Goal: Task Accomplishment & Management: Use online tool/utility

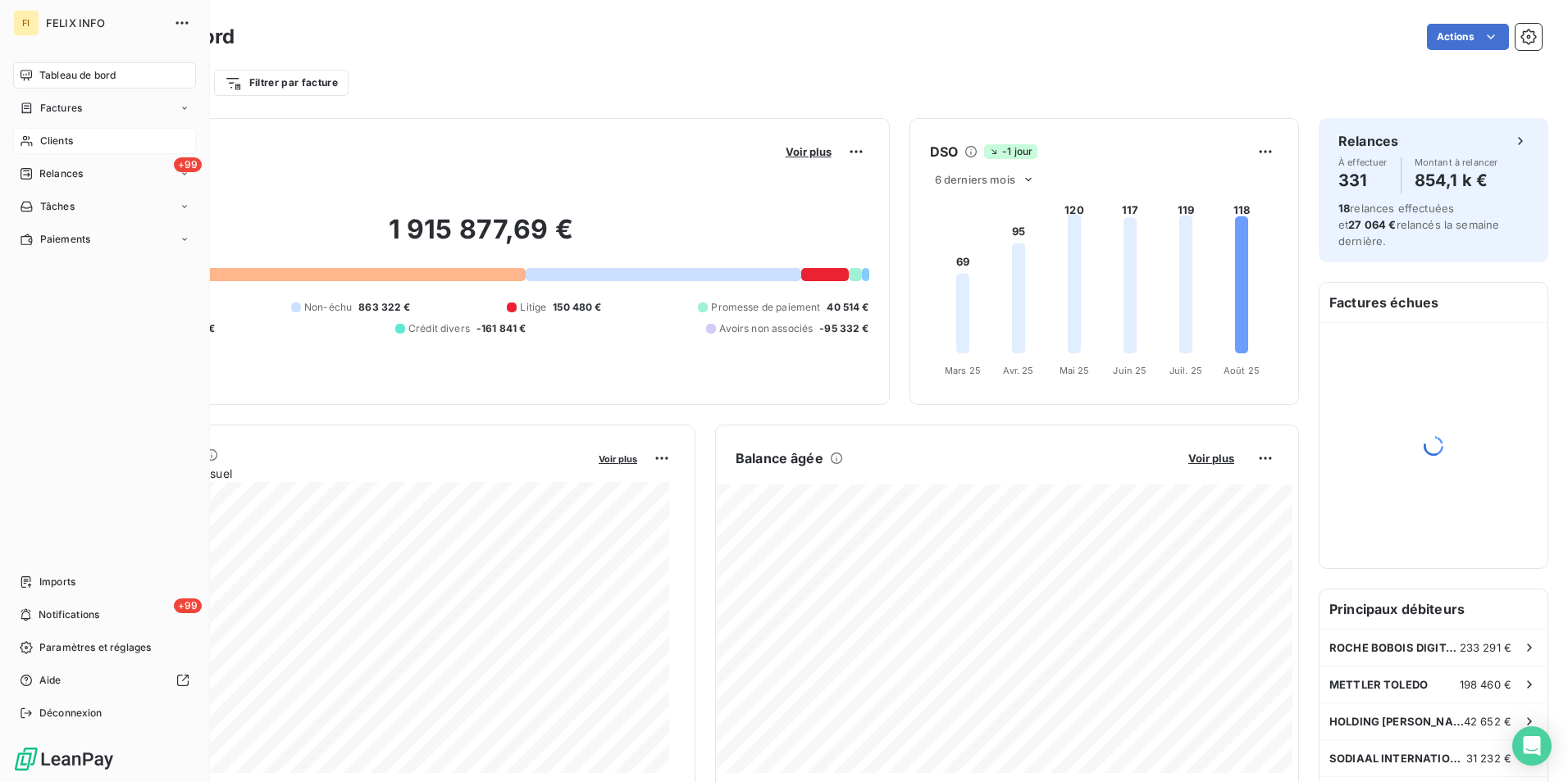
click at [42, 139] on span "Clients" at bounding box center [56, 141] width 33 height 15
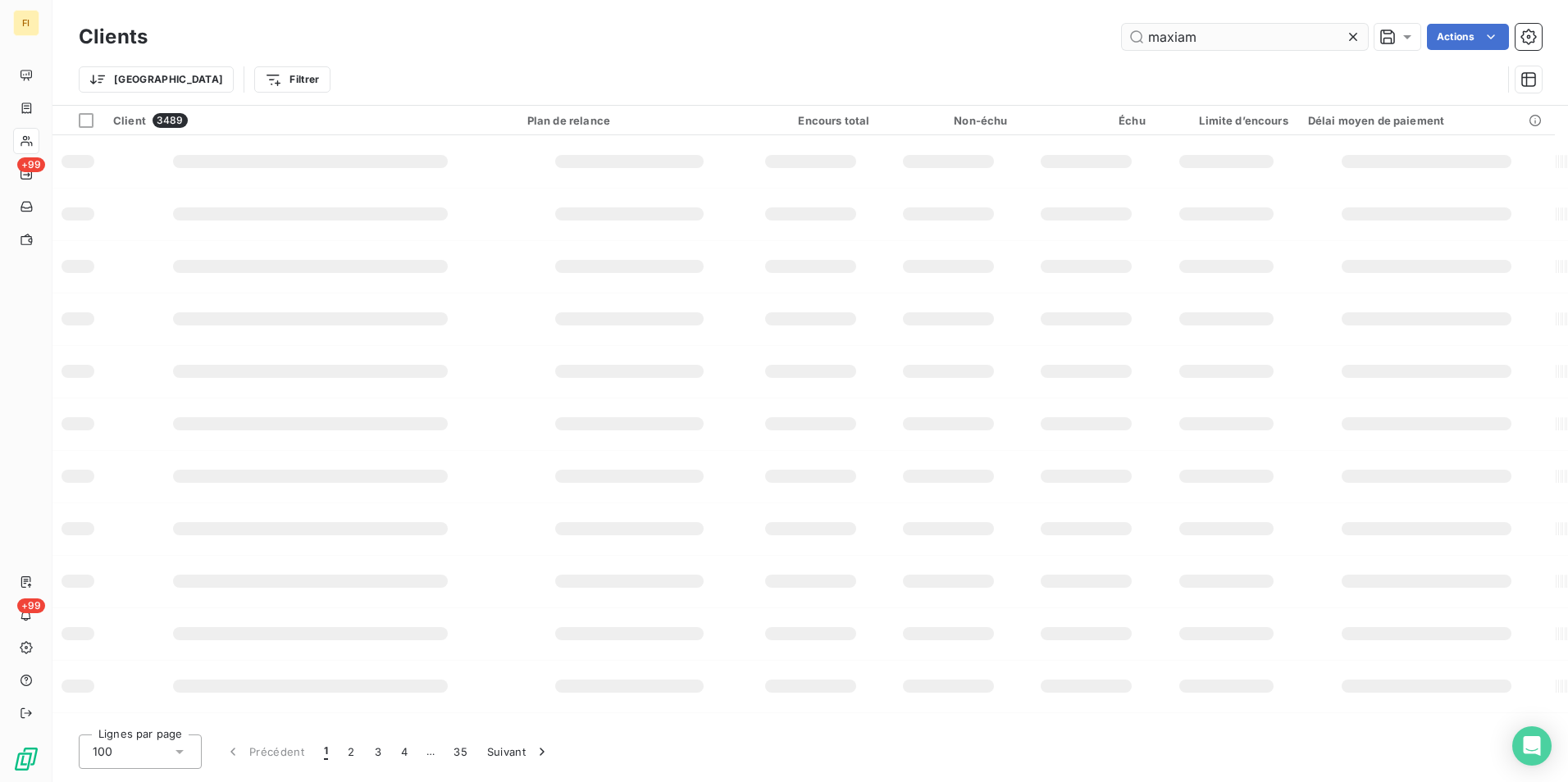
type input "maxiam"
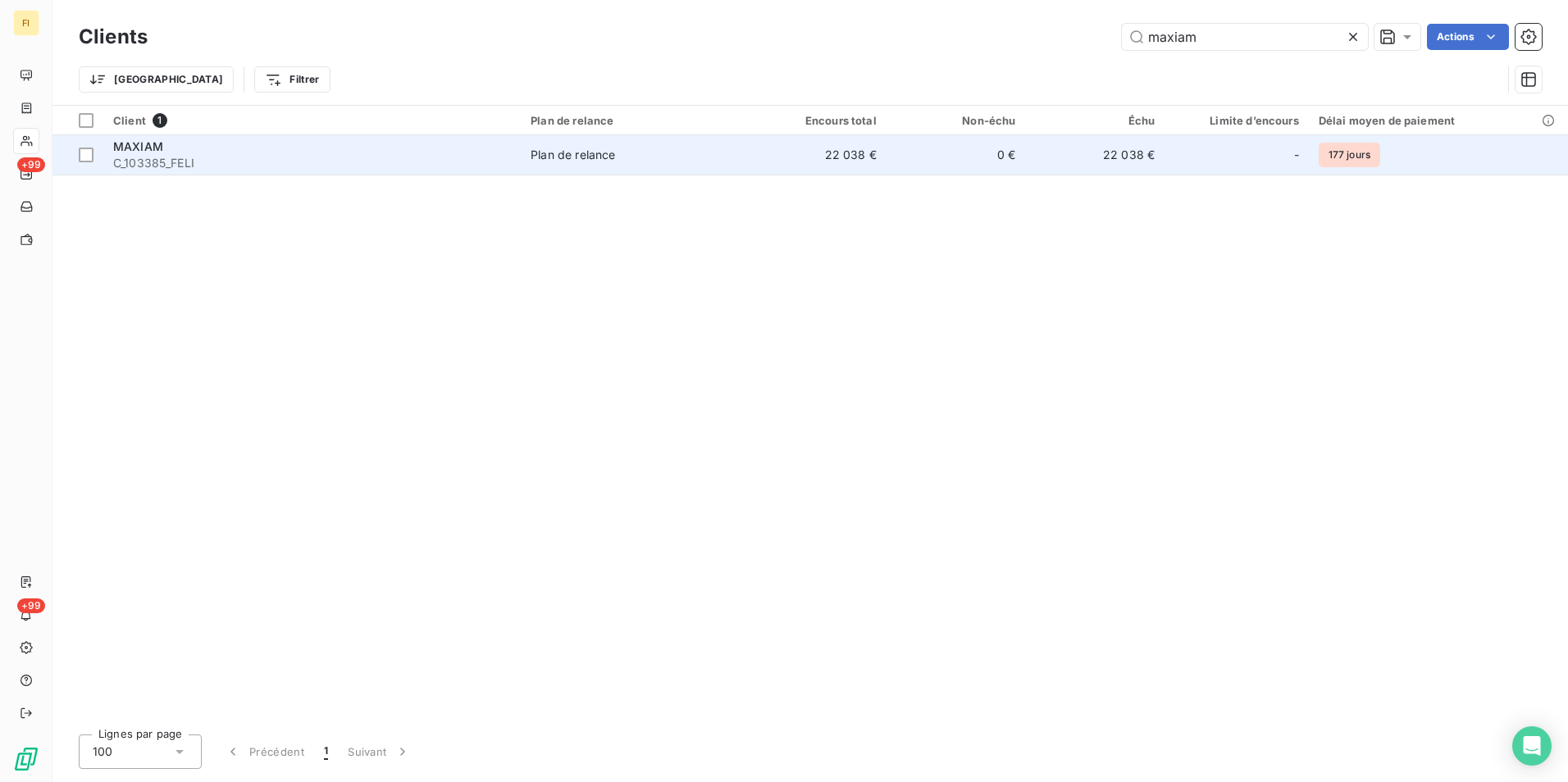
click at [1018, 162] on td "0 €" at bounding box center [956, 154] width 139 height 39
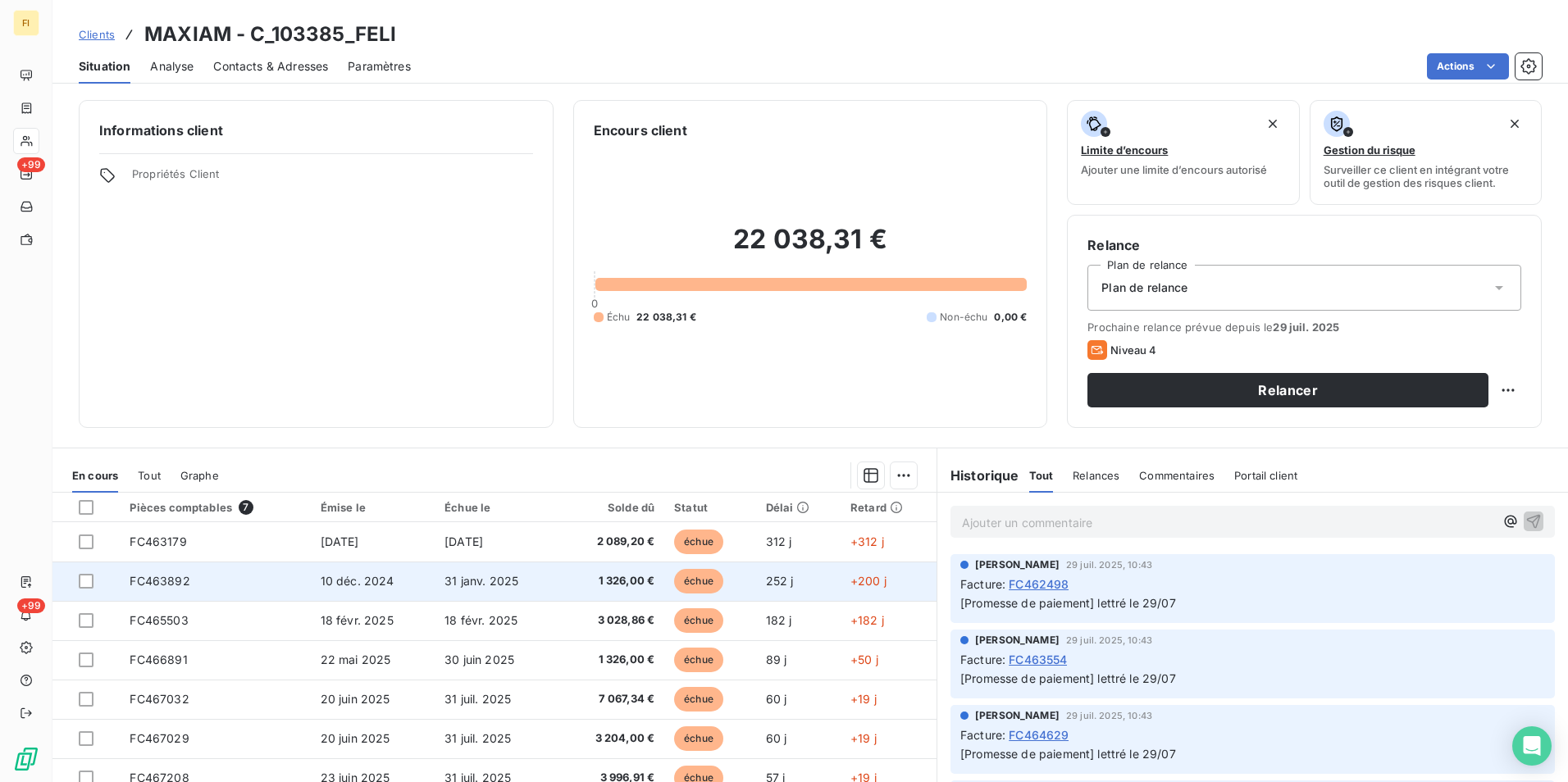
scroll to position [76, 0]
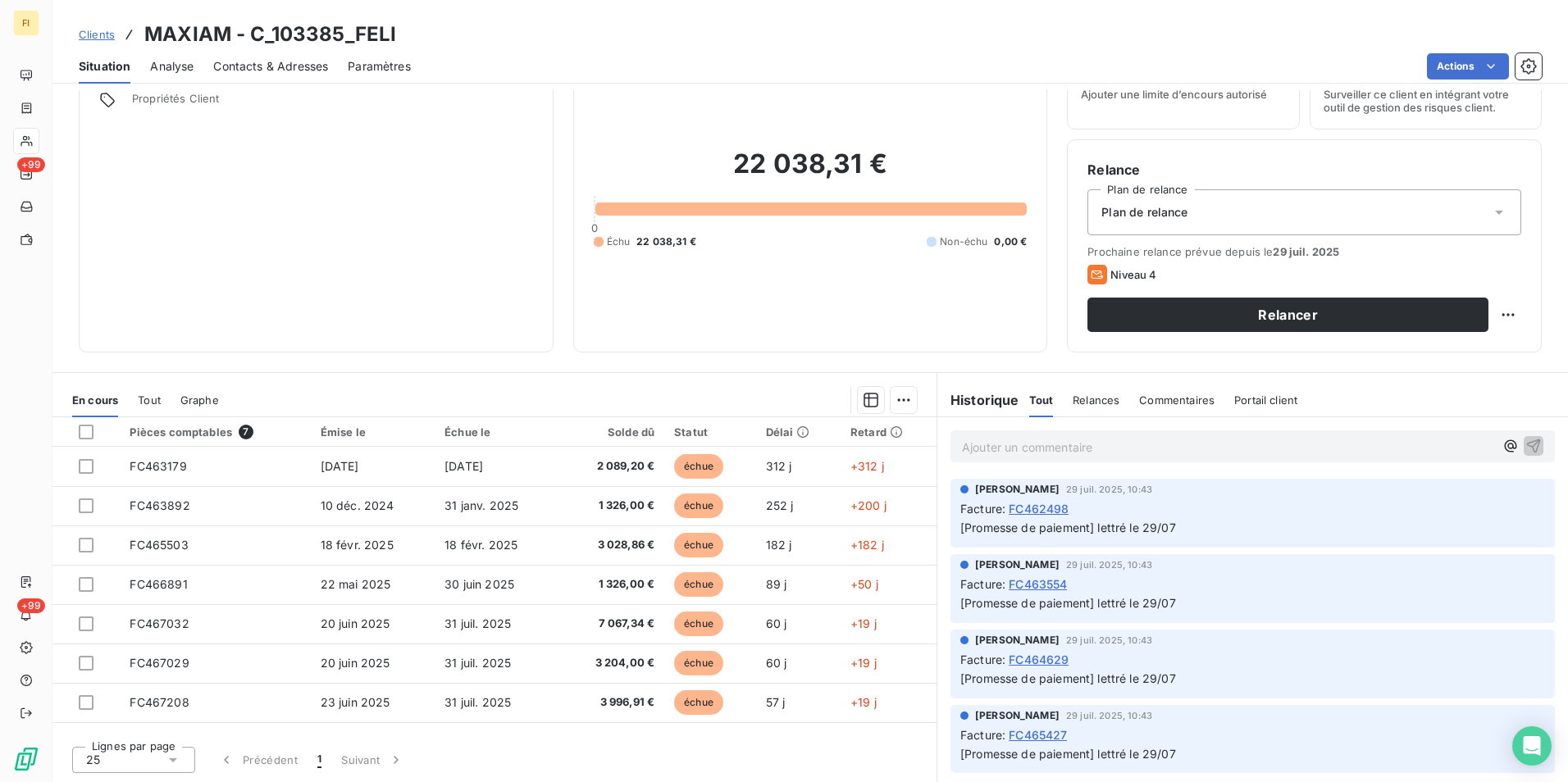
click at [146, 396] on span "Tout" at bounding box center [149, 400] width 23 height 13
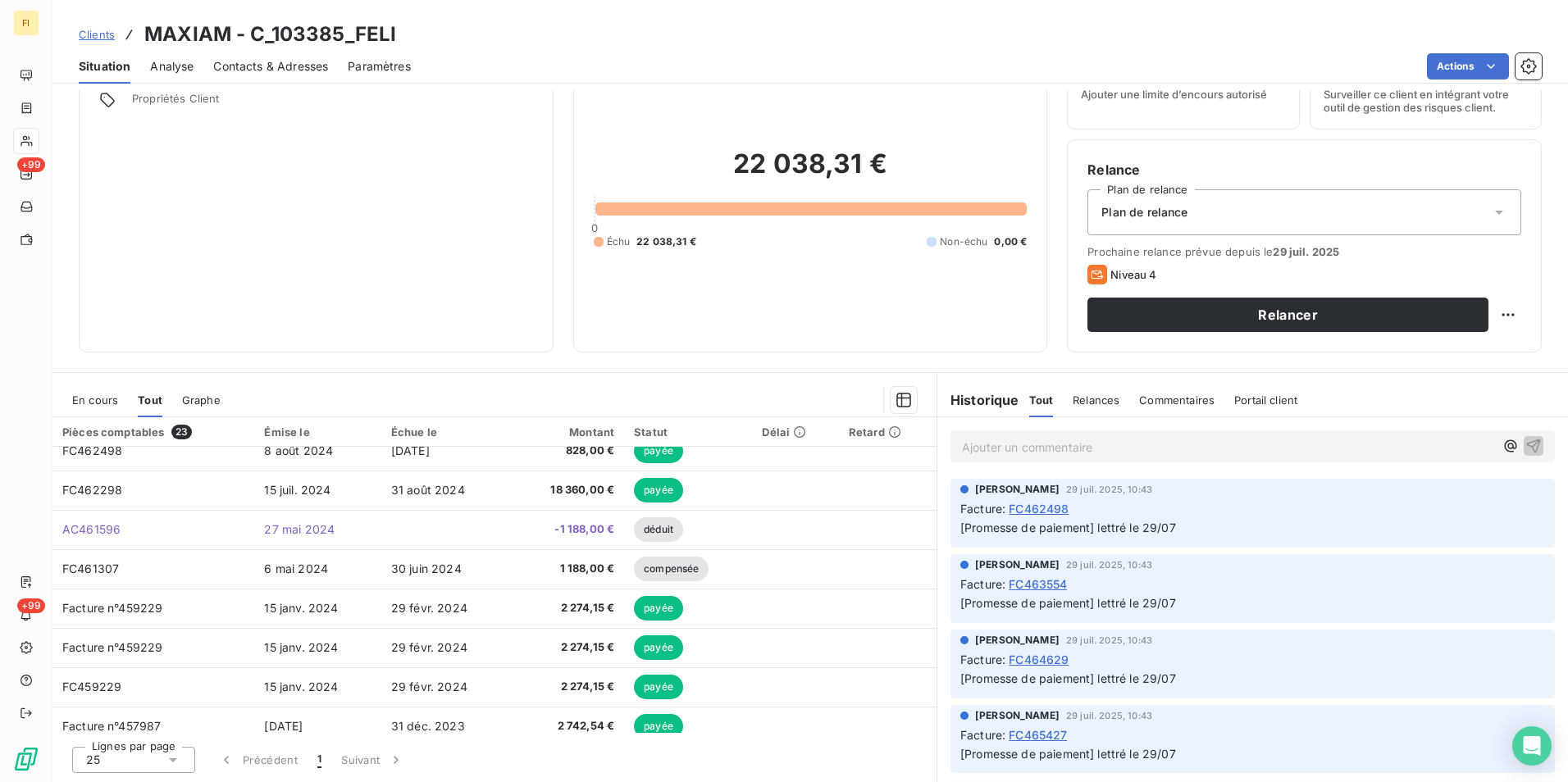
scroll to position [410, 0]
click at [110, 398] on span "En cours" at bounding box center [95, 400] width 46 height 13
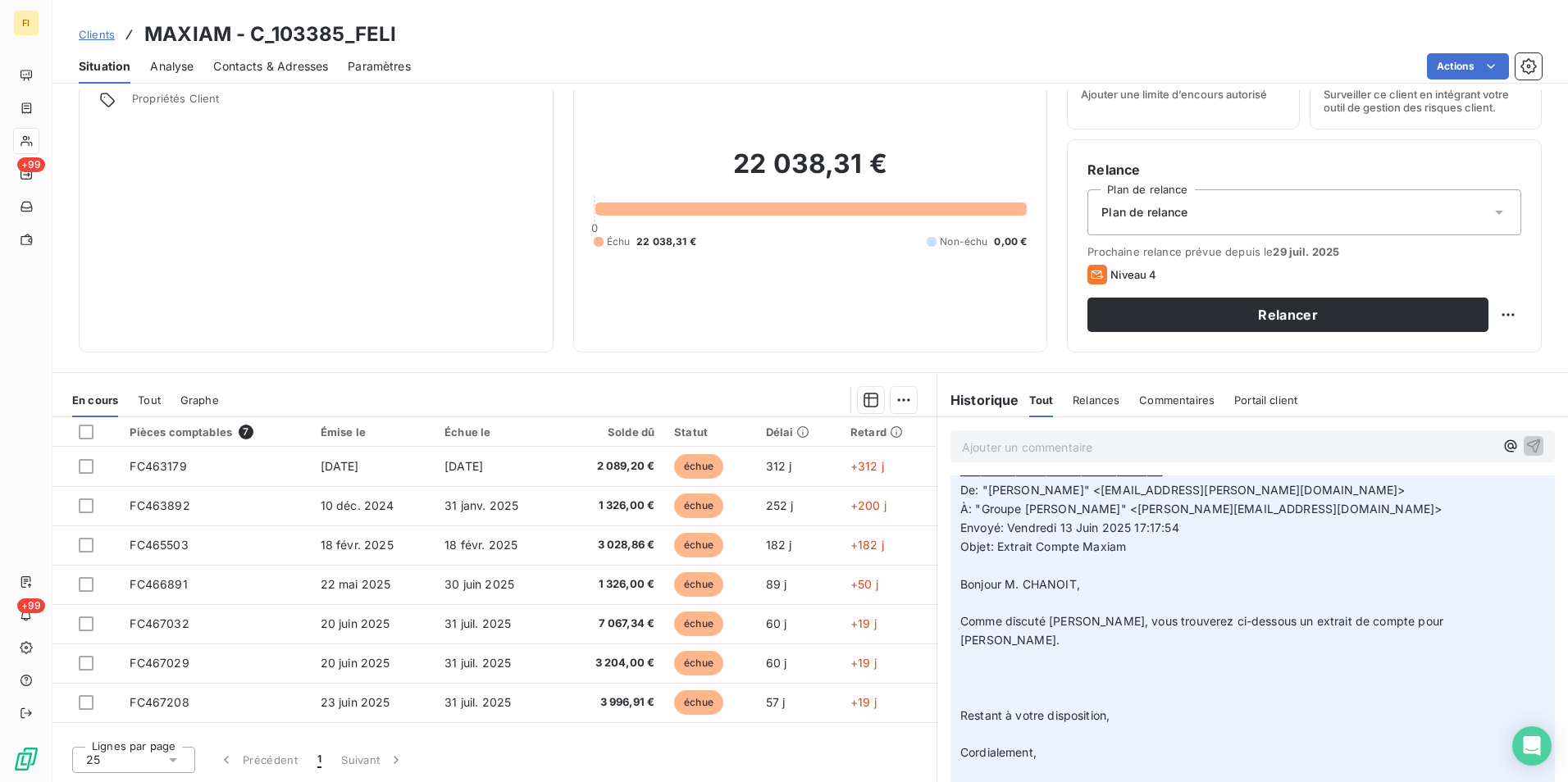
scroll to position [1558, 0]
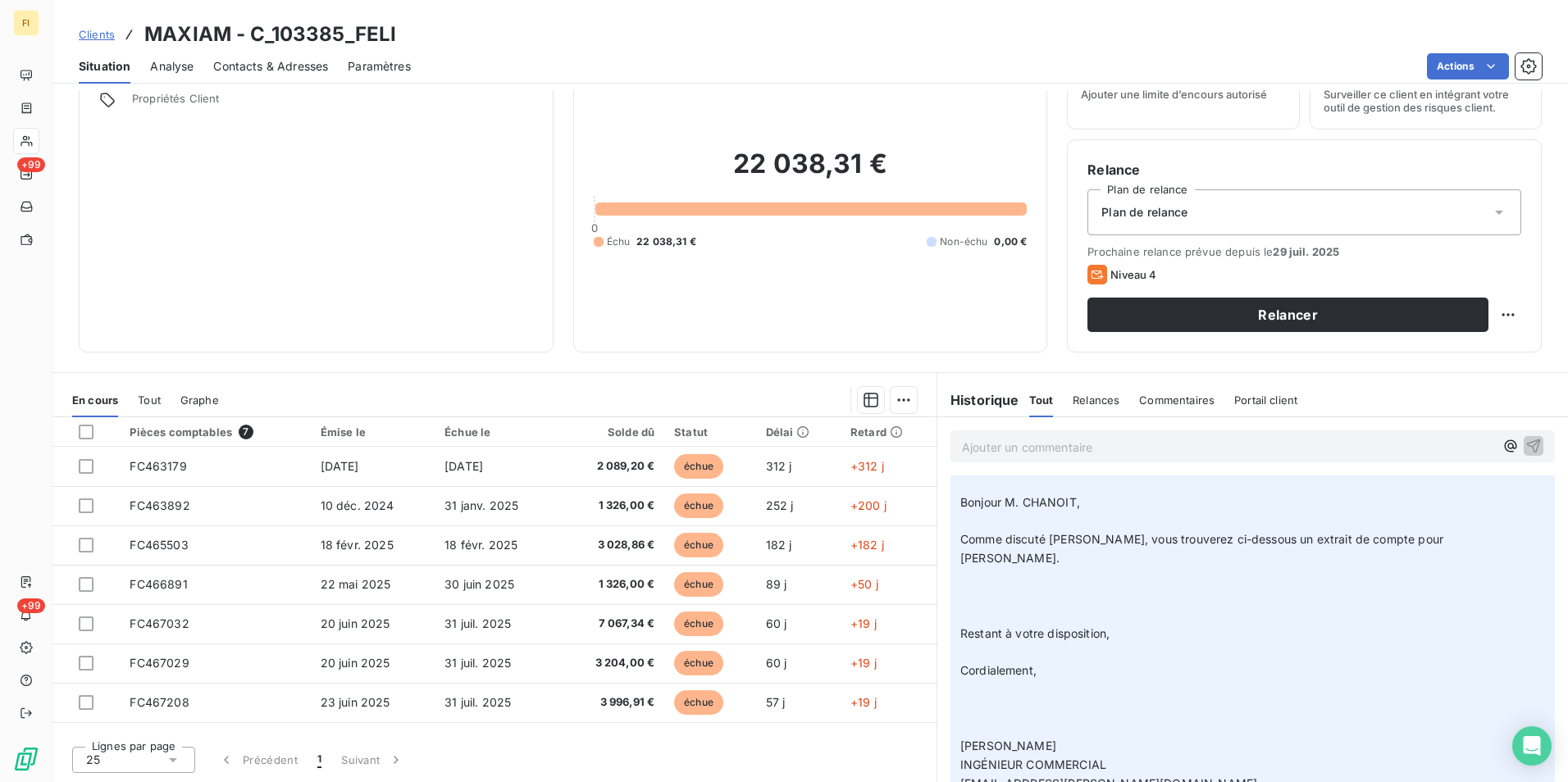
click at [101, 31] on span "Clients" at bounding box center [96, 35] width 36 height 13
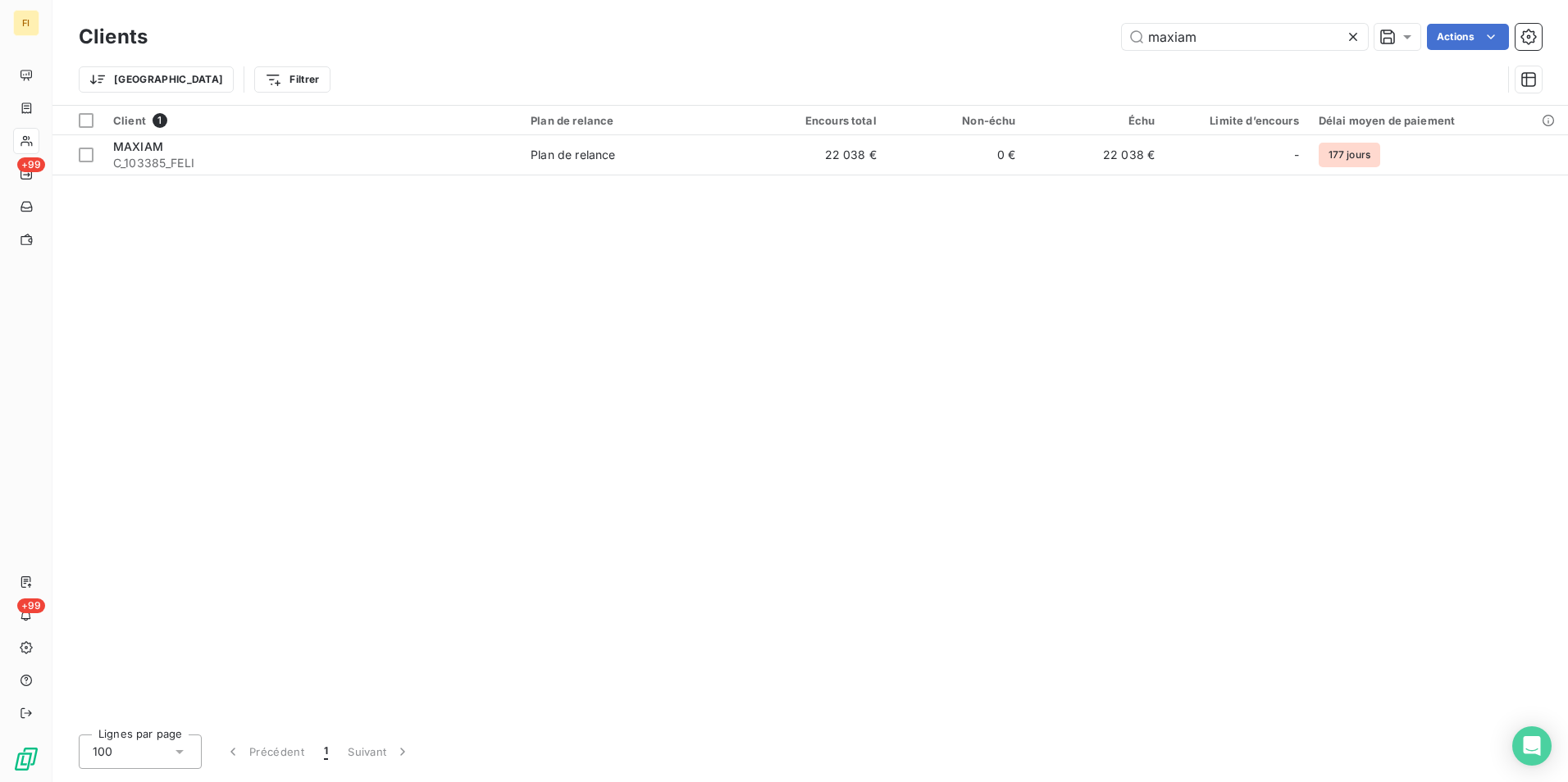
drag, startPoint x: 1255, startPoint y: 32, endPoint x: 976, endPoint y: 53, distance: 279.8
click at [1001, 49] on div "maxiam Actions" at bounding box center [855, 37] width 1375 height 27
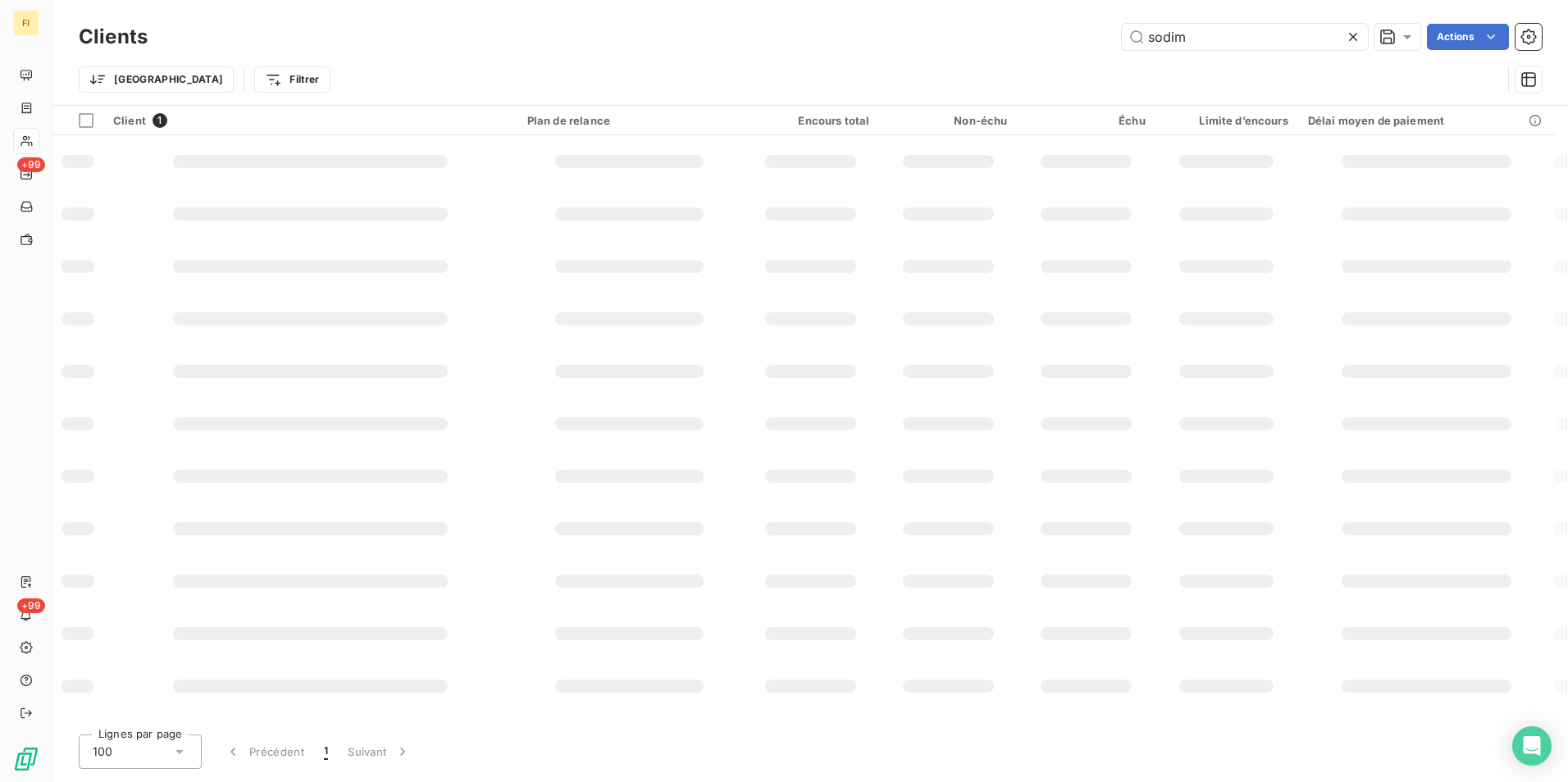
type input "sodim"
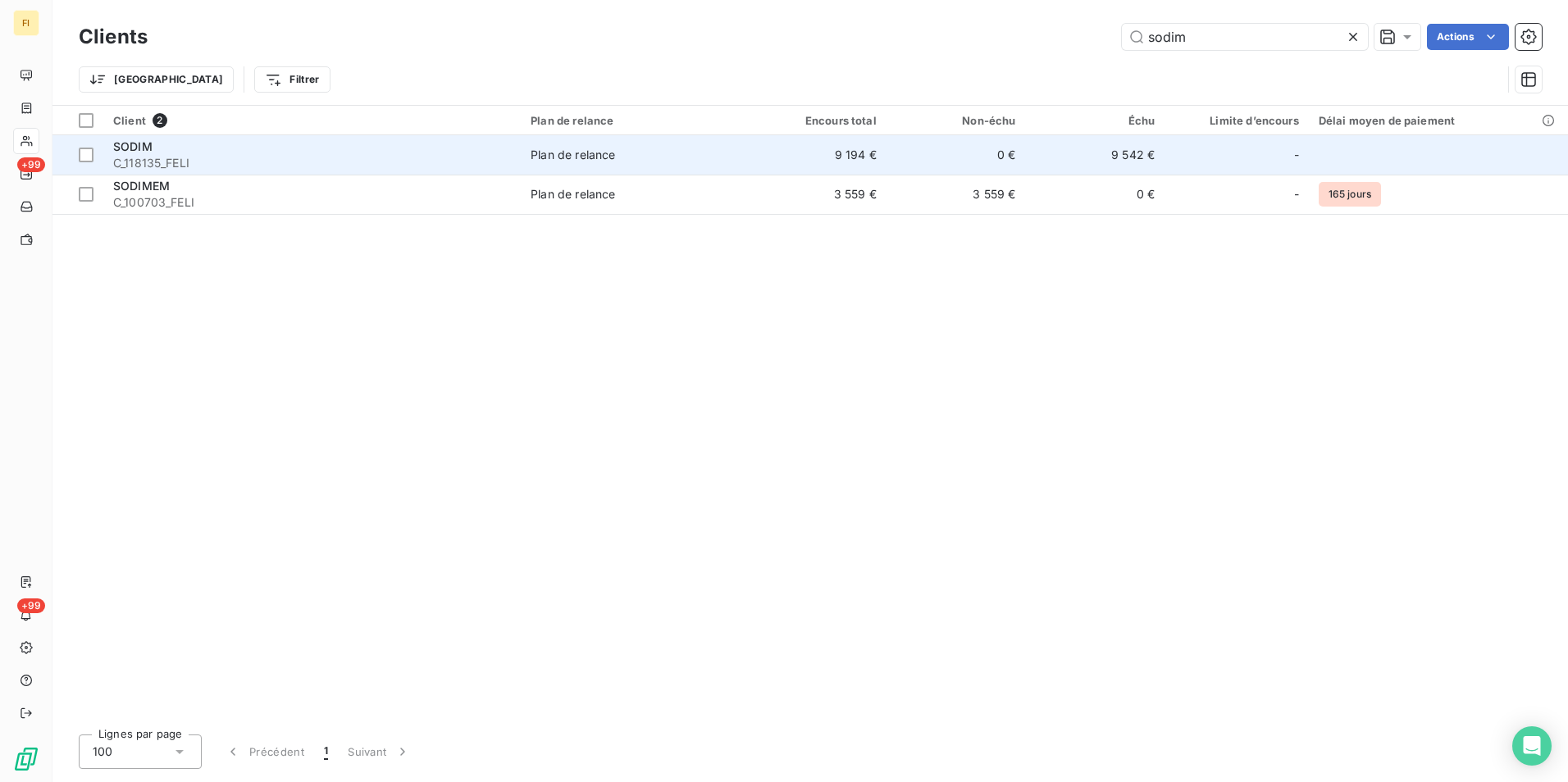
click at [831, 159] on td "9 194 €" at bounding box center [817, 154] width 139 height 39
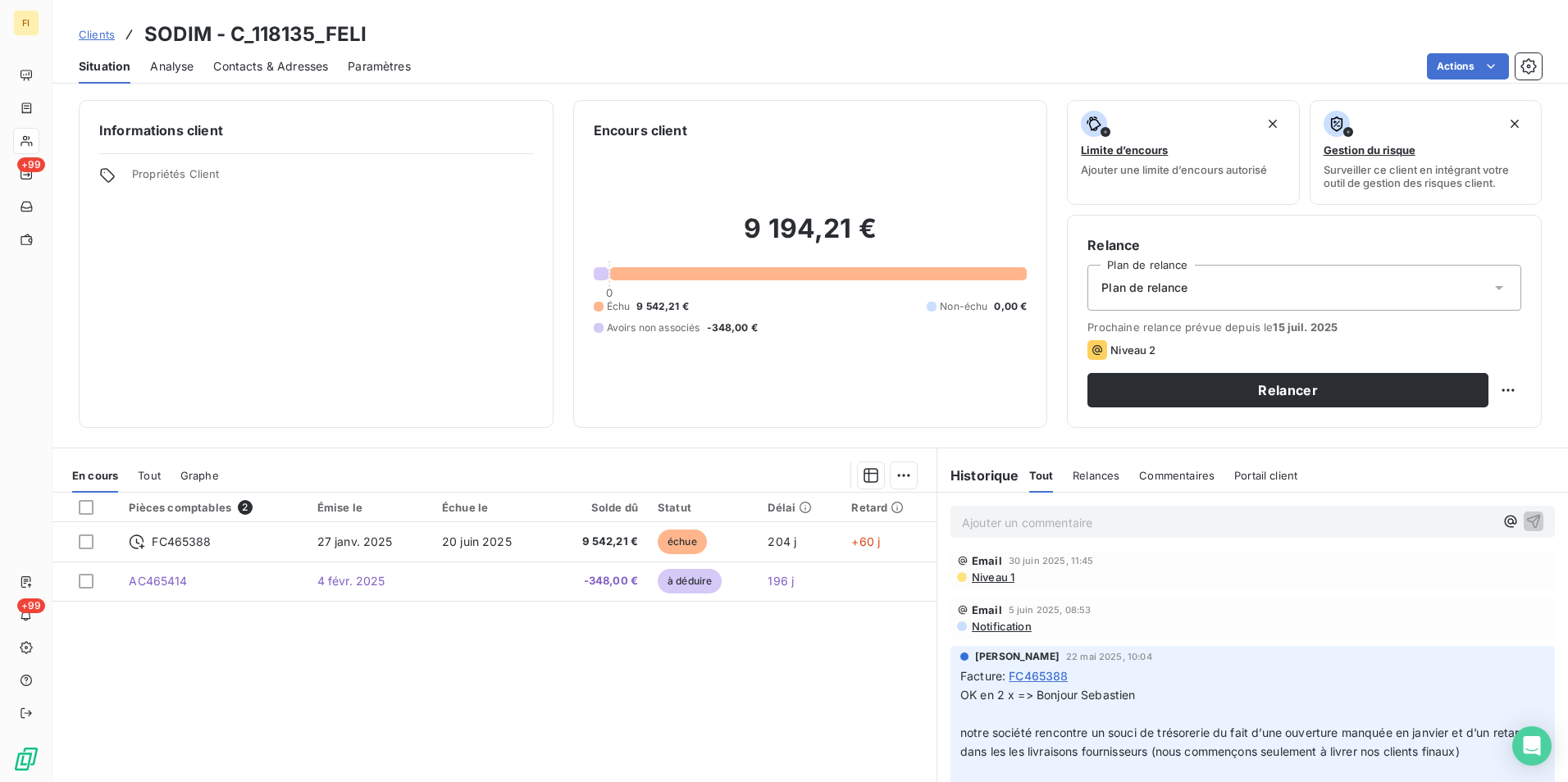
scroll to position [82, 0]
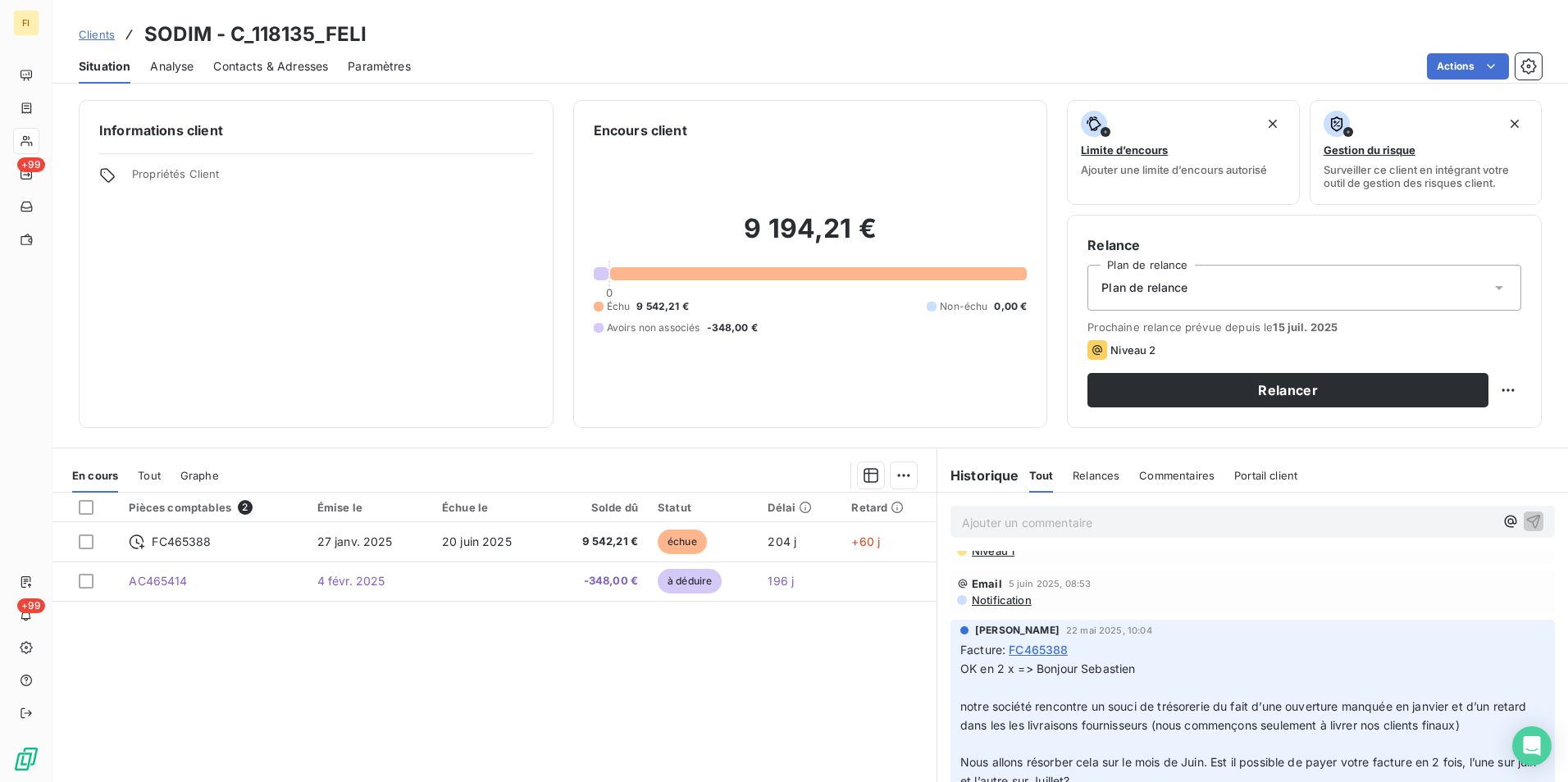
click at [99, 32] on span "Clients" at bounding box center [96, 35] width 36 height 13
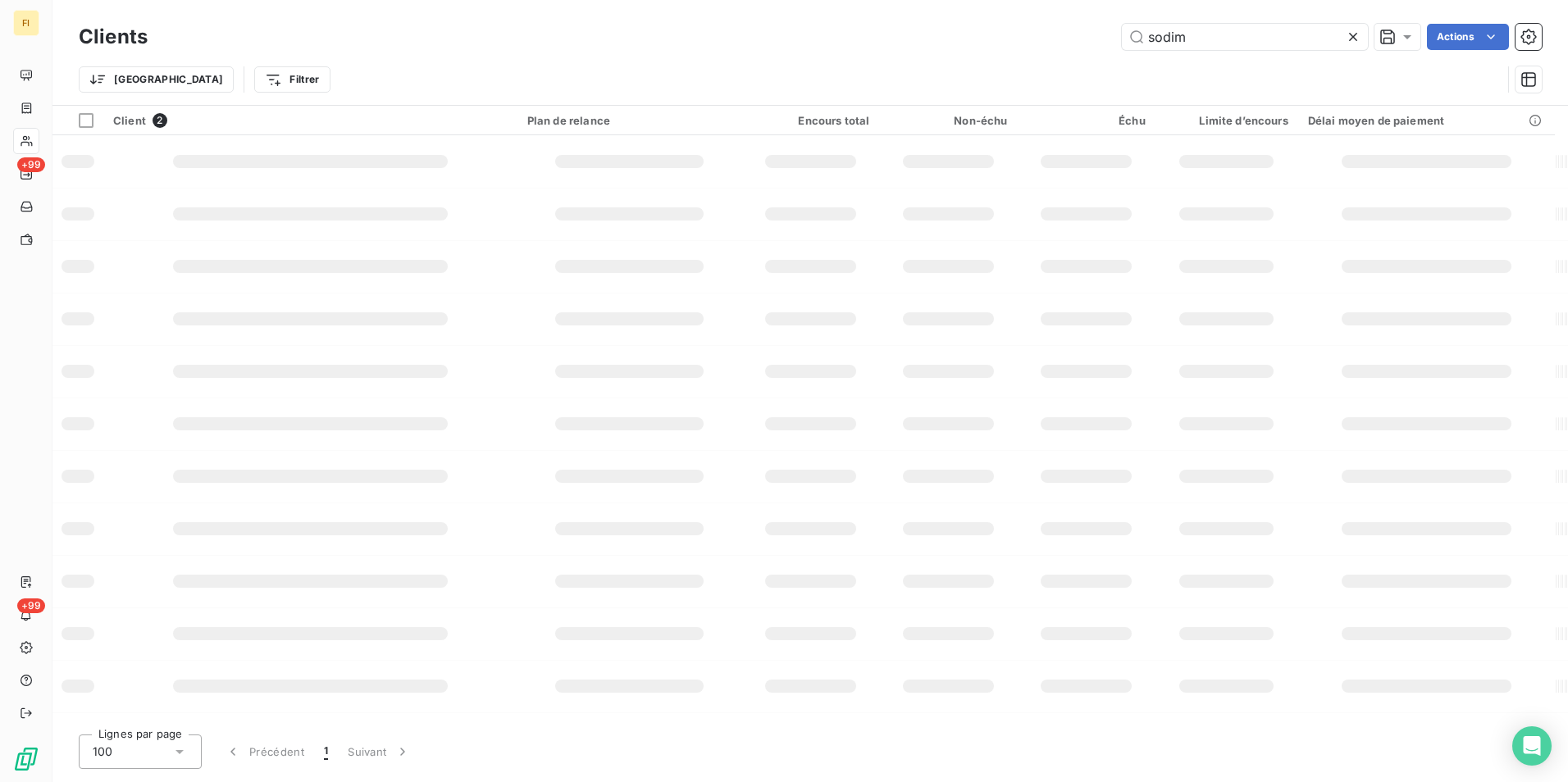
drag, startPoint x: 1206, startPoint y: 34, endPoint x: 774, endPoint y: 4, distance: 433.0
click at [1102, 35] on div "sodim Actions" at bounding box center [855, 37] width 1375 height 27
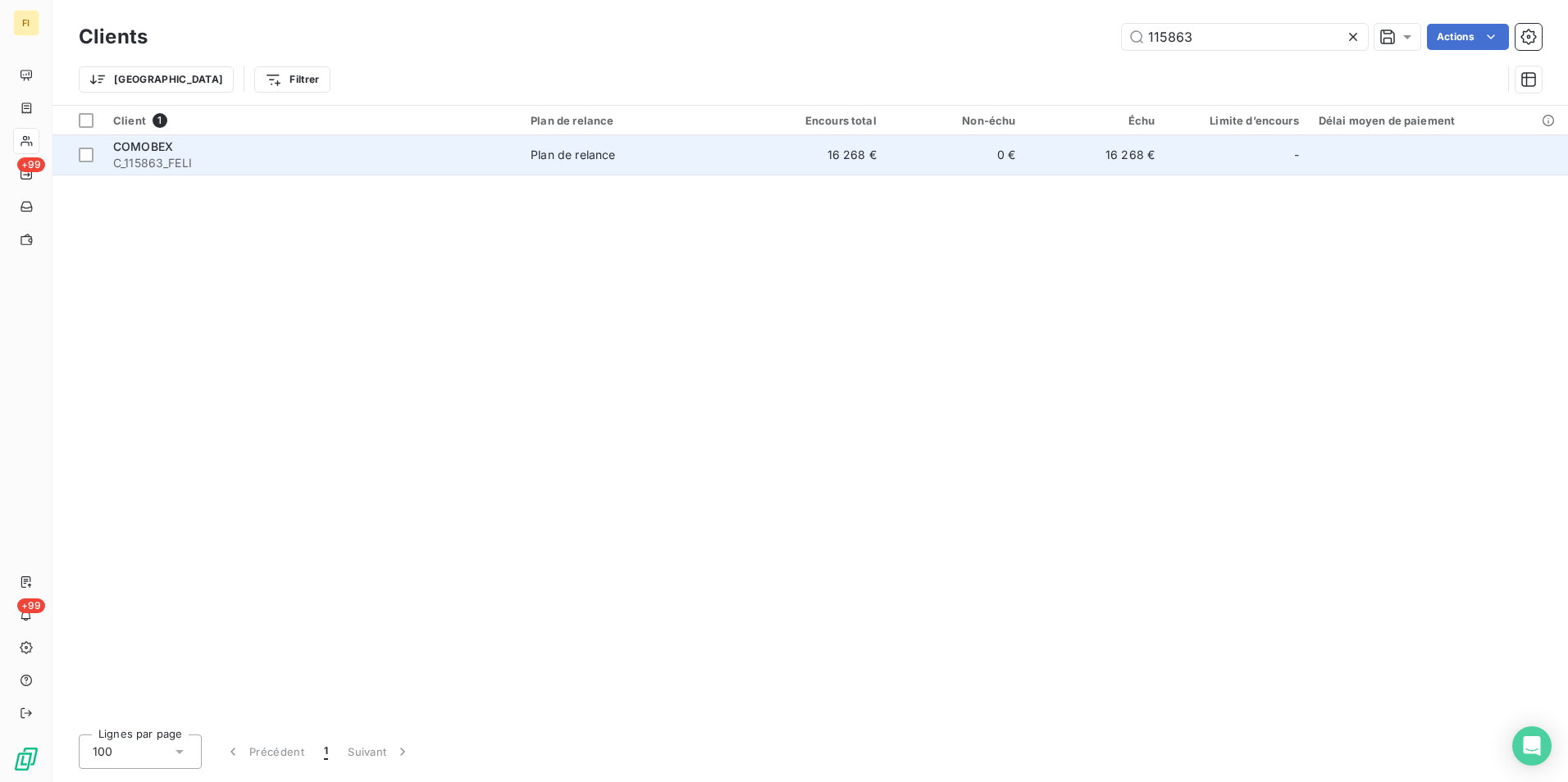
type input "115863"
click at [862, 159] on td "16 268 €" at bounding box center [817, 154] width 139 height 39
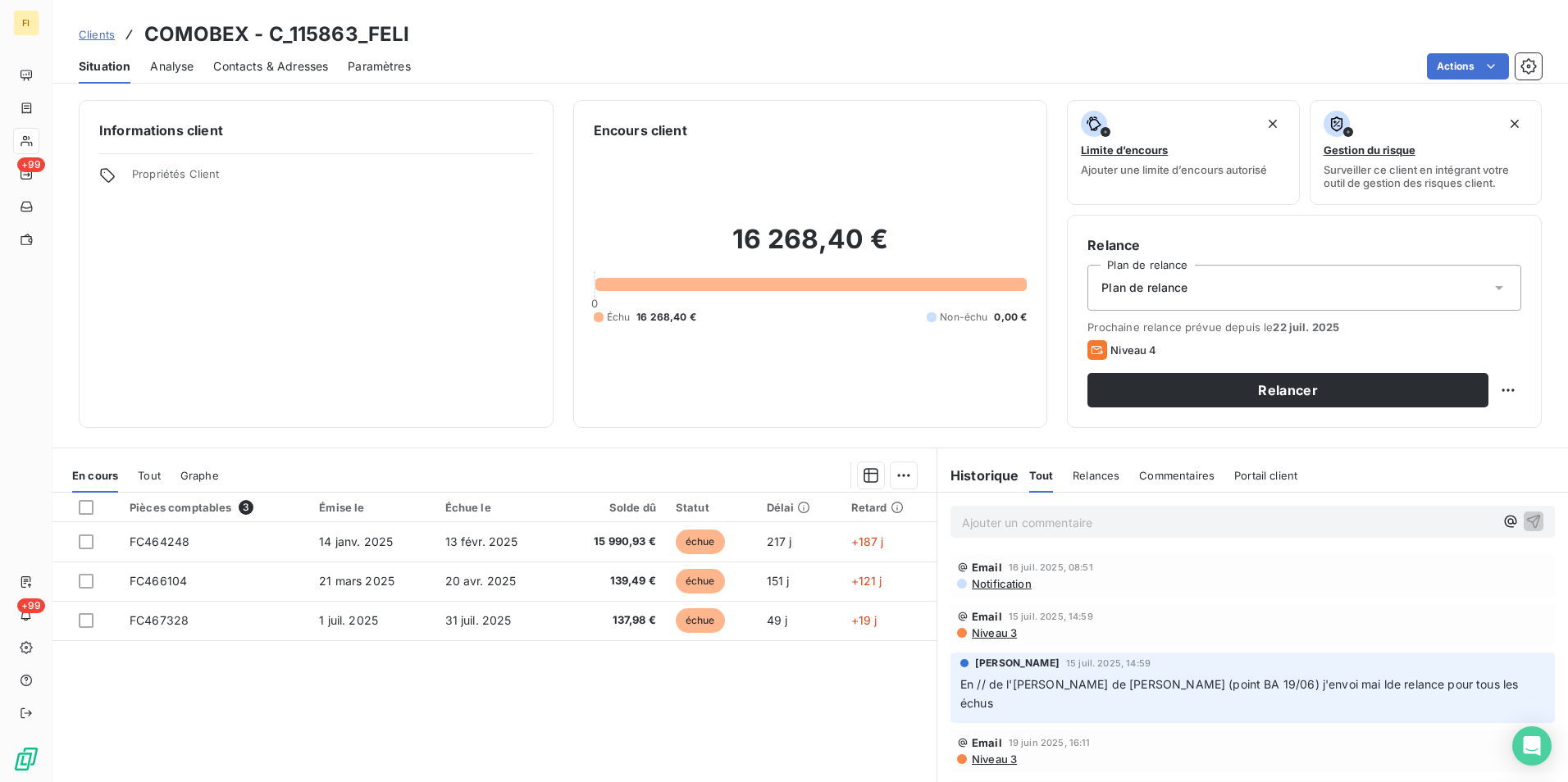
click at [107, 33] on span "Clients" at bounding box center [96, 35] width 36 height 13
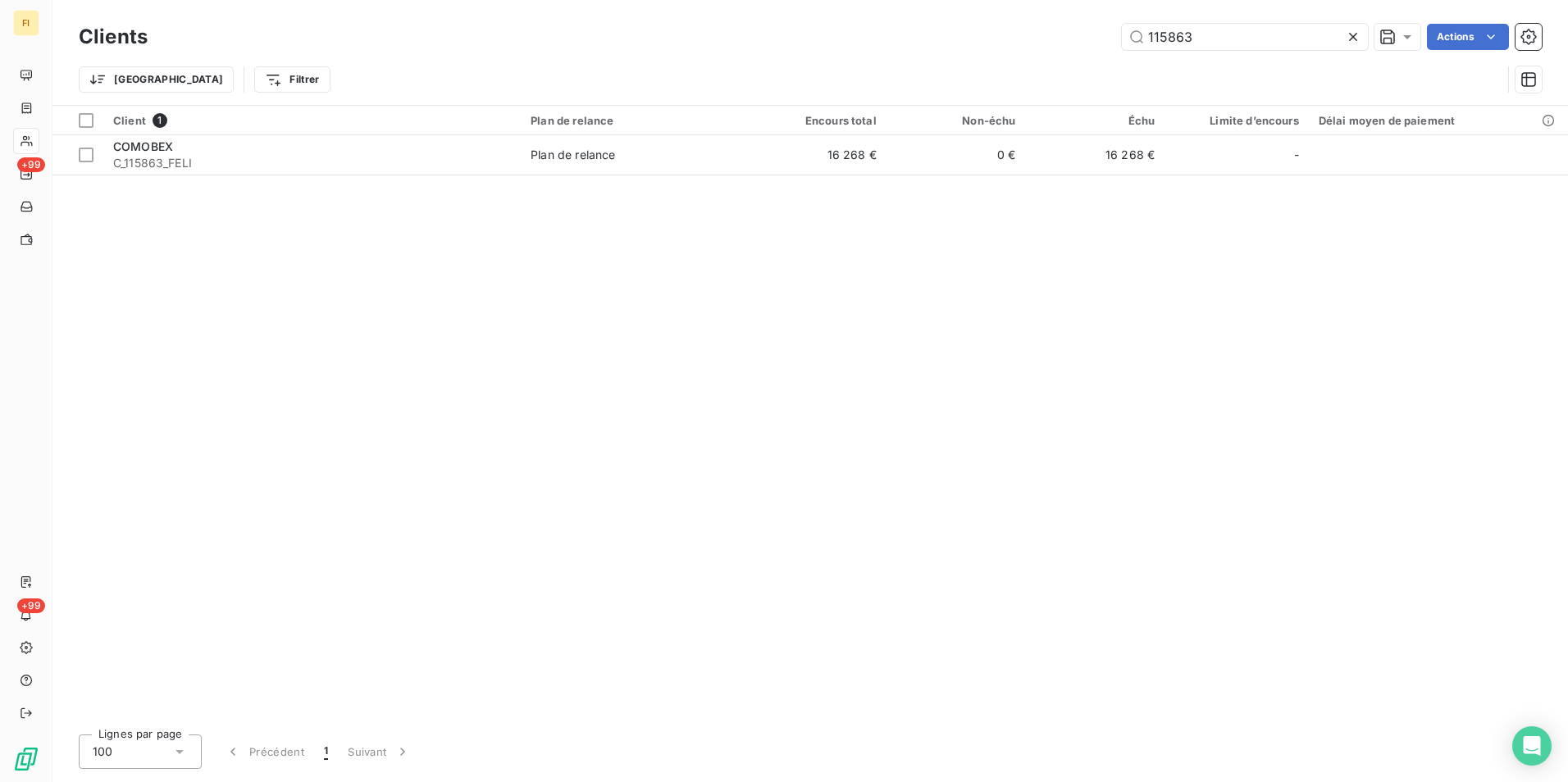
drag, startPoint x: 1221, startPoint y: 35, endPoint x: 895, endPoint y: 95, distance: 331.5
click at [980, 71] on div "Clients 115863 Actions Trier Filtrer" at bounding box center [810, 62] width 1463 height 86
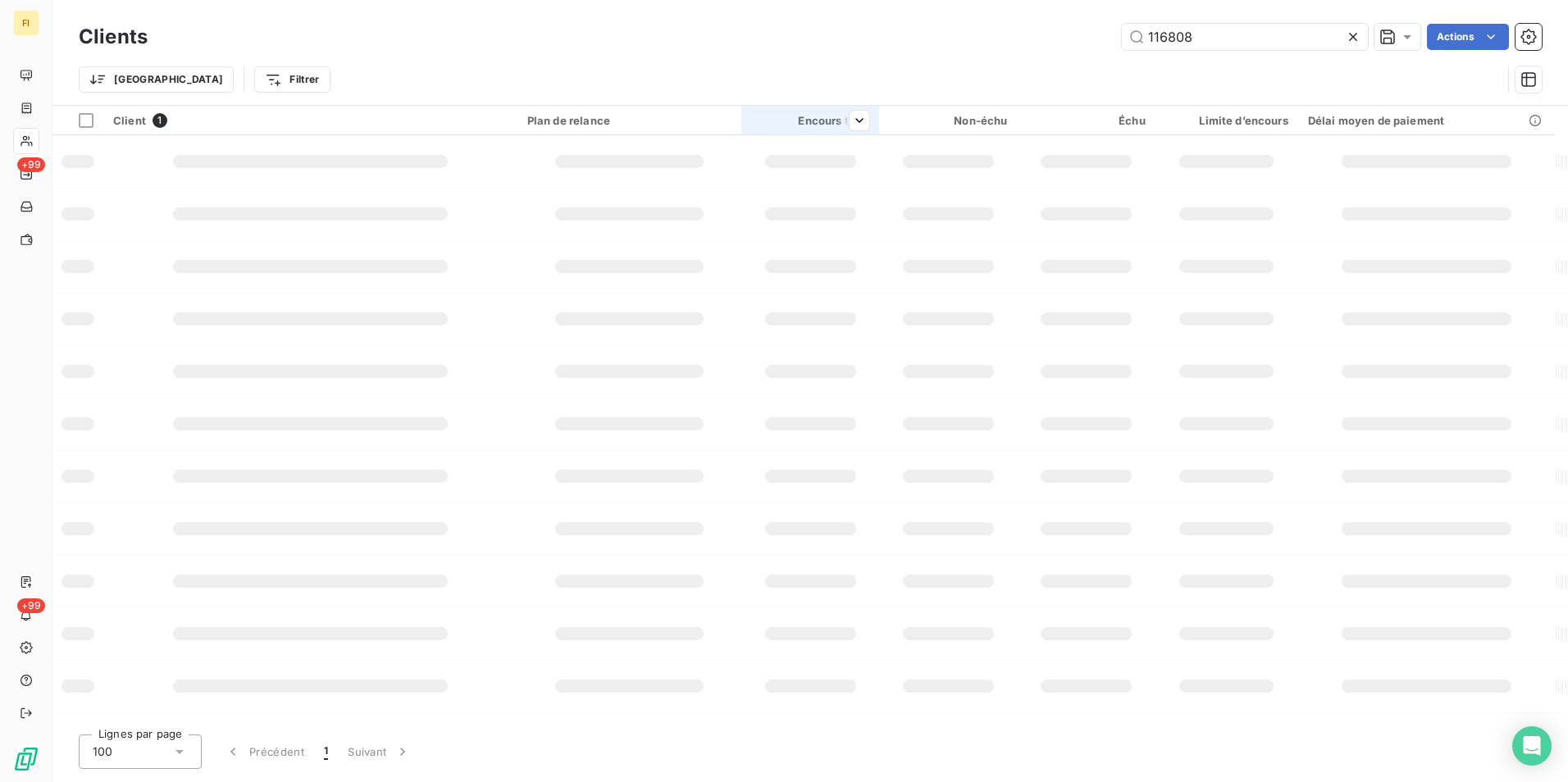
type input "116808"
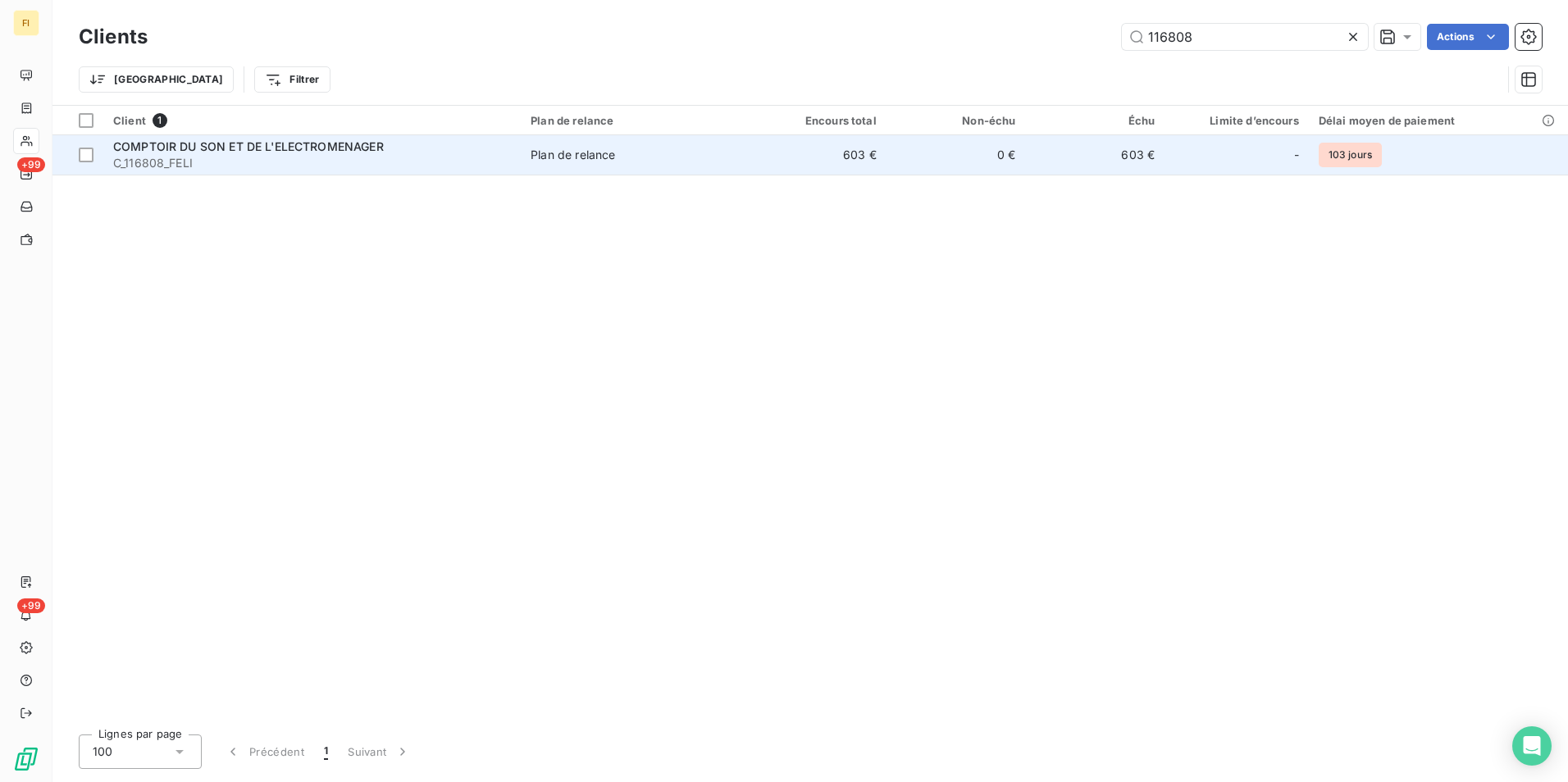
click at [872, 161] on td "603 €" at bounding box center [817, 154] width 139 height 39
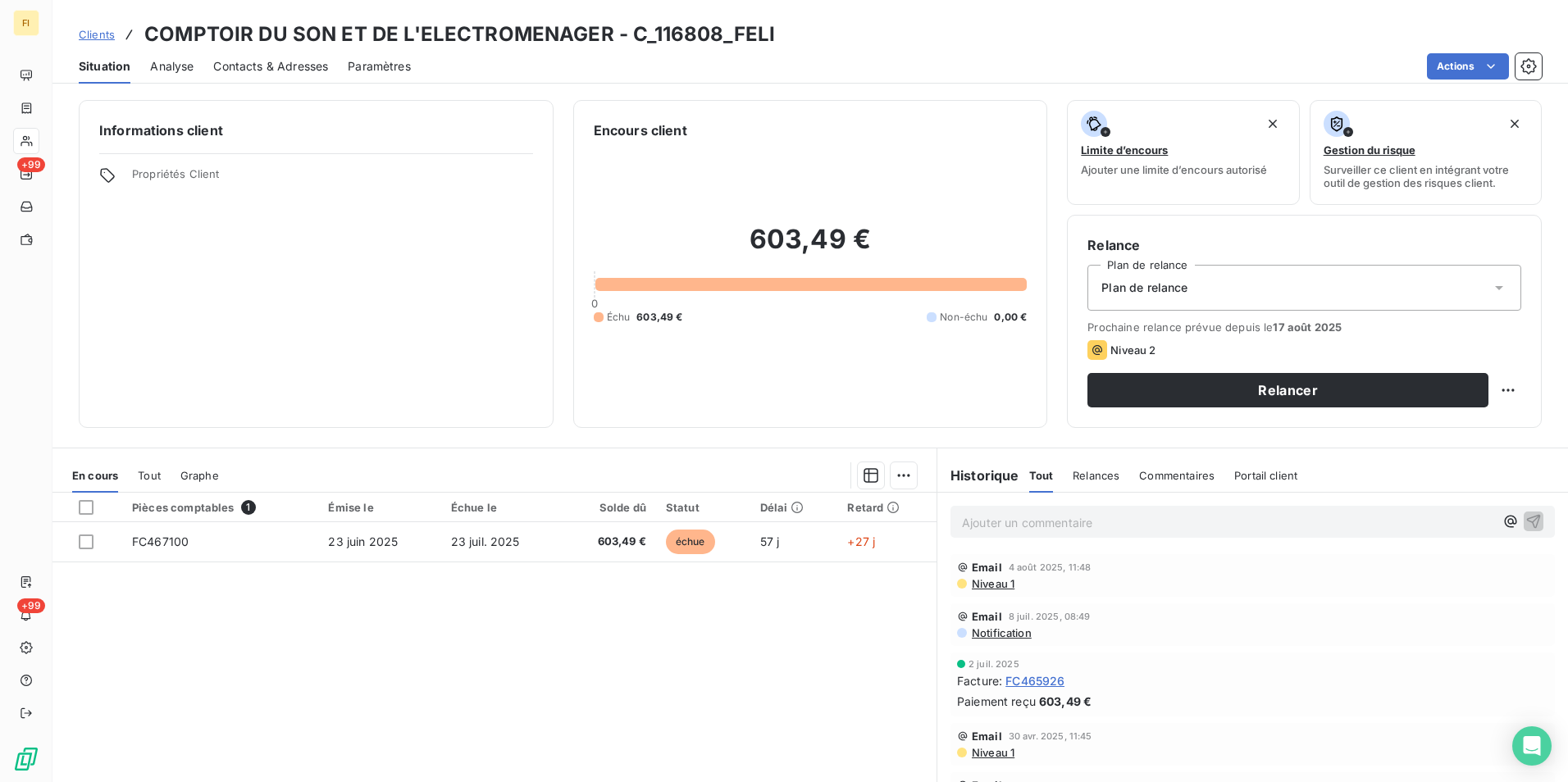
click at [105, 34] on span "Clients" at bounding box center [96, 35] width 36 height 13
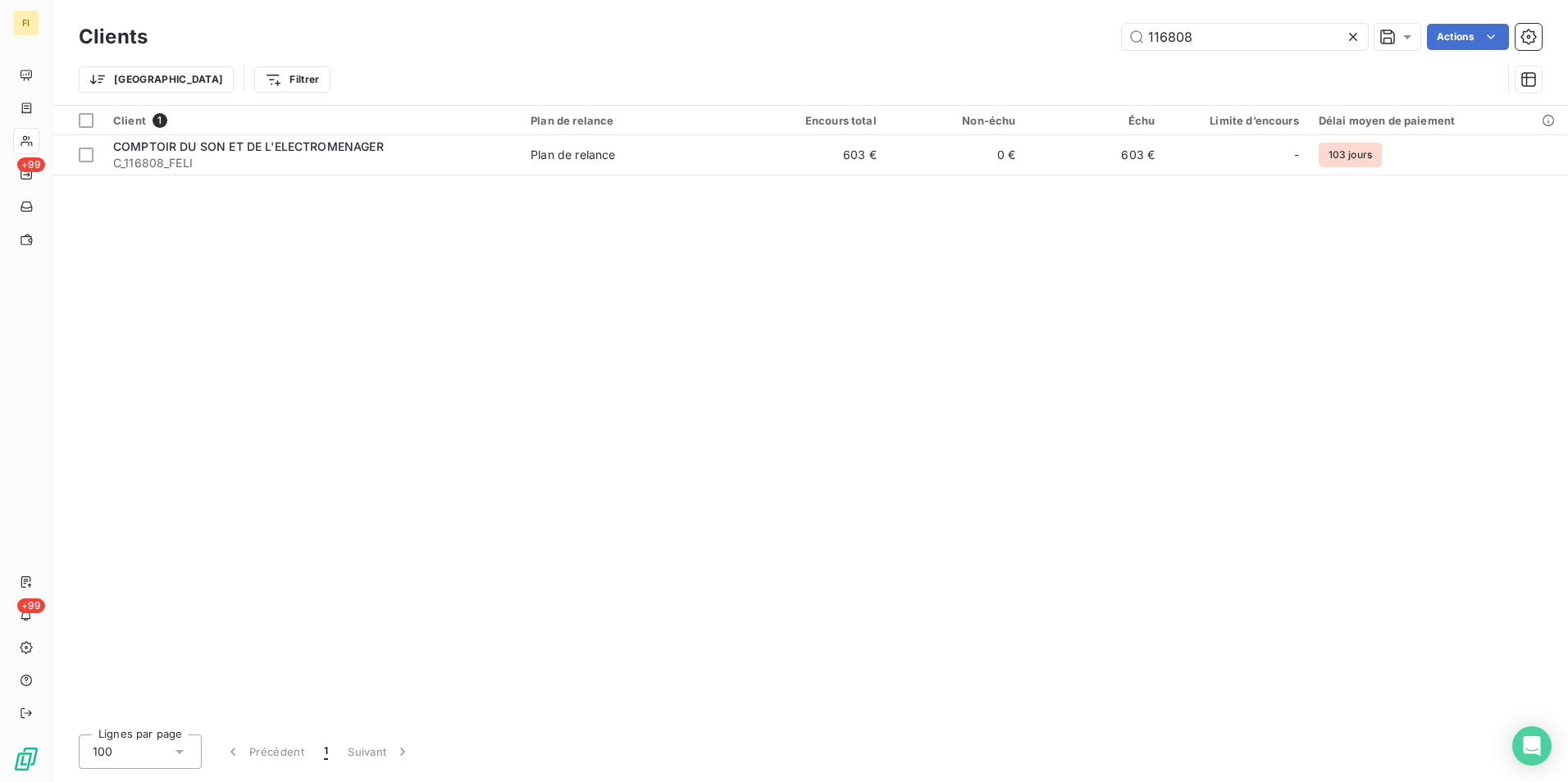
drag, startPoint x: 1251, startPoint y: 30, endPoint x: 986, endPoint y: 48, distance: 265.6
click at [1035, 46] on div "116808 Actions" at bounding box center [855, 37] width 1375 height 27
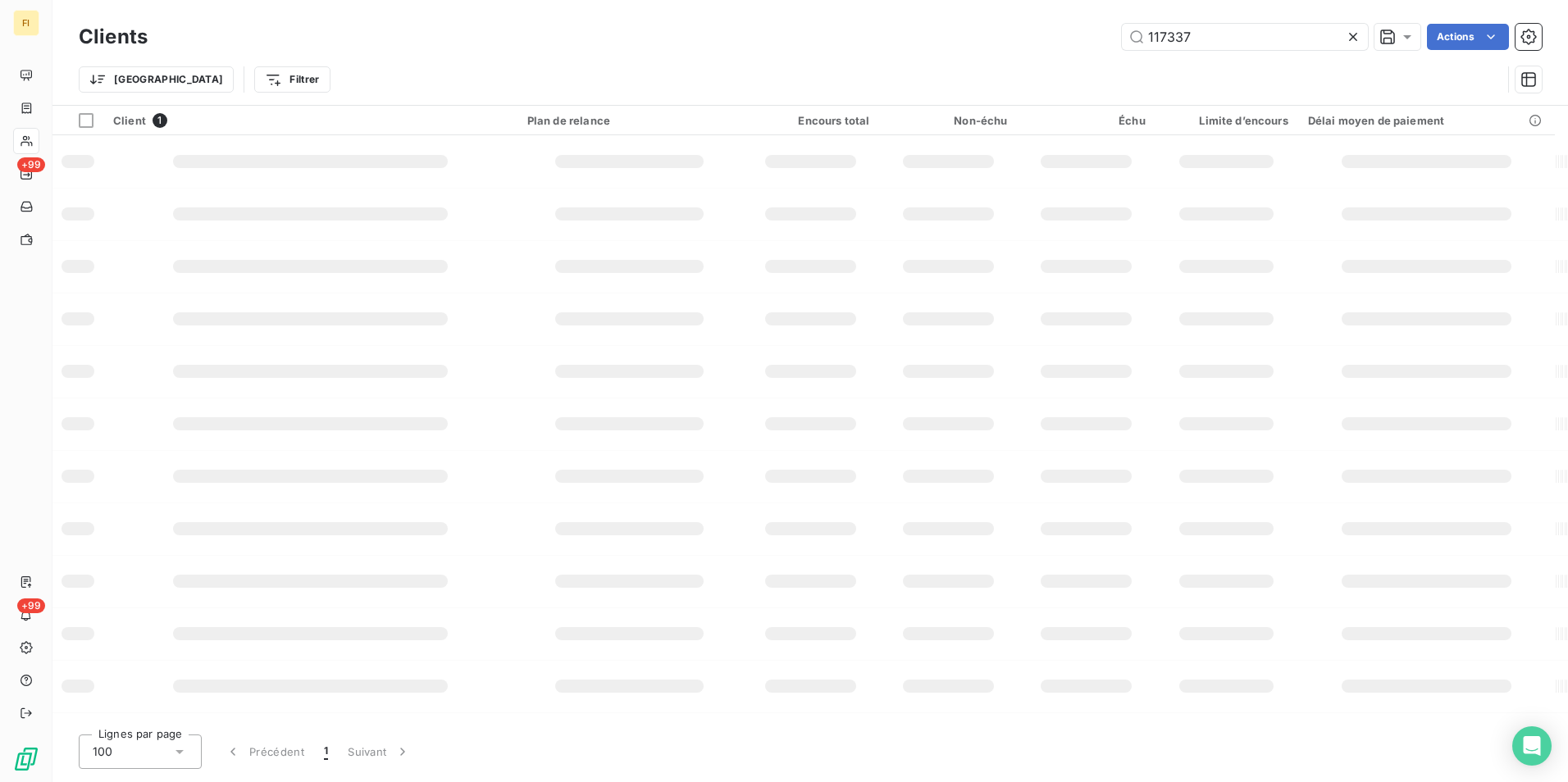
type input "117337"
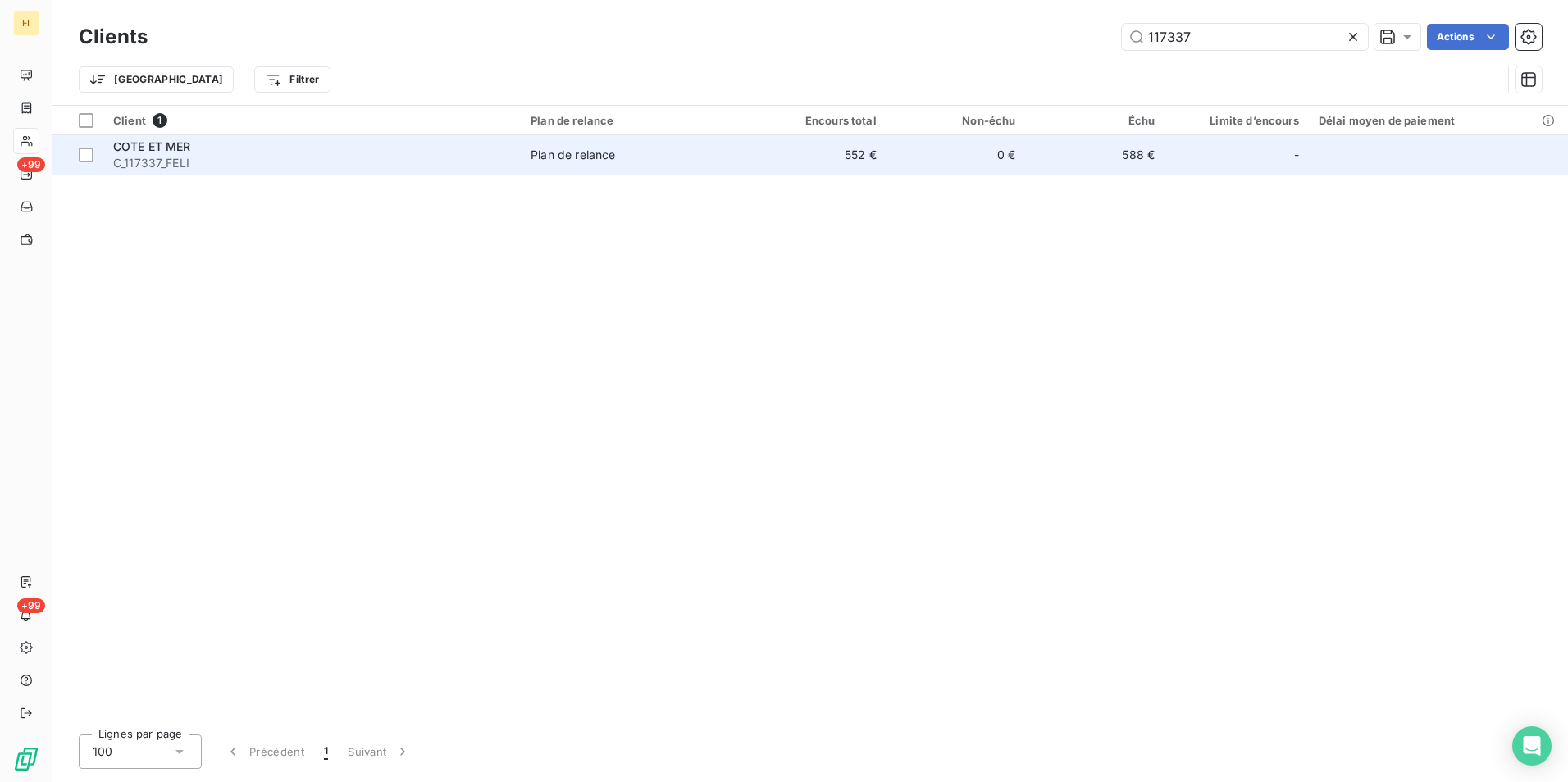
click at [883, 149] on td "552 €" at bounding box center [817, 154] width 139 height 39
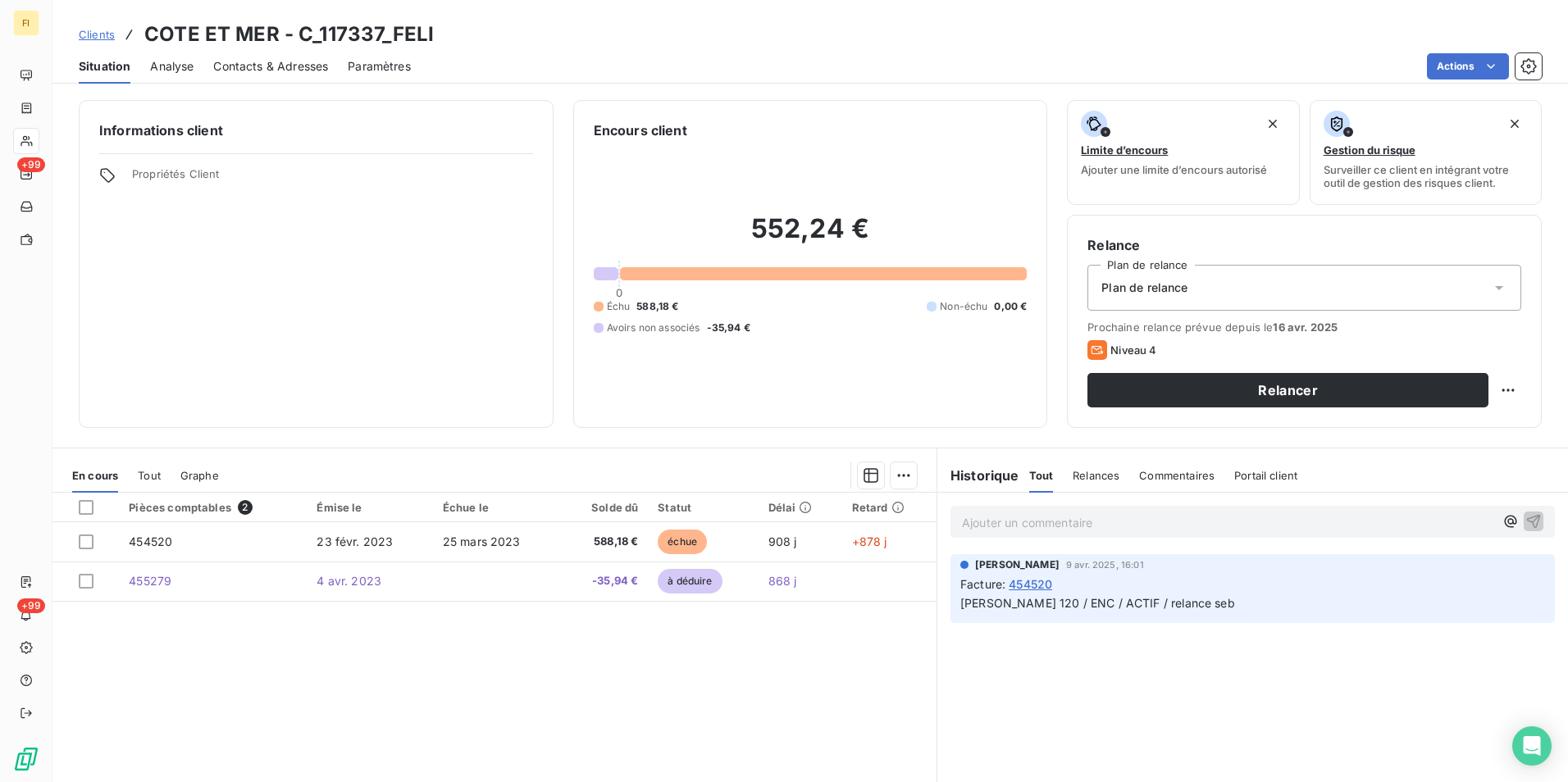
click at [260, 71] on span "Contacts & Adresses" at bounding box center [271, 66] width 115 height 17
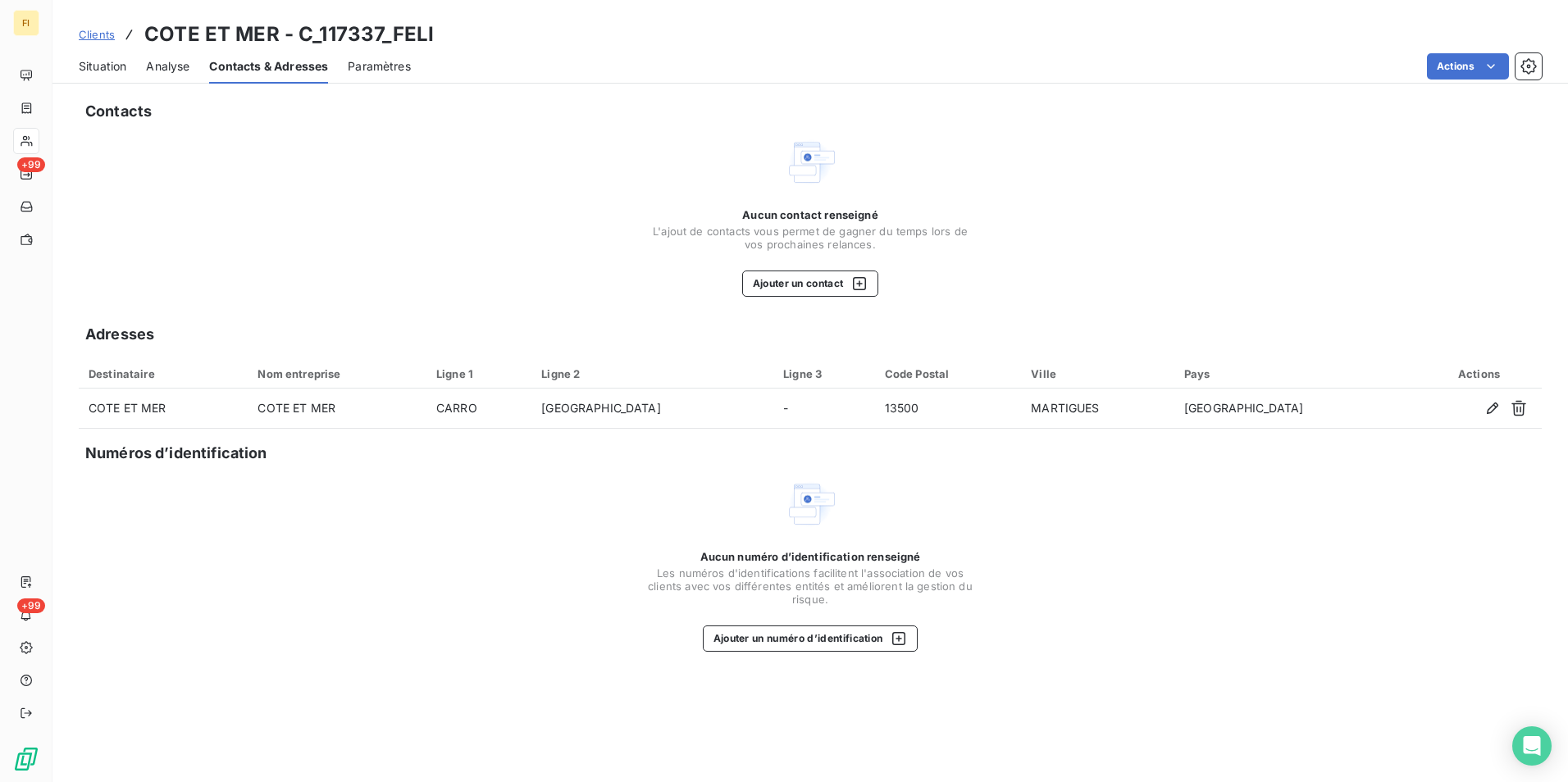
click at [85, 32] on span "Clients" at bounding box center [96, 35] width 36 height 13
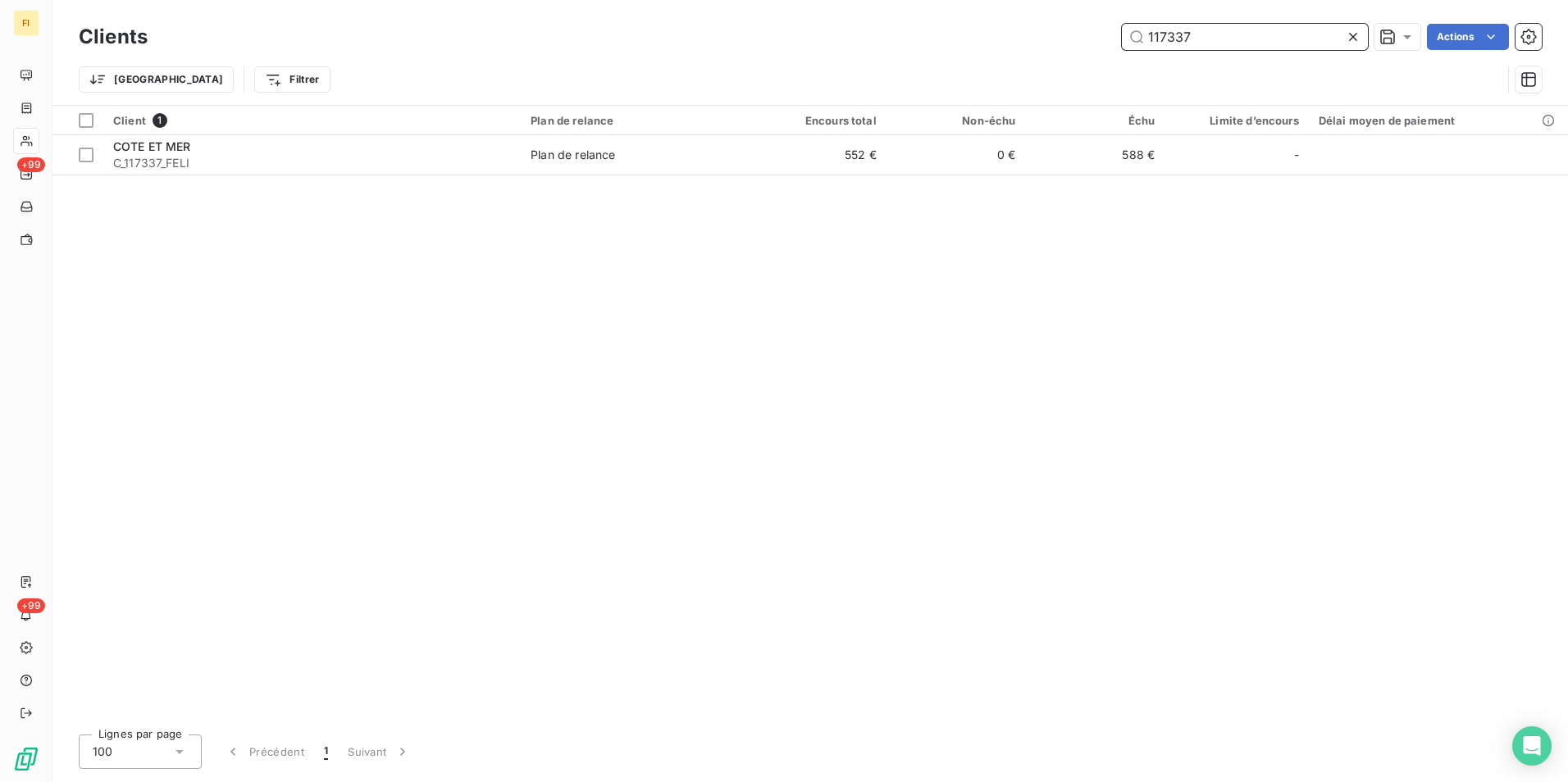
drag, startPoint x: 989, startPoint y: 43, endPoint x: 750, endPoint y: 50, distance: 239.1
click at [949, 43] on div "117337 Actions" at bounding box center [855, 37] width 1375 height 27
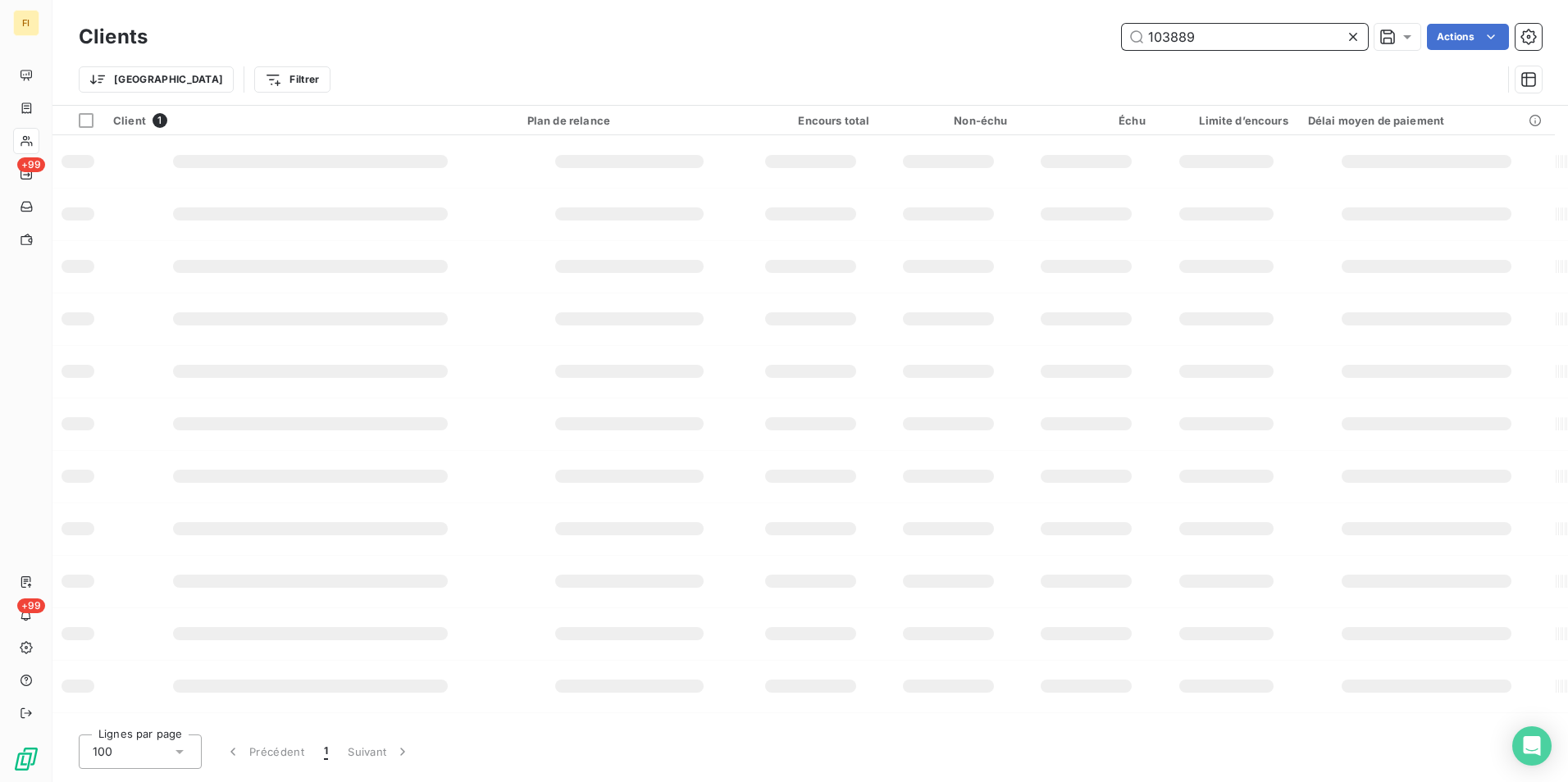
type input "103889"
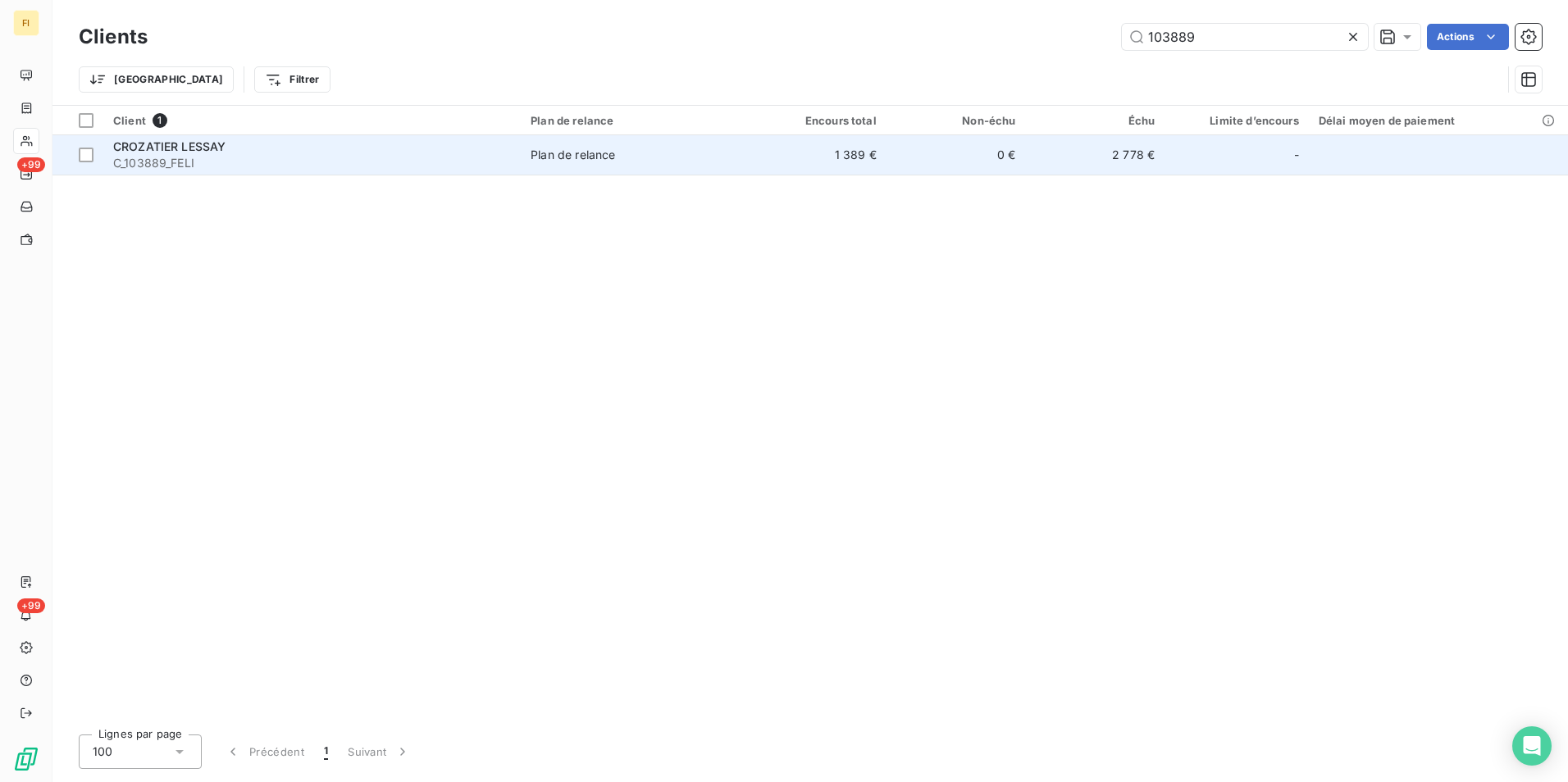
click at [750, 144] on td "1 389 €" at bounding box center [817, 154] width 139 height 39
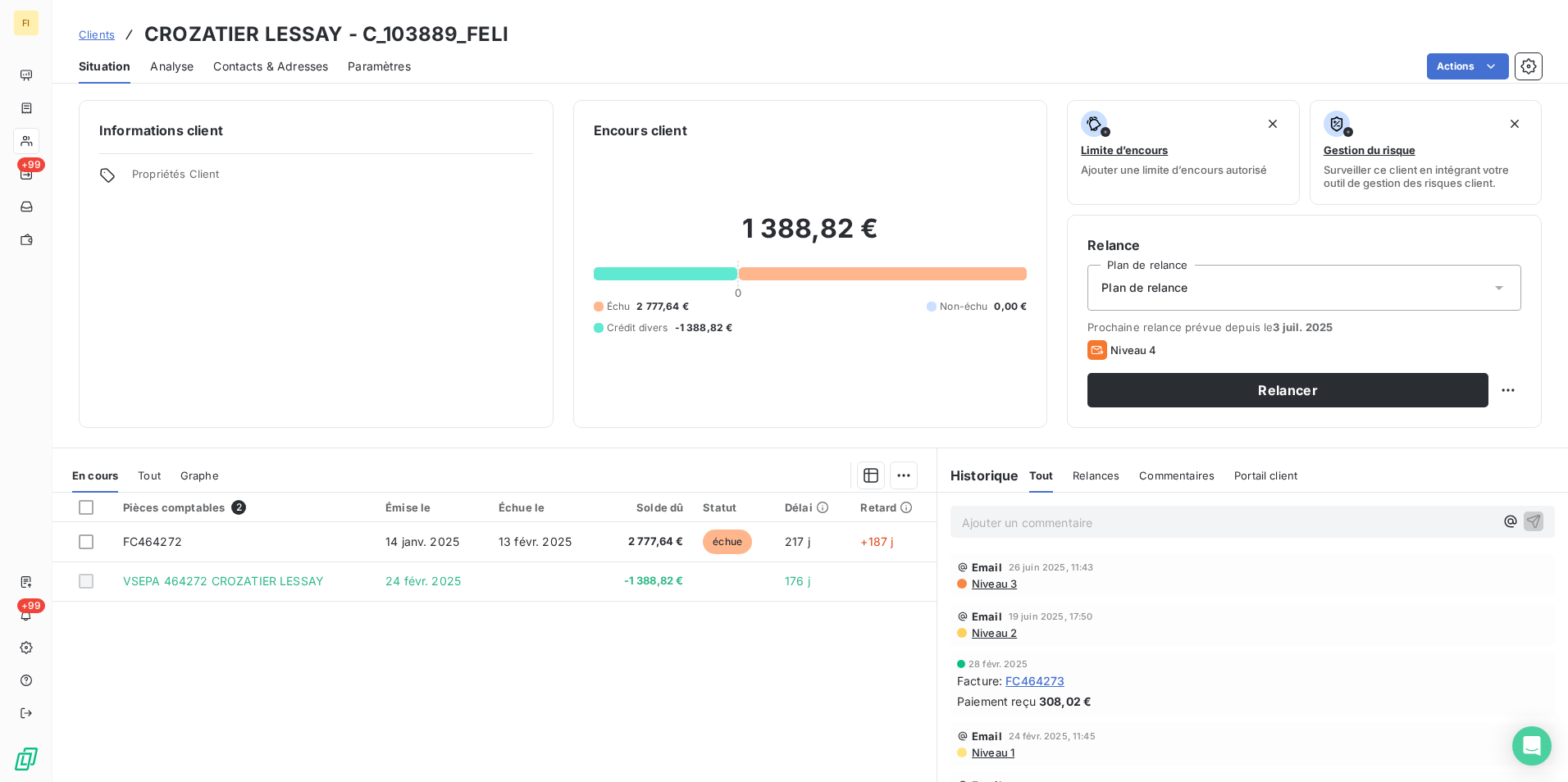
click at [104, 36] on span "Clients" at bounding box center [96, 35] width 36 height 13
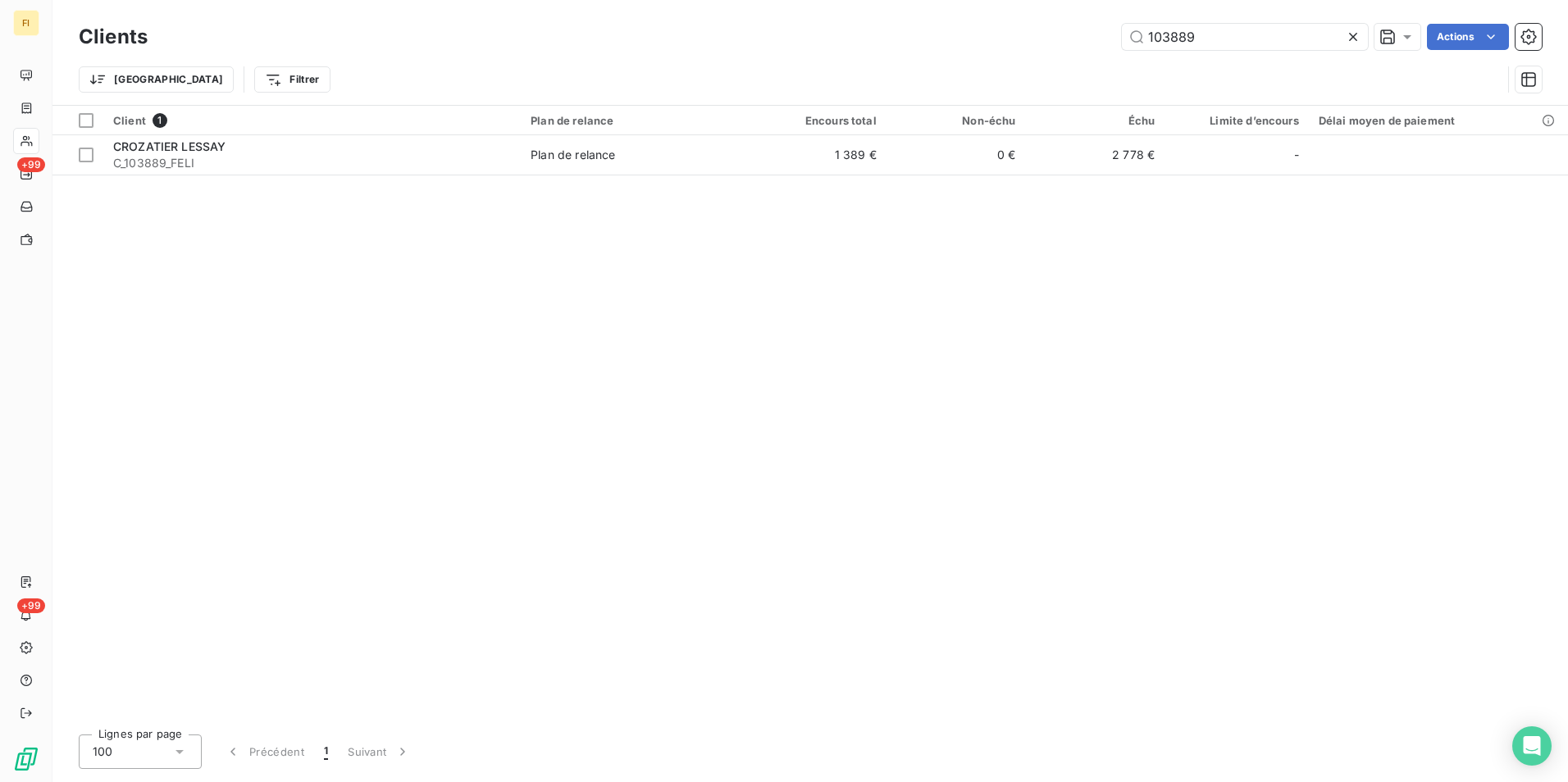
drag, startPoint x: 1235, startPoint y: 45, endPoint x: 1006, endPoint y: 53, distance: 229.1
click at [1016, 51] on div "Clients 103889 Actions" at bounding box center [810, 37] width 1463 height 34
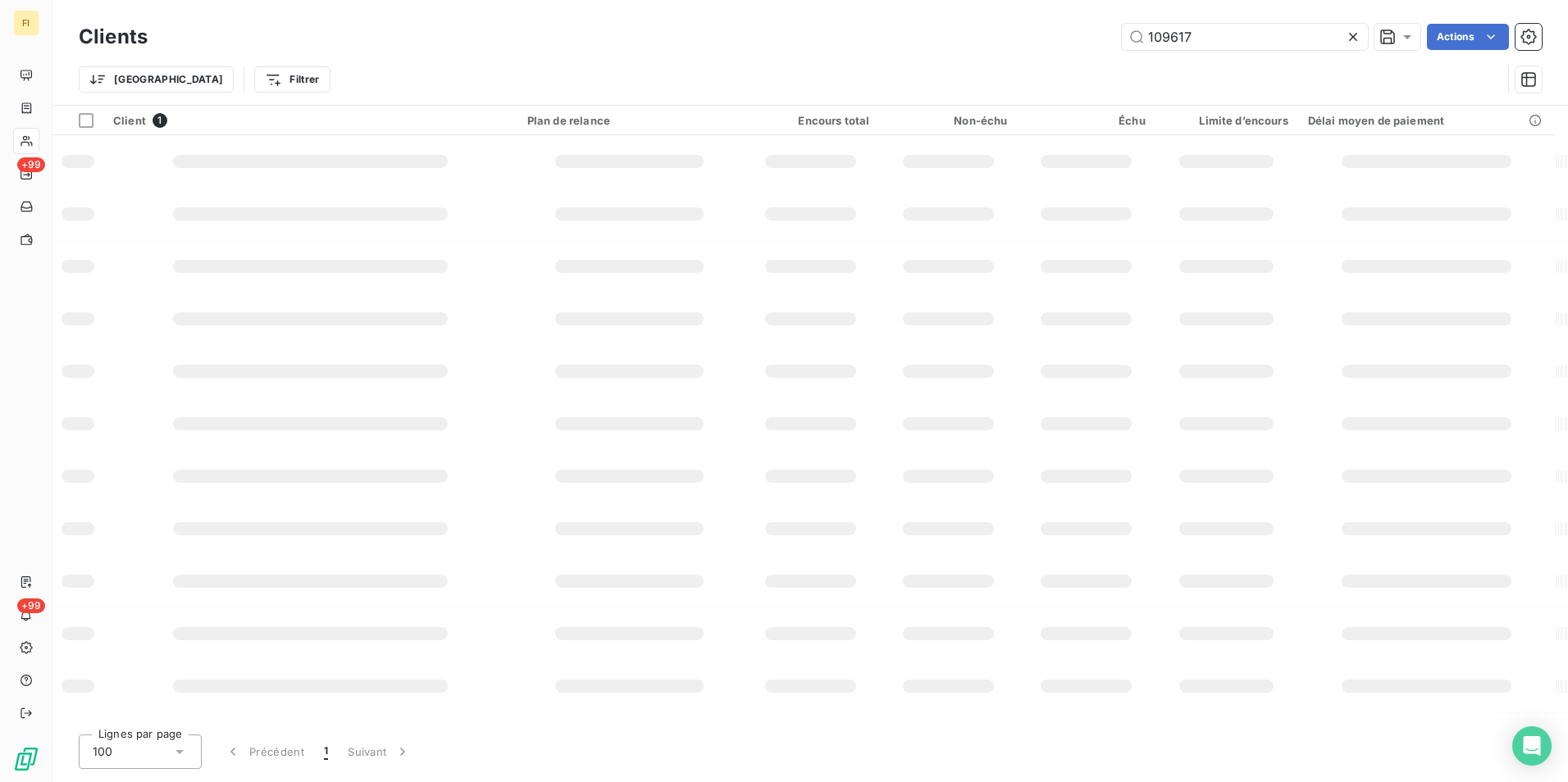
type input "109617"
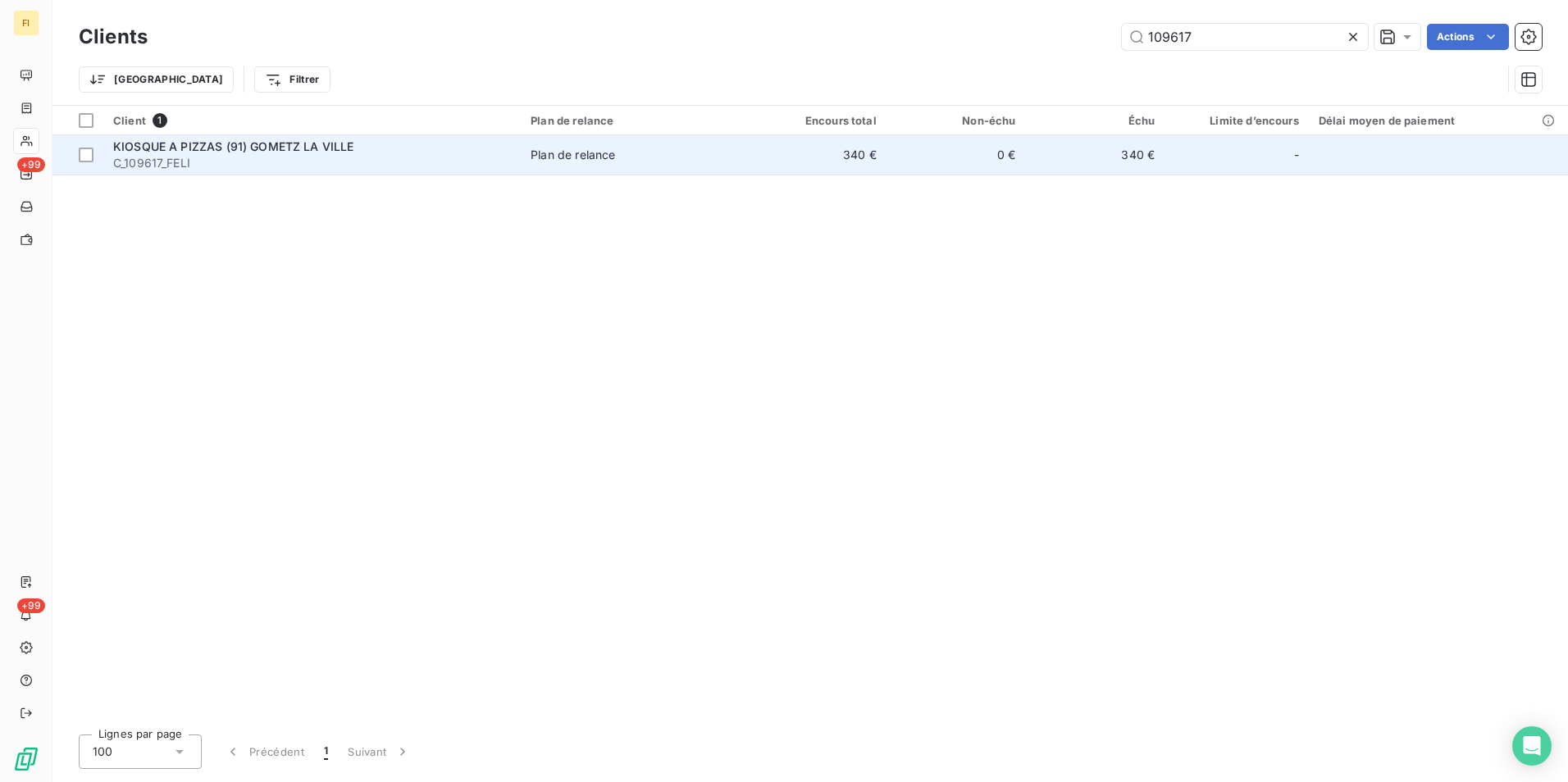
click at [843, 154] on td "340 €" at bounding box center [817, 154] width 139 height 39
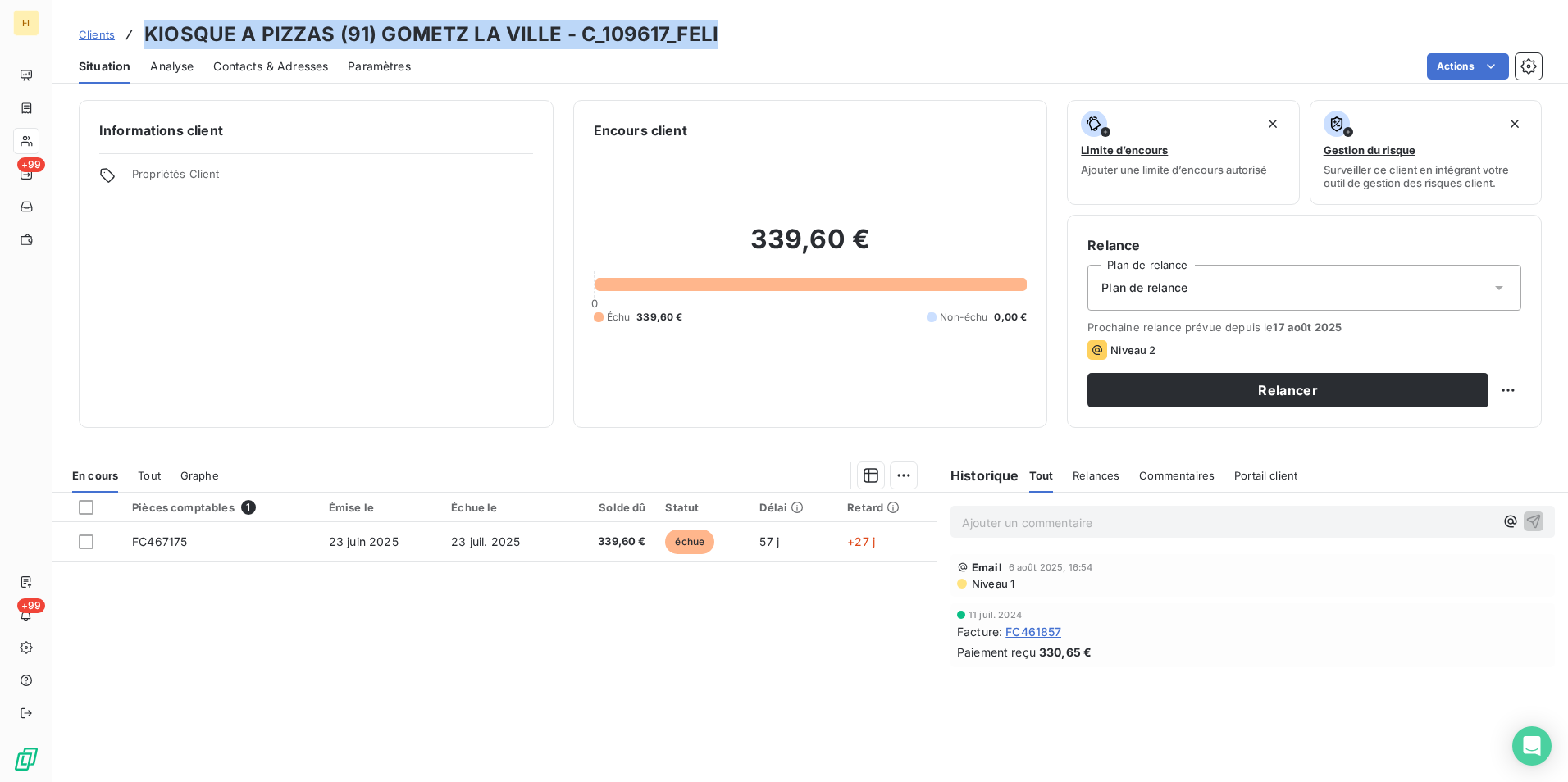
drag, startPoint x: 722, startPoint y: 29, endPoint x: 148, endPoint y: 19, distance: 574.1
click at [148, 19] on div "Clients KIOSQUE A PIZZAS (91) GOMETZ LA VILLE - C_109617_FELI Situation Analyse…" at bounding box center [810, 42] width 1516 height 84
drag, startPoint x: 148, startPoint y: 19, endPoint x: 320, endPoint y: 31, distance: 172.4
copy h3 "KIOSQUE A PIZZAS (91) GOMETZ LA VILLE - C_109617_FELI"
click at [95, 32] on span "Clients" at bounding box center [96, 35] width 36 height 13
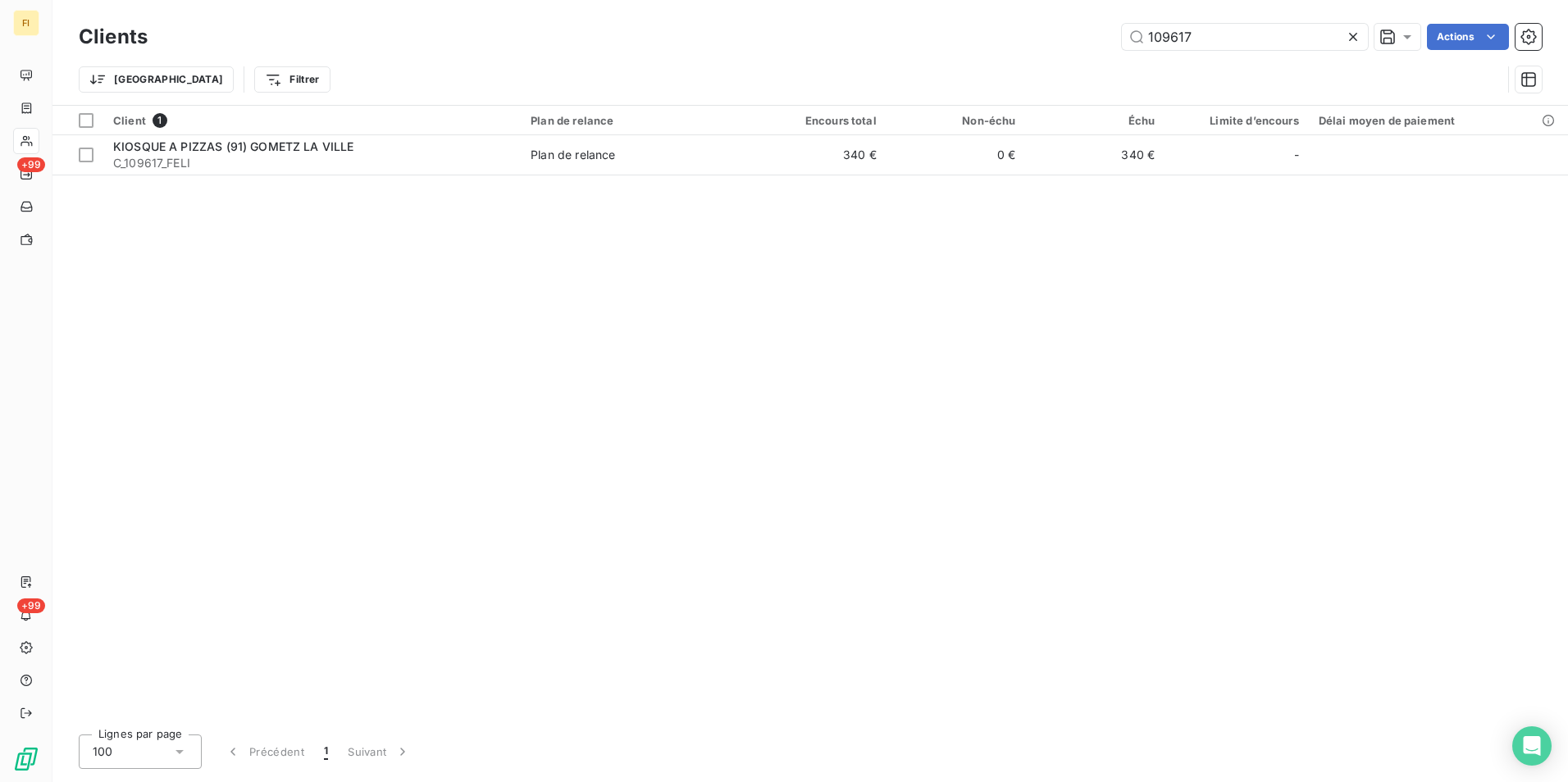
drag, startPoint x: 1180, startPoint y: 38, endPoint x: 1116, endPoint y: 48, distance: 64.8
click at [1122, 43] on input "109617" at bounding box center [1244, 37] width 246 height 27
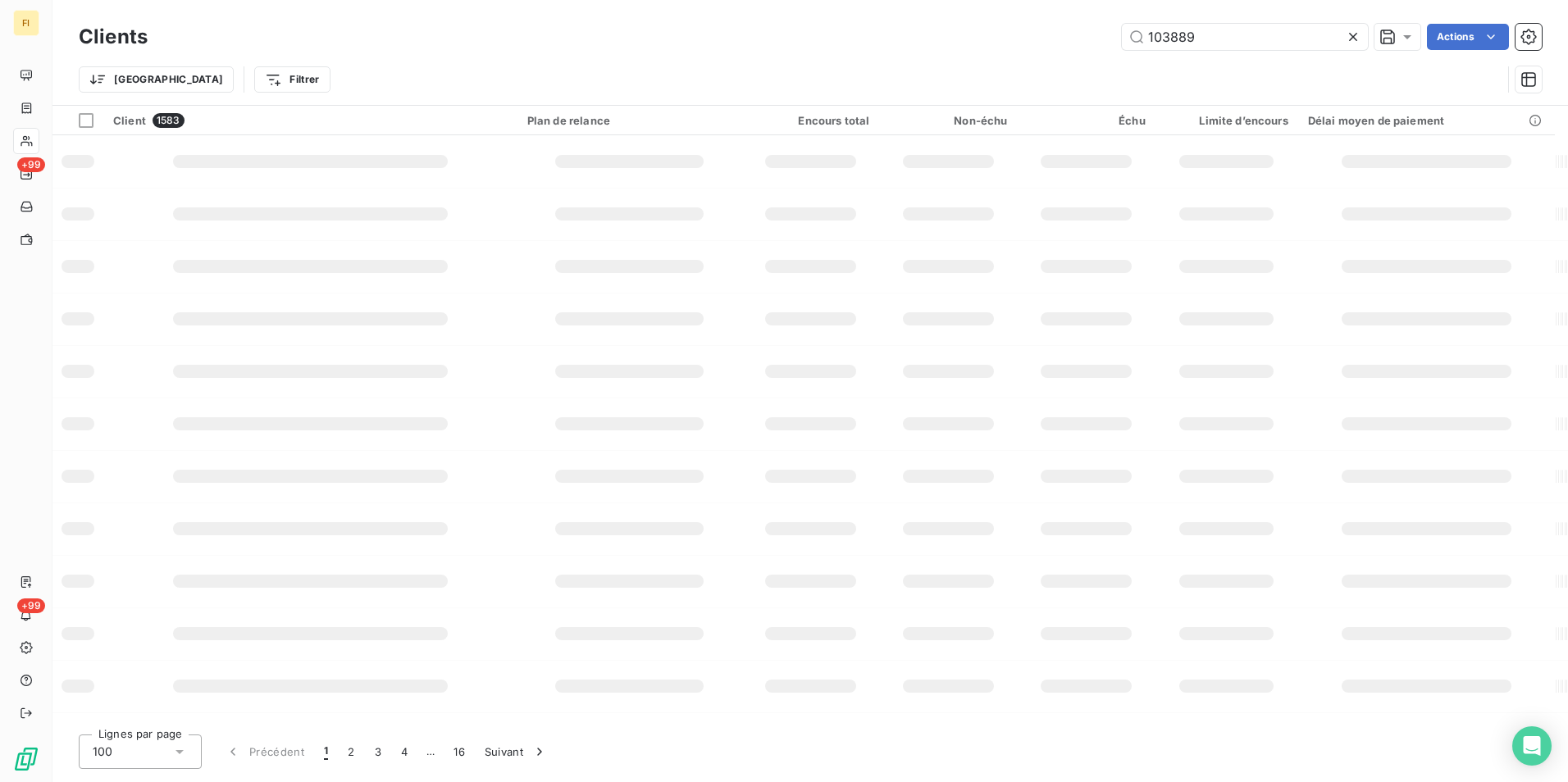
type input "103889"
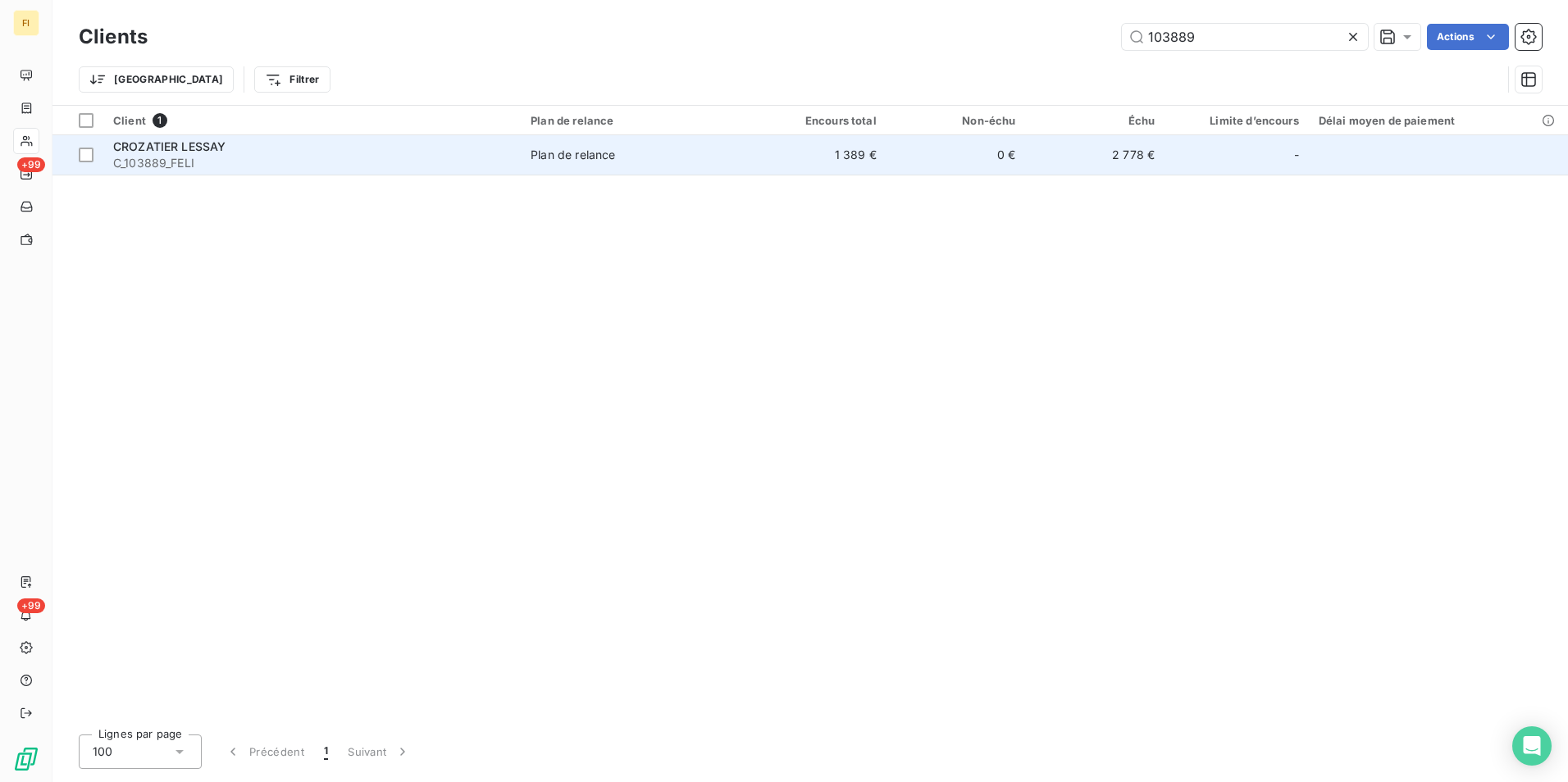
click at [998, 153] on td "0 €" at bounding box center [956, 154] width 139 height 39
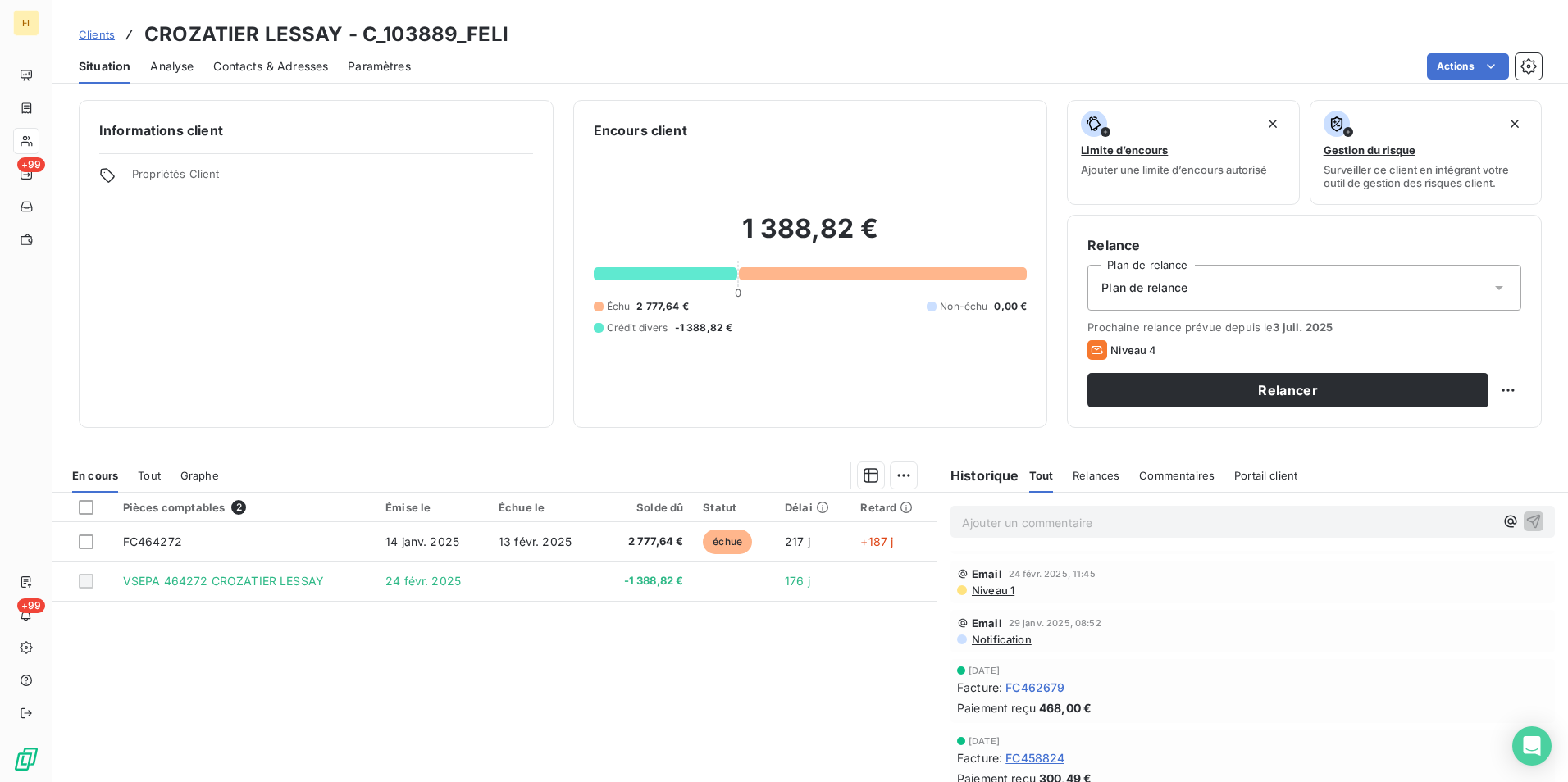
scroll to position [164, 0]
click at [98, 32] on span "Clients" at bounding box center [96, 35] width 36 height 13
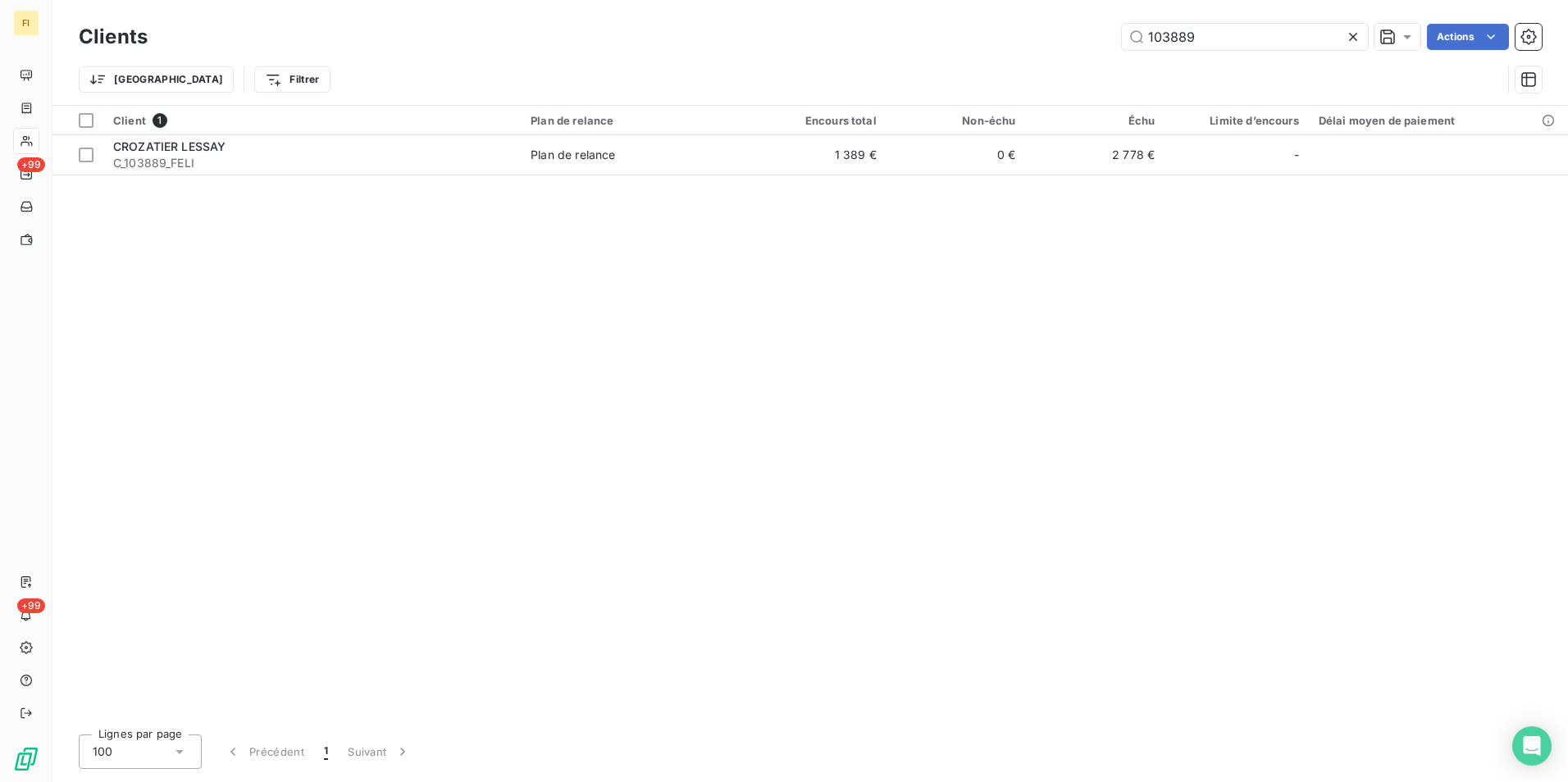
drag, startPoint x: 1219, startPoint y: 27, endPoint x: 923, endPoint y: 61, distance: 297.9
click at [1021, 34] on div "103889 Actions" at bounding box center [855, 37] width 1375 height 27
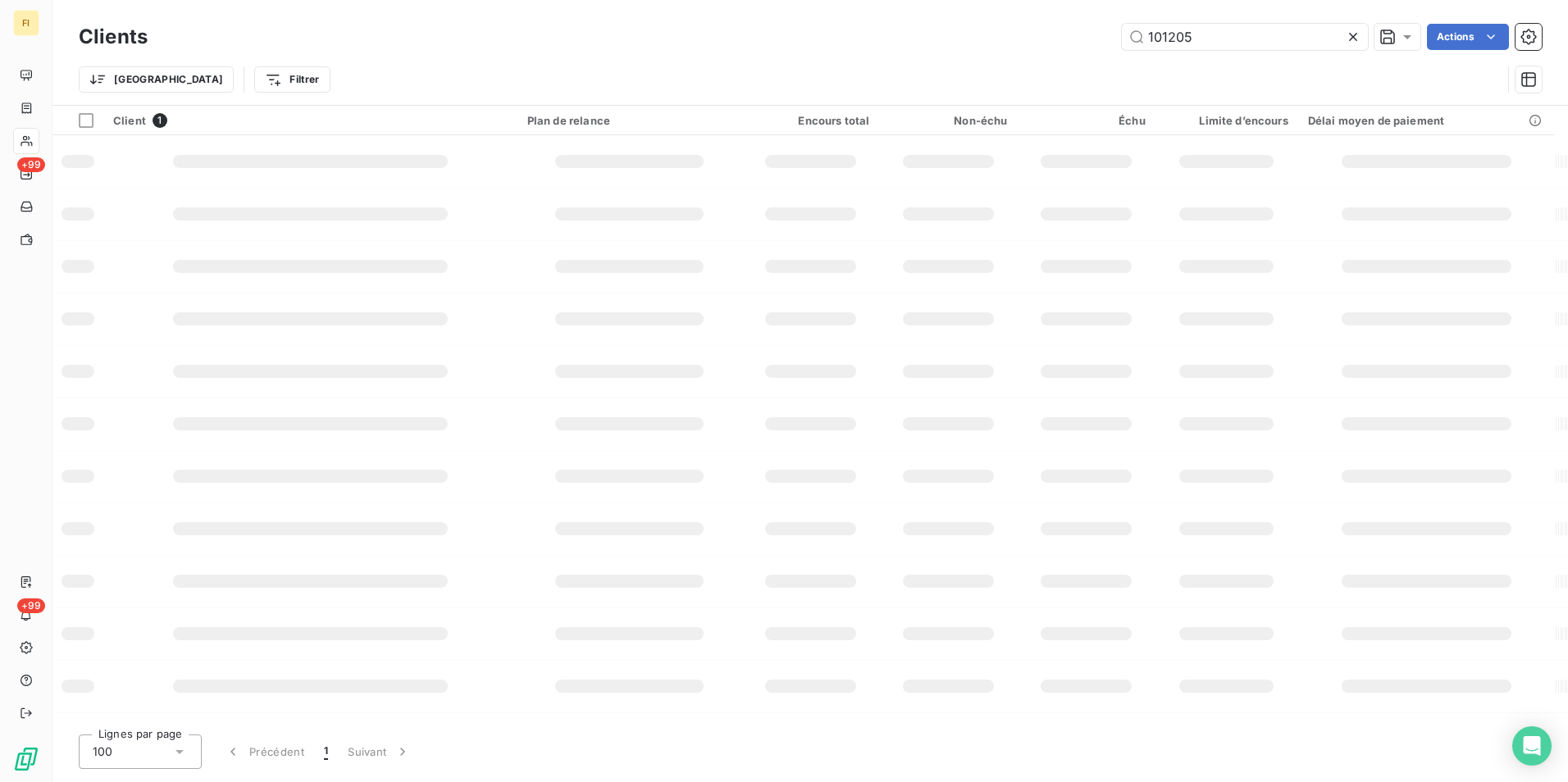
type input "101205"
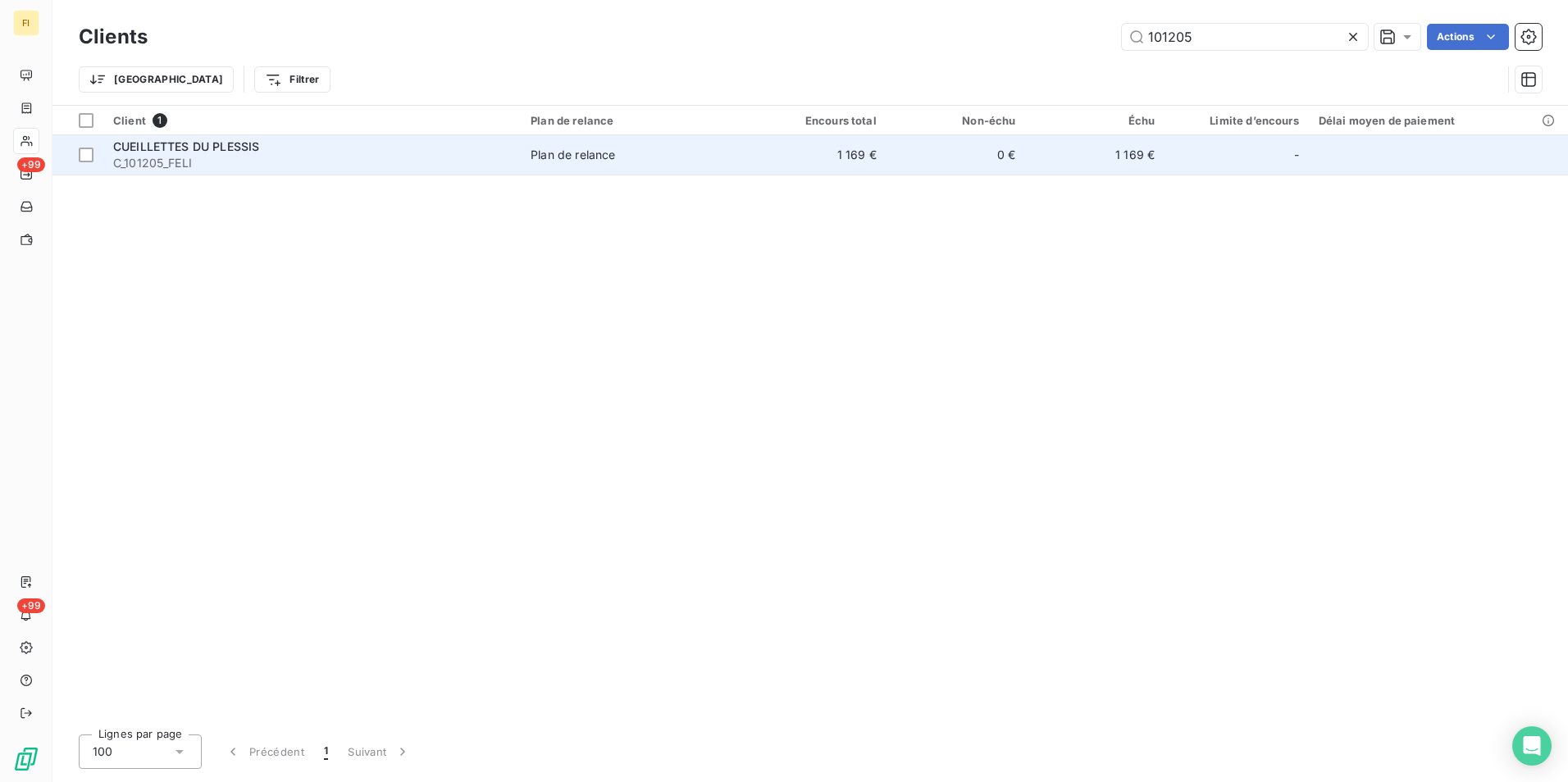
click at [792, 163] on td "1 169 €" at bounding box center [817, 154] width 139 height 39
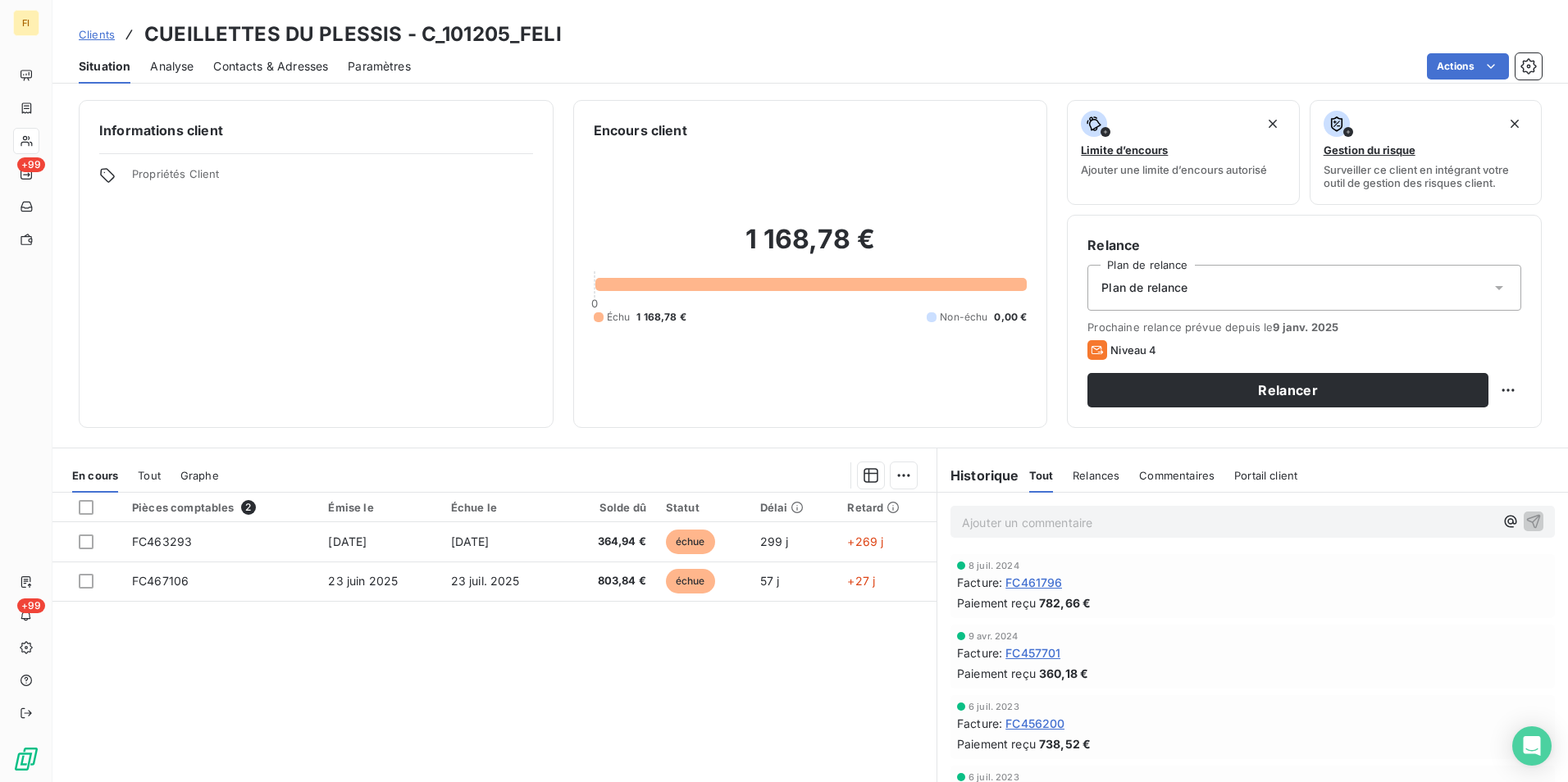
click at [111, 36] on span "Clients" at bounding box center [96, 35] width 36 height 13
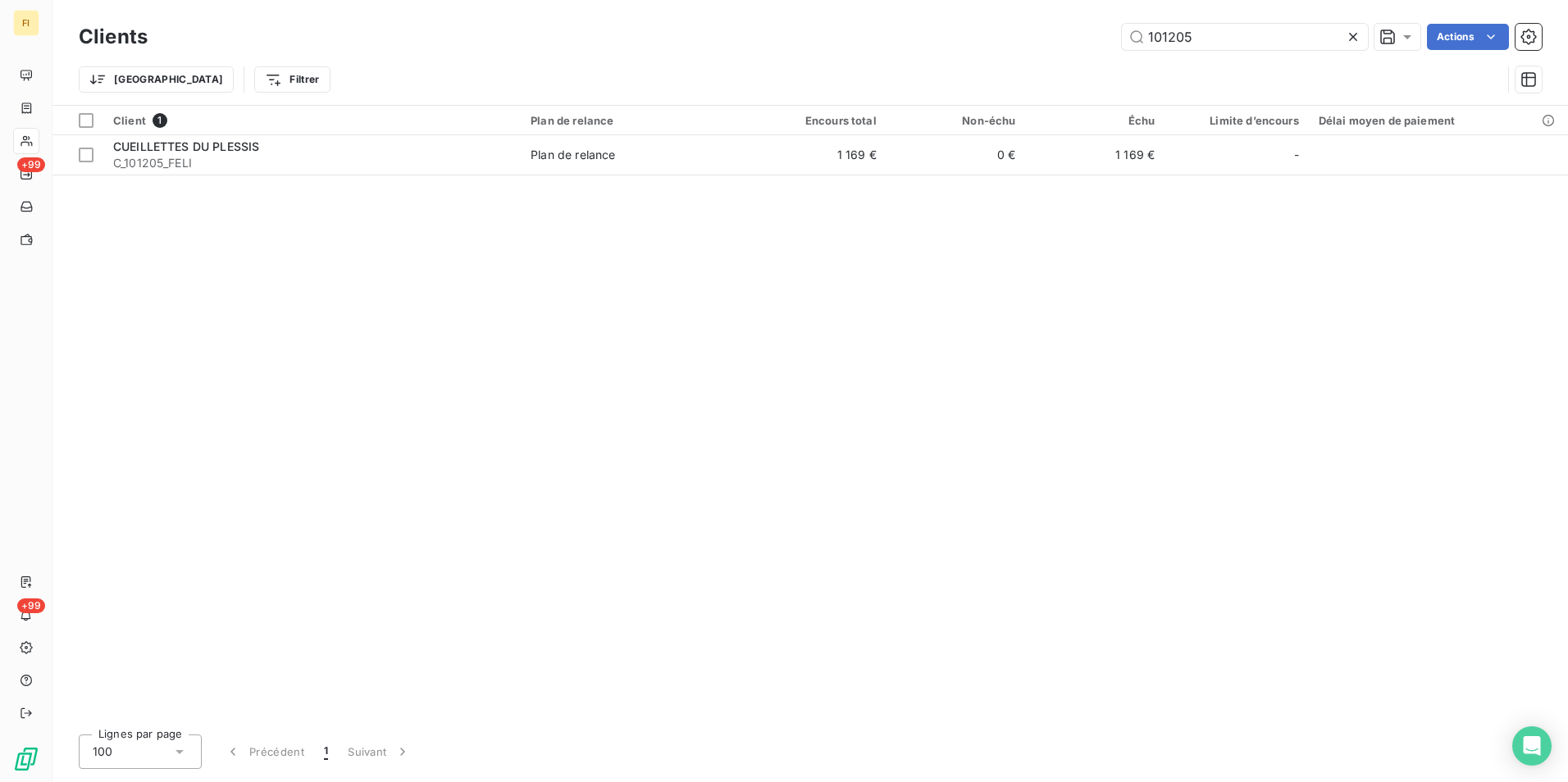
drag, startPoint x: 1237, startPoint y: 41, endPoint x: 963, endPoint y: 24, distance: 274.5
click at [1080, 30] on div "101205 Actions" at bounding box center [855, 37] width 1375 height 27
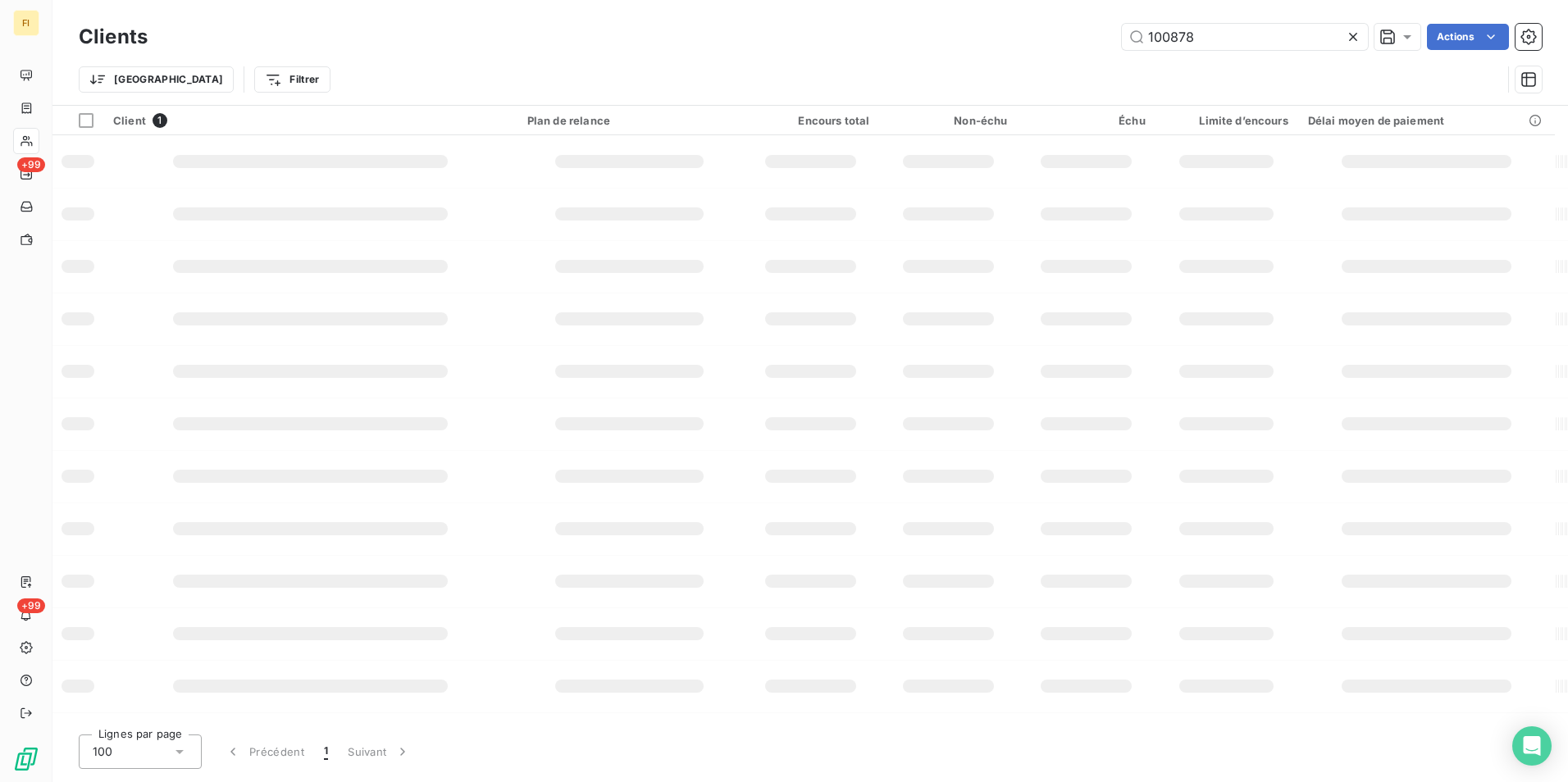
type input "100878"
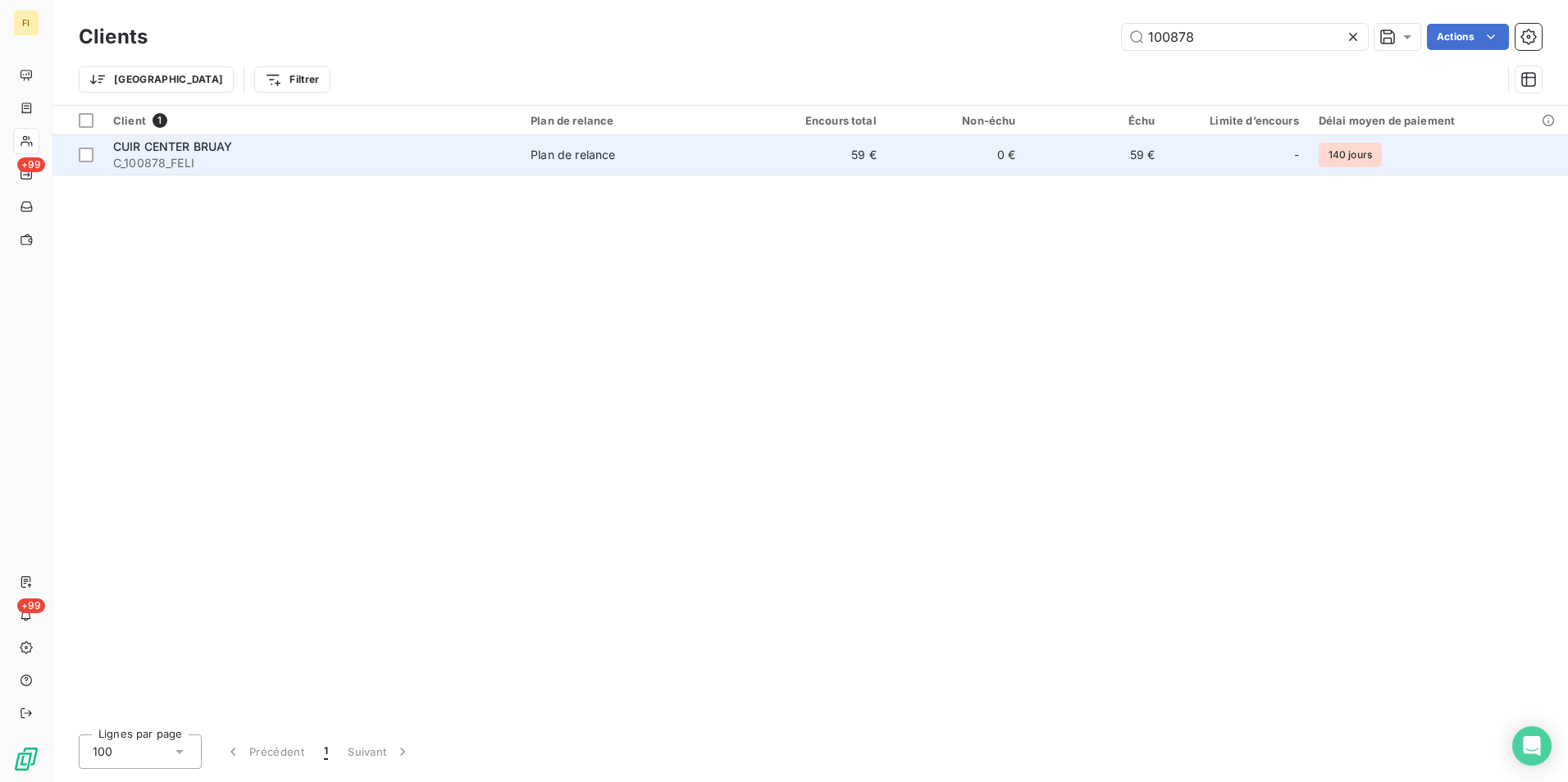
click at [906, 146] on td "0 €" at bounding box center [956, 154] width 139 height 39
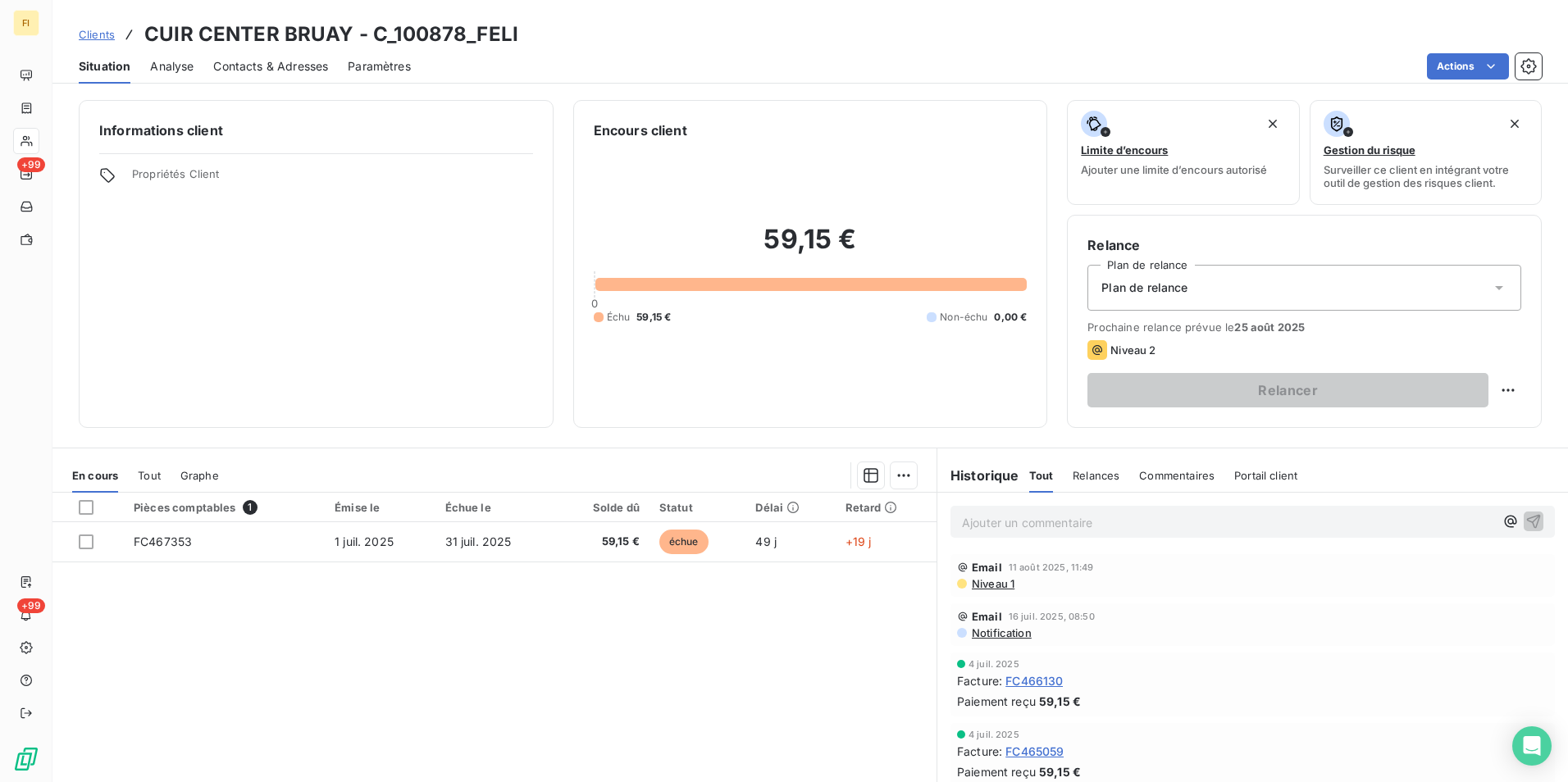
click at [102, 34] on span "Clients" at bounding box center [96, 35] width 36 height 13
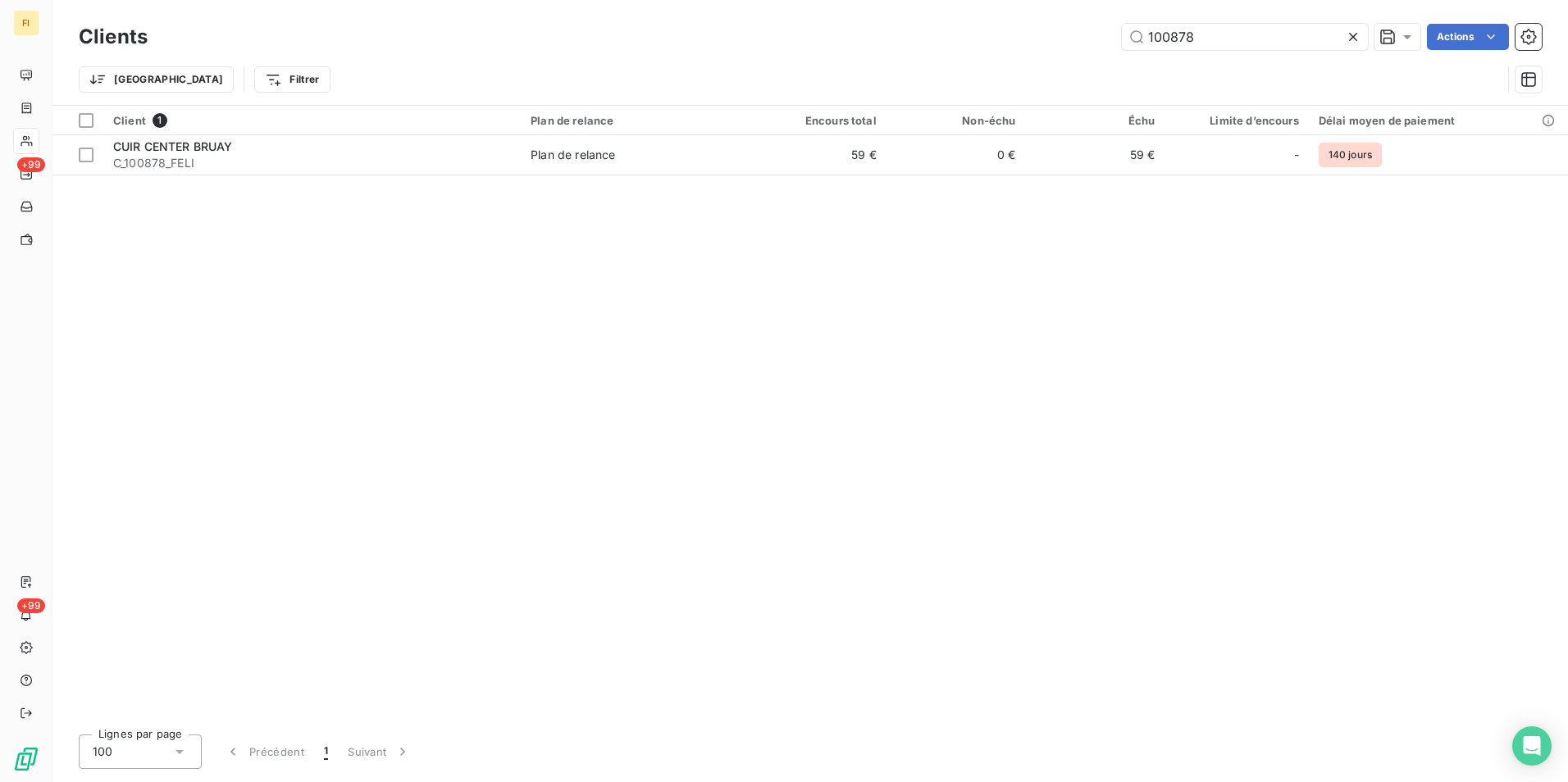
drag, startPoint x: 1229, startPoint y: 45, endPoint x: 869, endPoint y: 40, distance: 360.0
click at [898, 33] on div "100878 Actions" at bounding box center [855, 37] width 1375 height 27
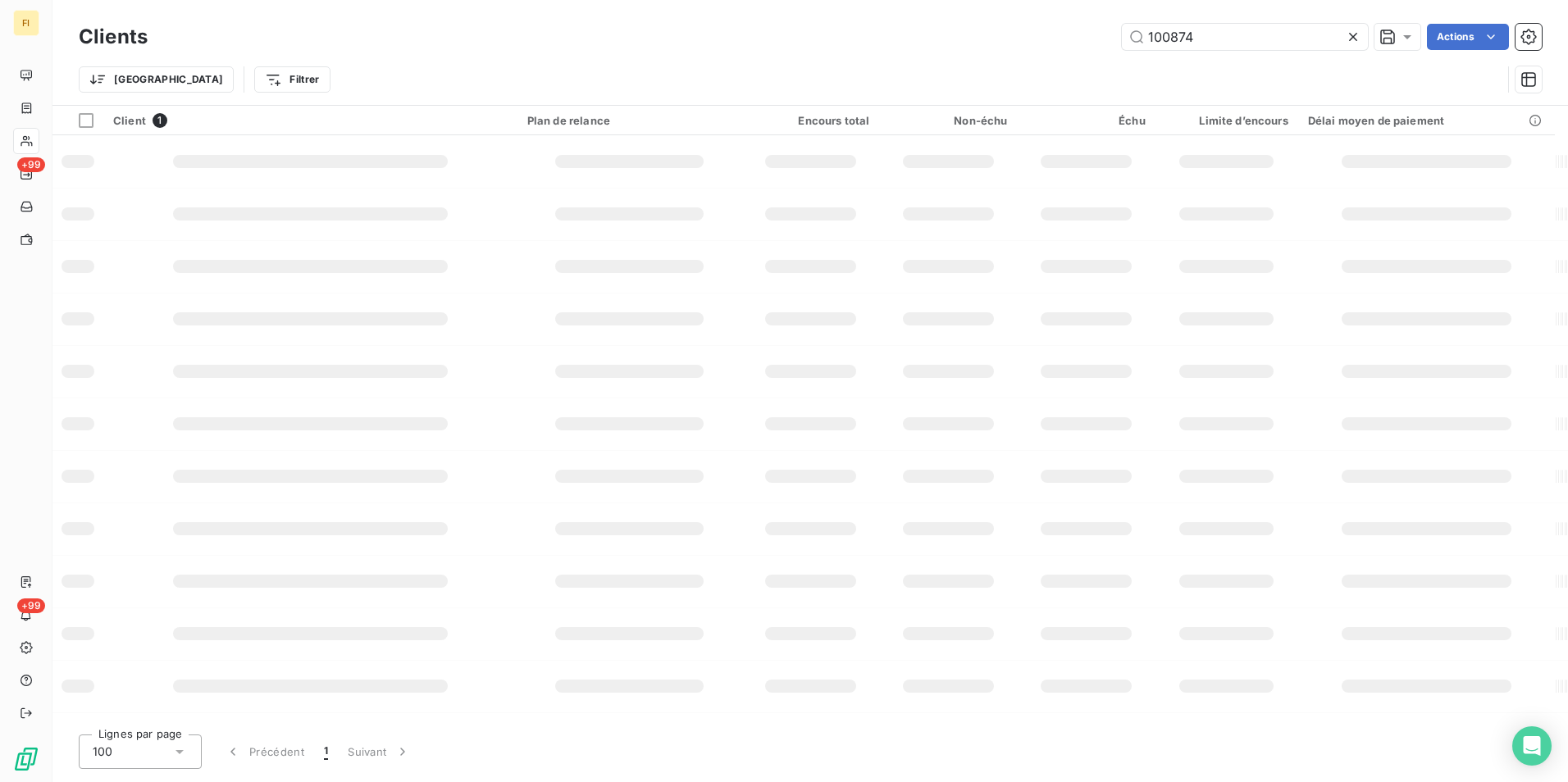
type input "100874"
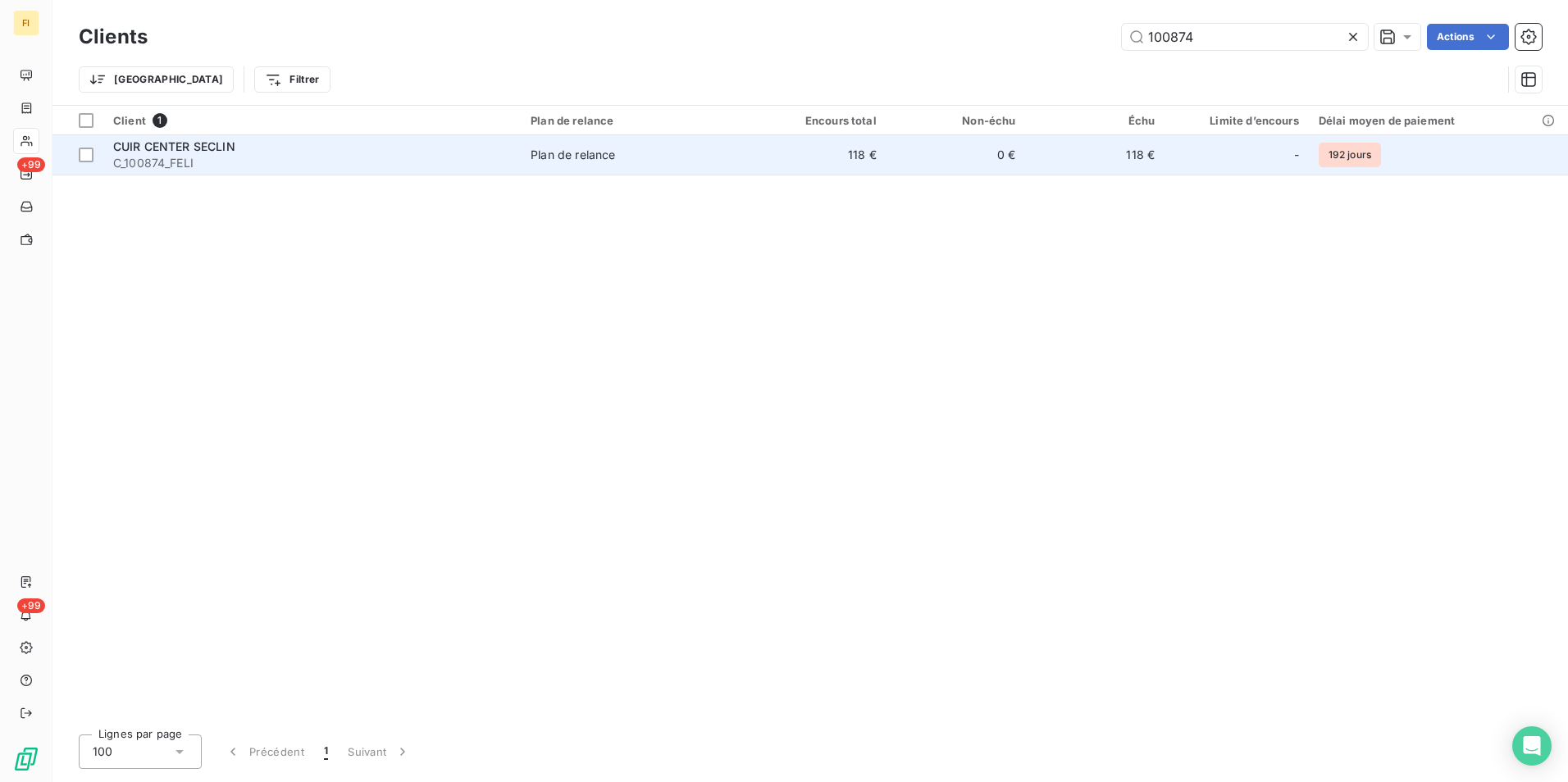
click at [871, 158] on td "118 €" at bounding box center [817, 154] width 139 height 39
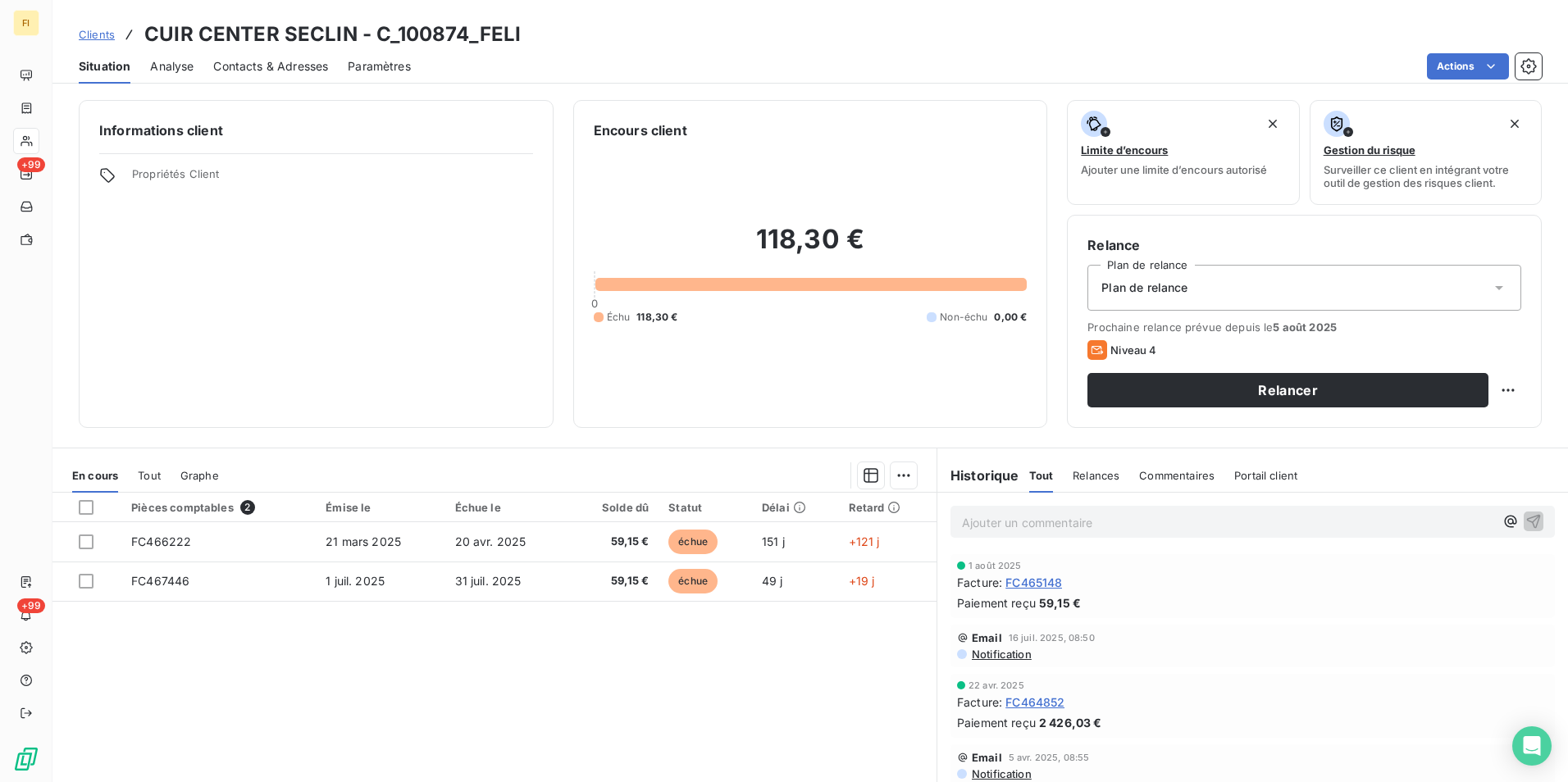
click at [295, 71] on span "Contacts & Adresses" at bounding box center [271, 66] width 115 height 17
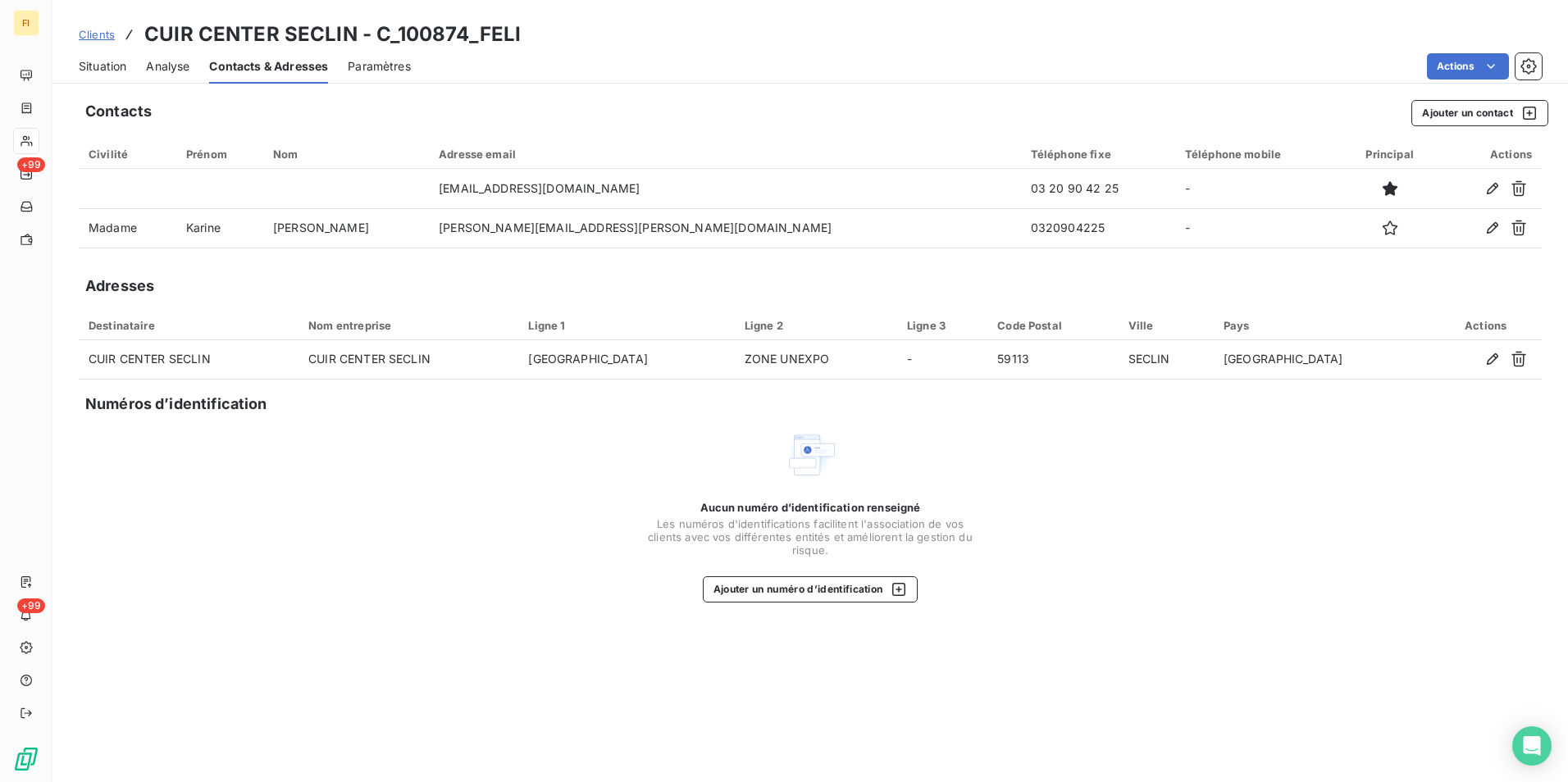
click at [98, 37] on span "Clients" at bounding box center [96, 35] width 36 height 13
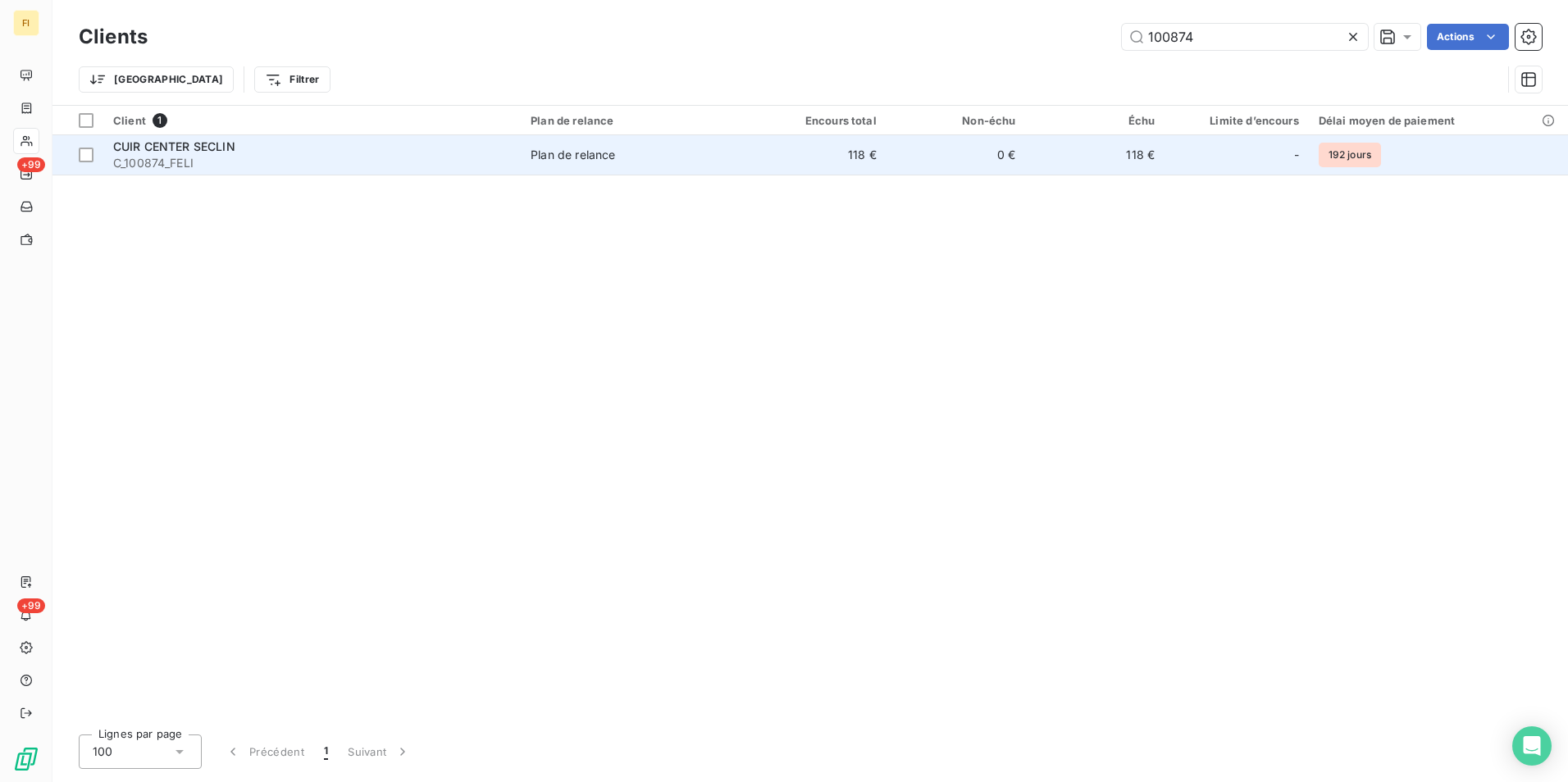
click at [176, 155] on span "C_100874_FELI" at bounding box center [311, 164] width 398 height 17
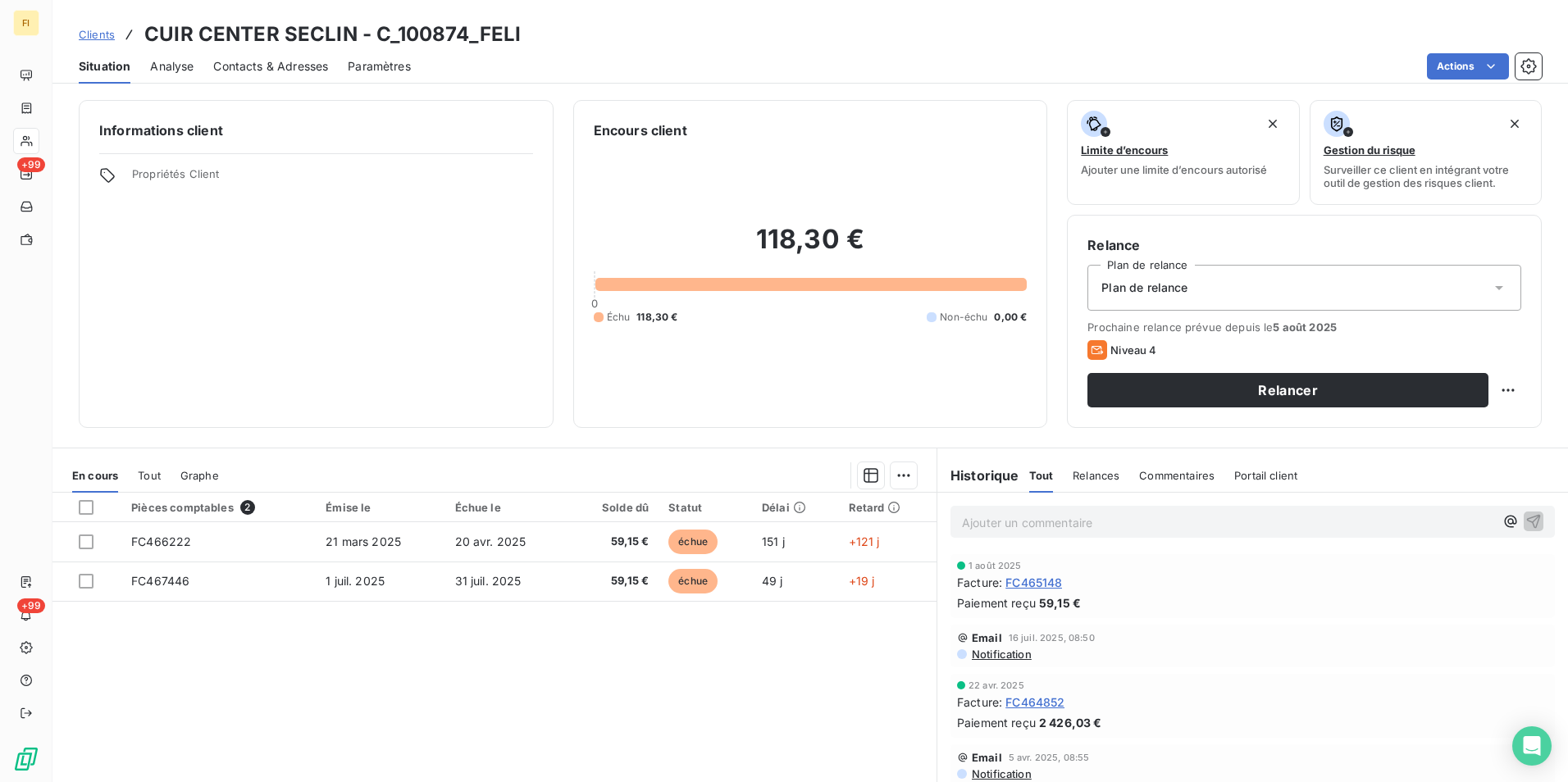
click at [98, 32] on span "Clients" at bounding box center [96, 35] width 36 height 13
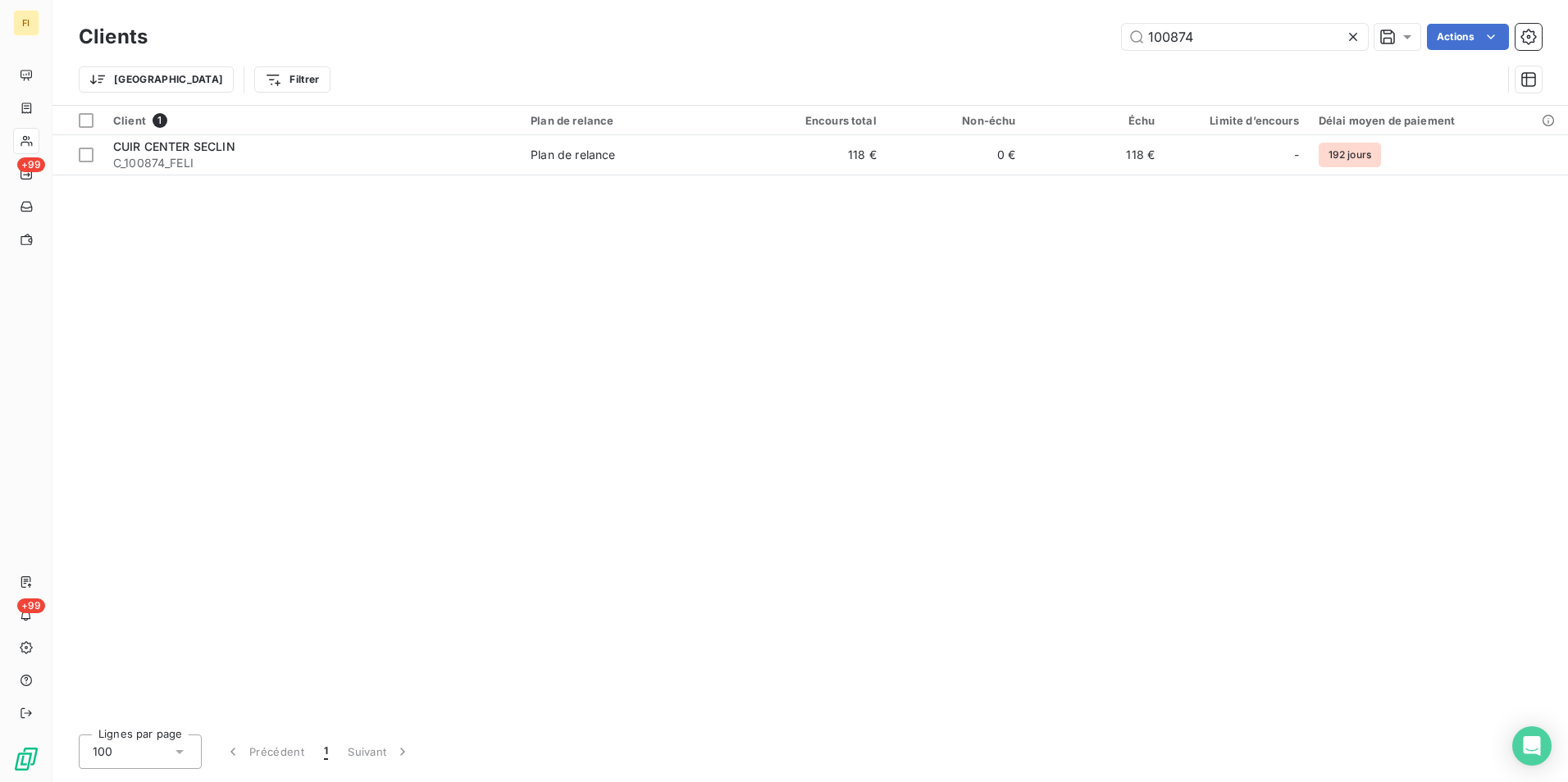
drag, startPoint x: 1230, startPoint y: 27, endPoint x: 865, endPoint y: 67, distance: 367.2
click at [865, 67] on div "Clients 100874 Actions Trier Filtrer" at bounding box center [810, 62] width 1463 height 86
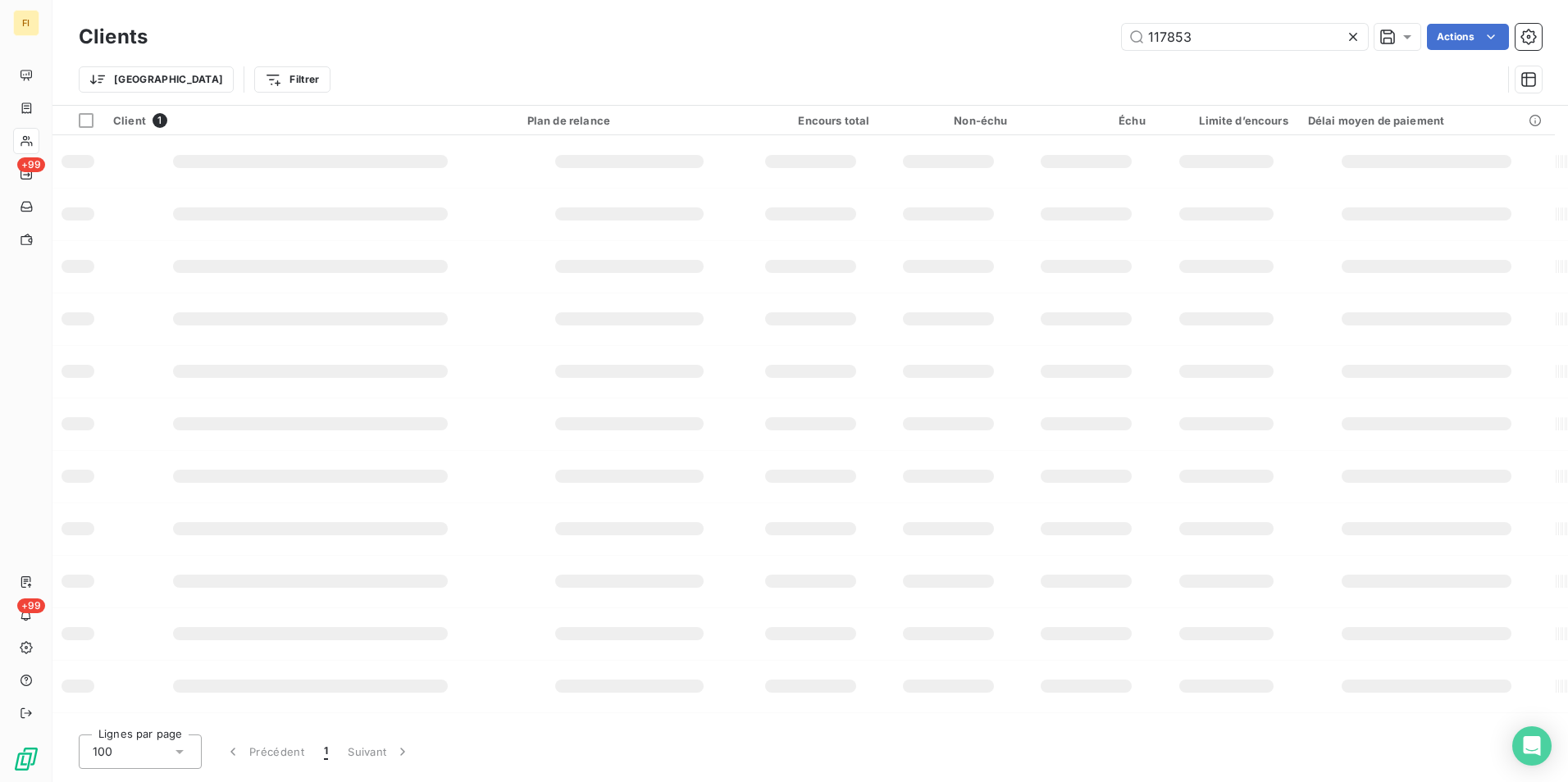
type input "117853"
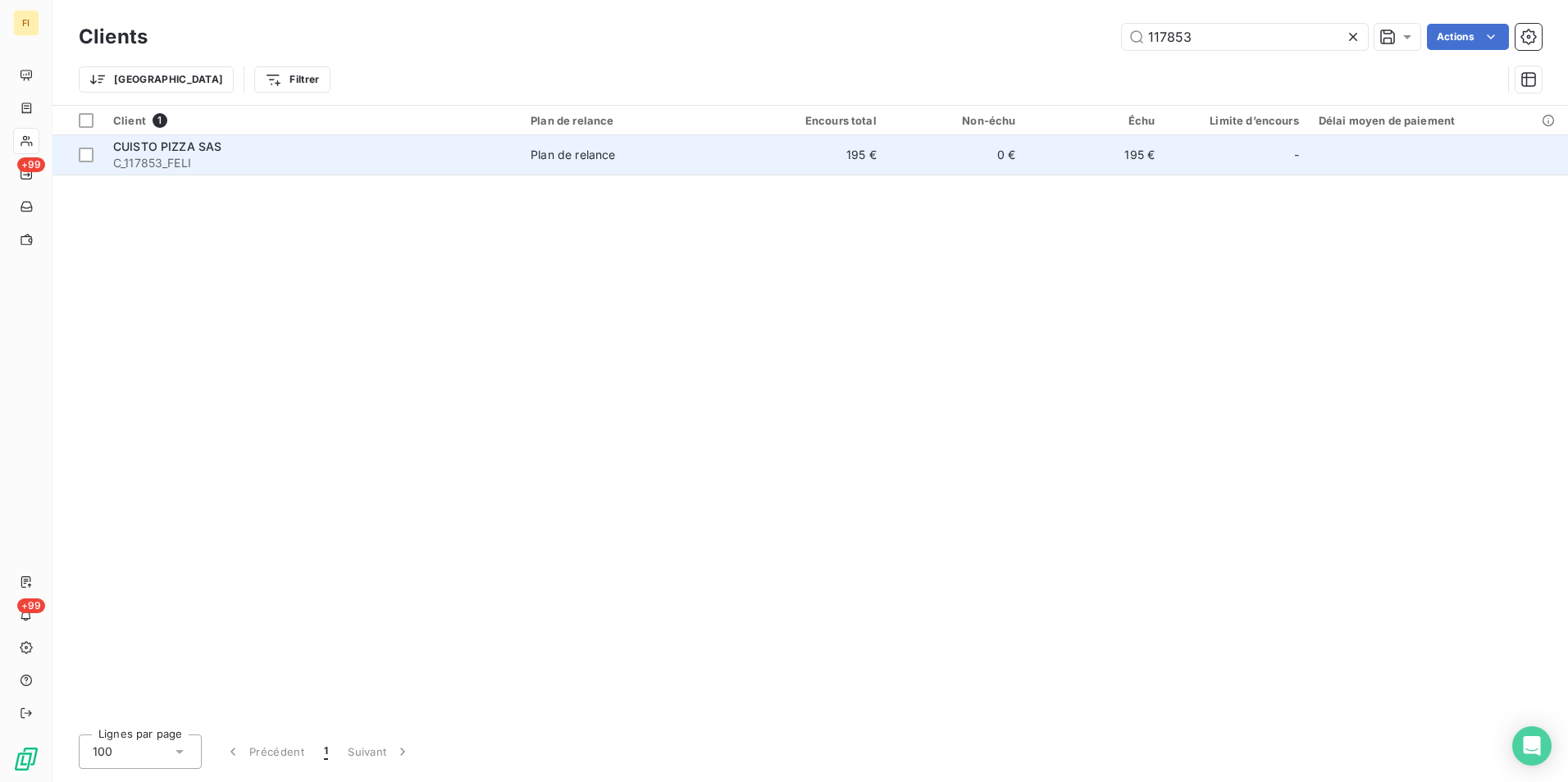
click at [869, 165] on td "195 €" at bounding box center [817, 154] width 139 height 39
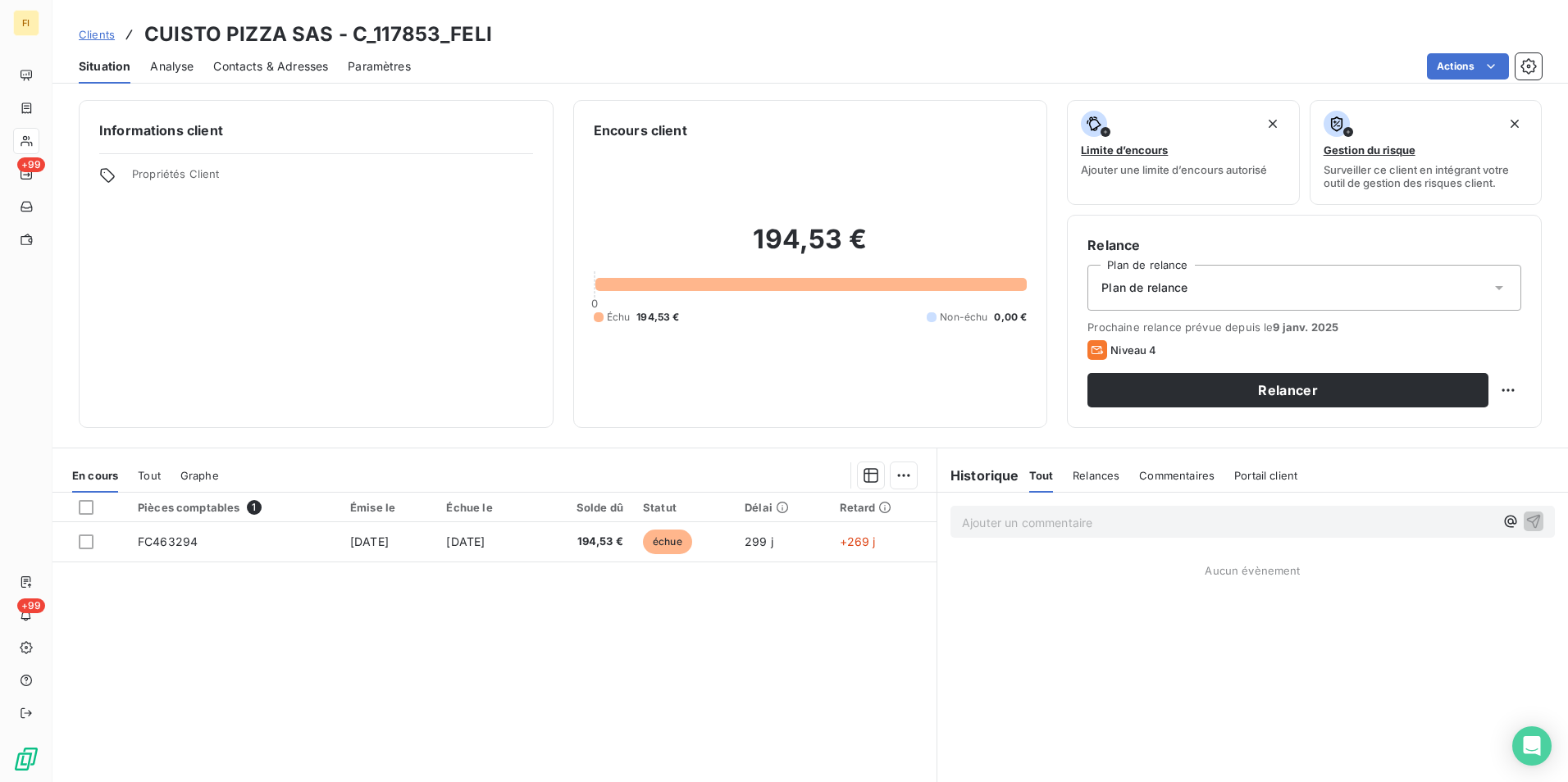
click at [320, 66] on span "Contacts & Adresses" at bounding box center [271, 66] width 115 height 17
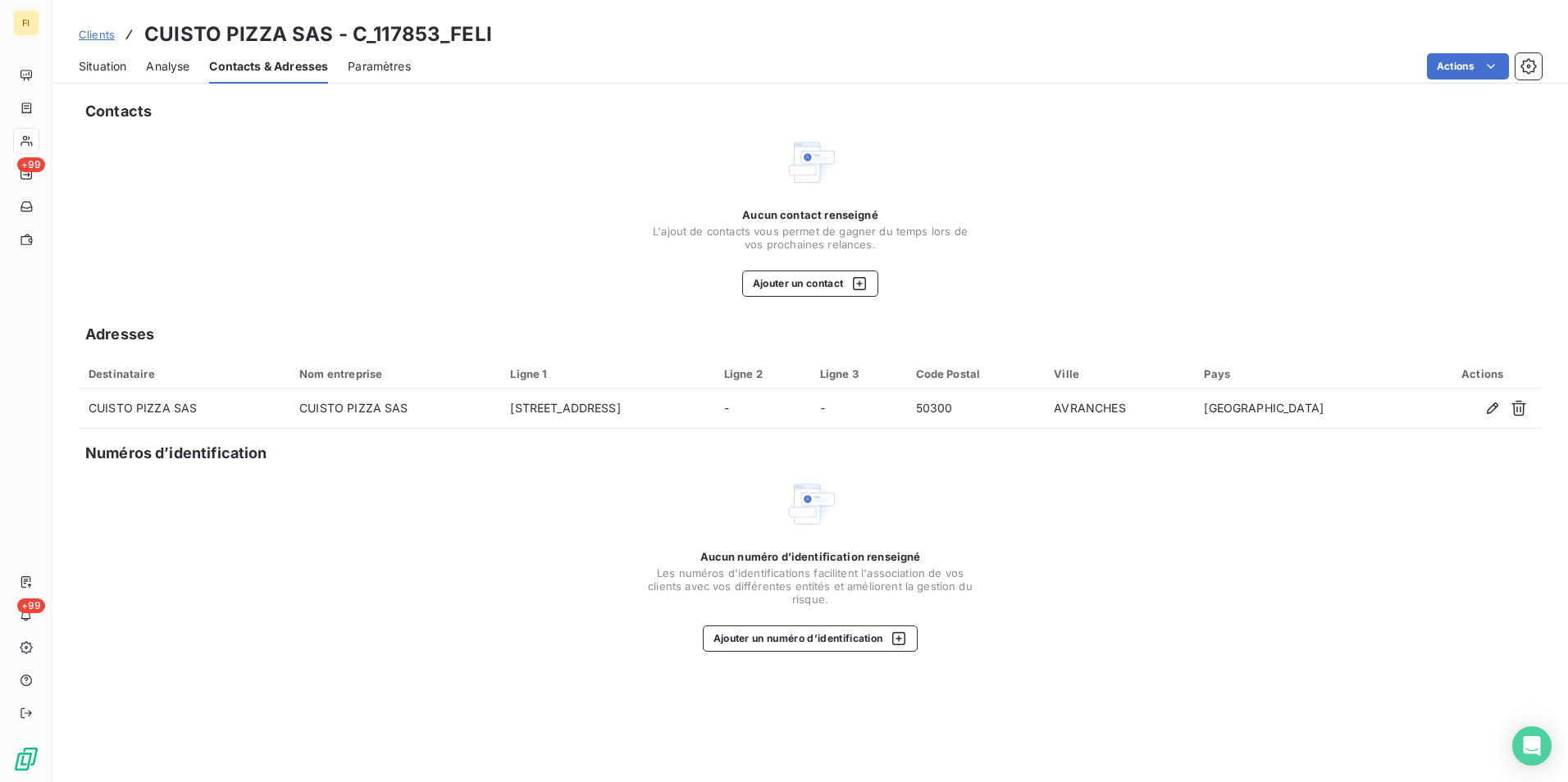
click at [105, 31] on span "Clients" at bounding box center [96, 35] width 36 height 13
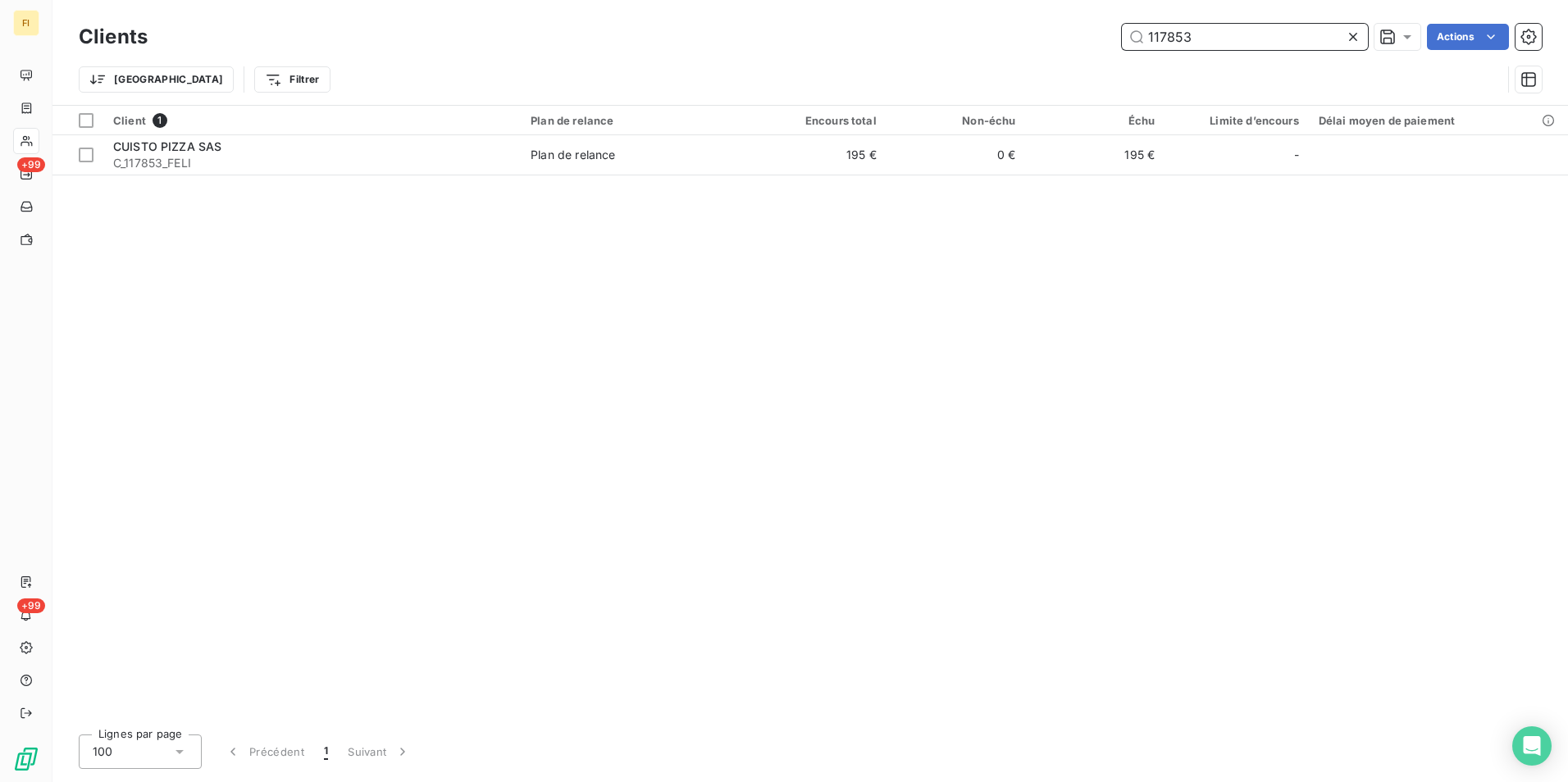
drag, startPoint x: 1247, startPoint y: 41, endPoint x: 1043, endPoint y: 50, distance: 204.2
click at [1048, 45] on div "117853 Actions" at bounding box center [855, 37] width 1375 height 27
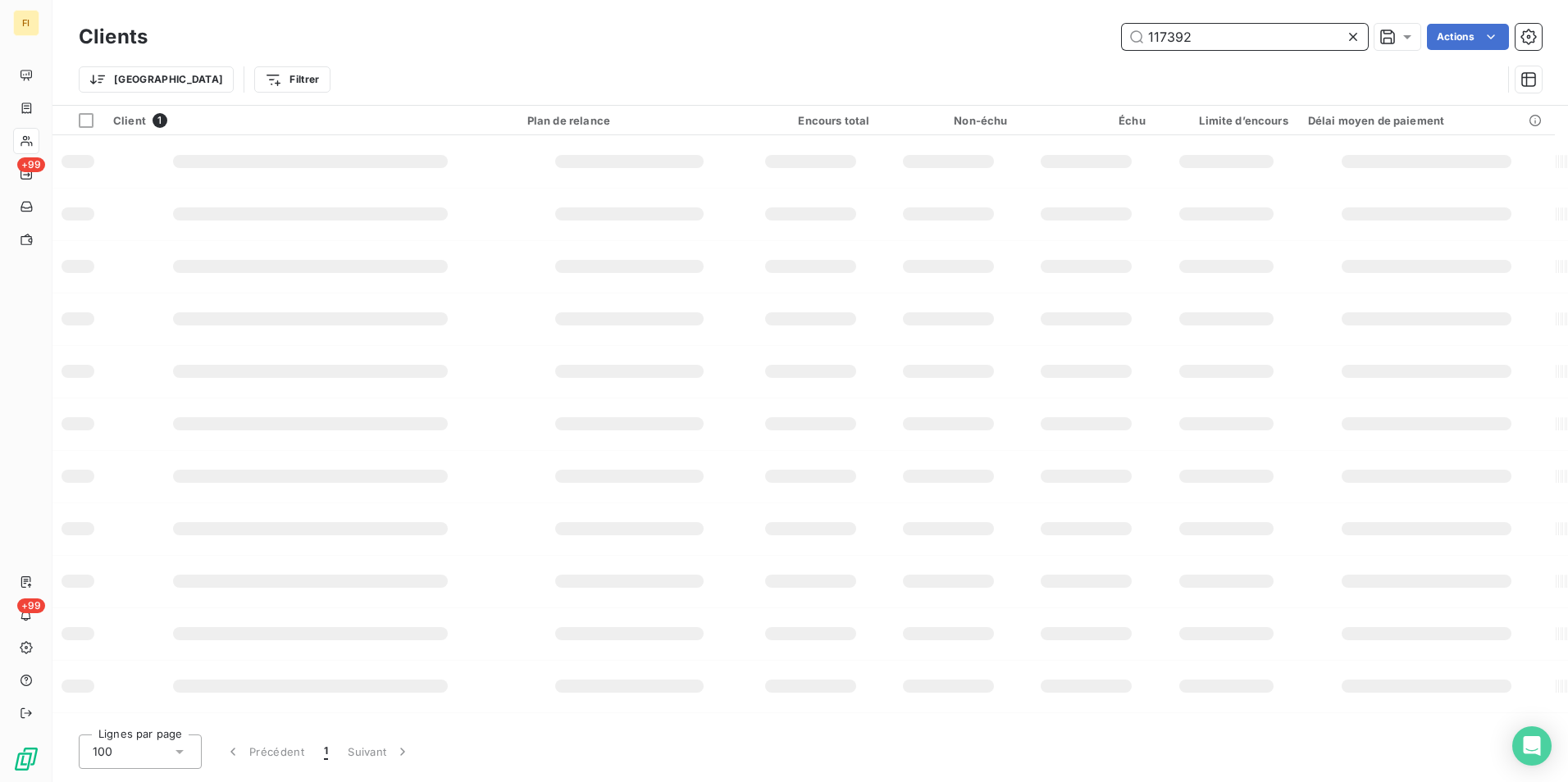
type input "117392"
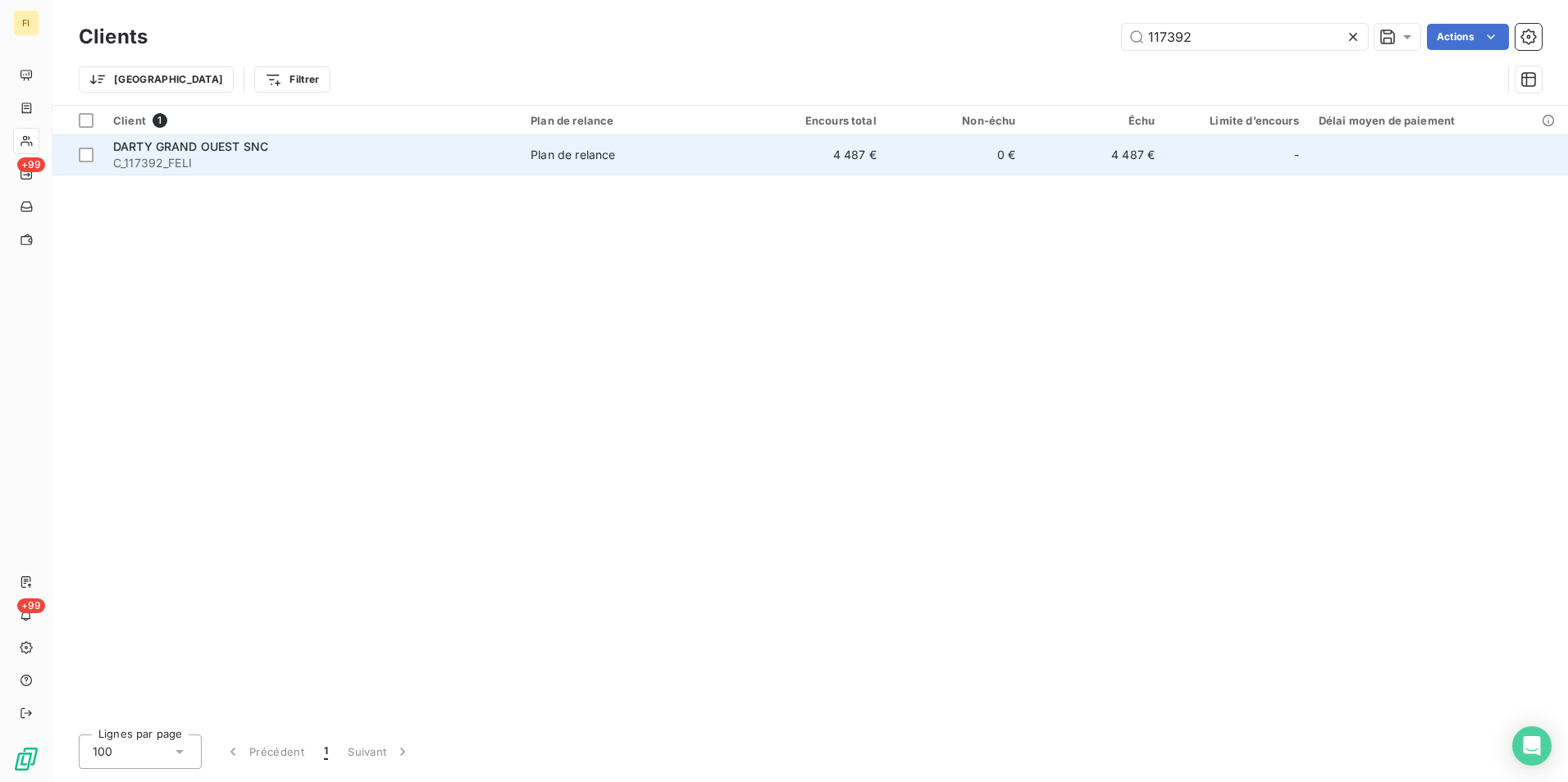
click at [861, 160] on td "4 487 €" at bounding box center [817, 154] width 139 height 39
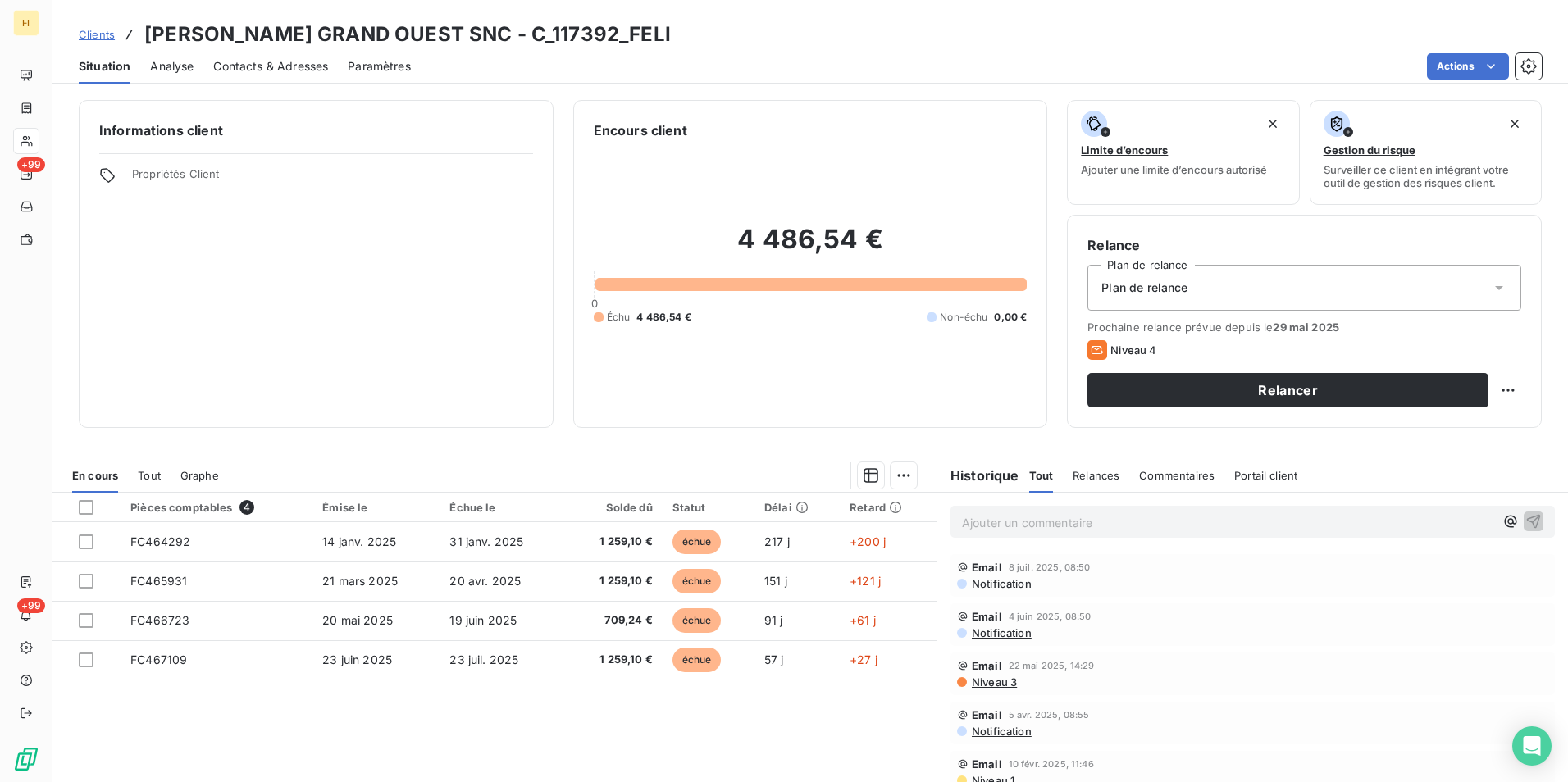
click at [997, 586] on span "Notification" at bounding box center [1001, 584] width 61 height 13
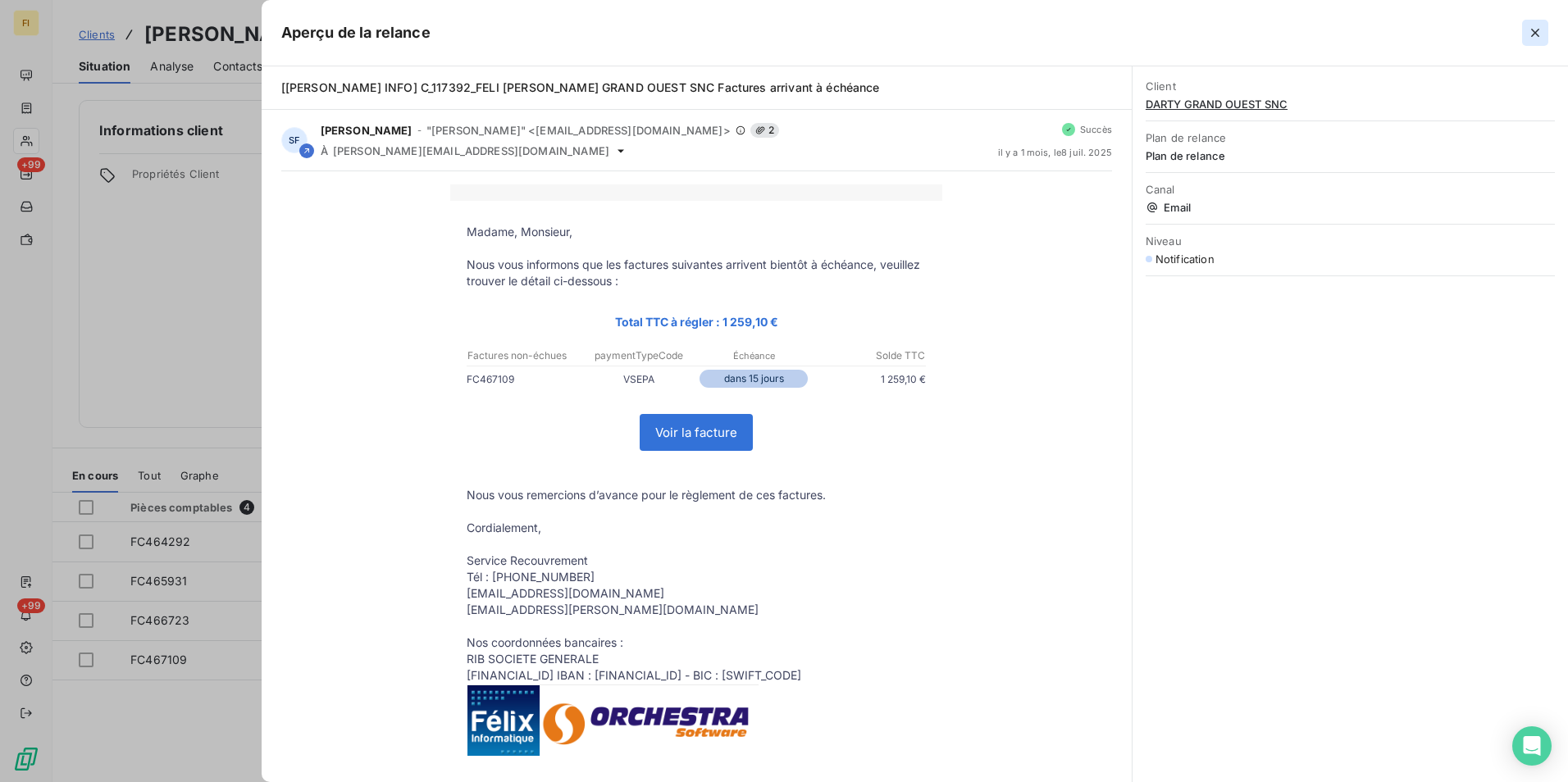
click at [1531, 37] on icon "button" at bounding box center [1535, 33] width 17 height 17
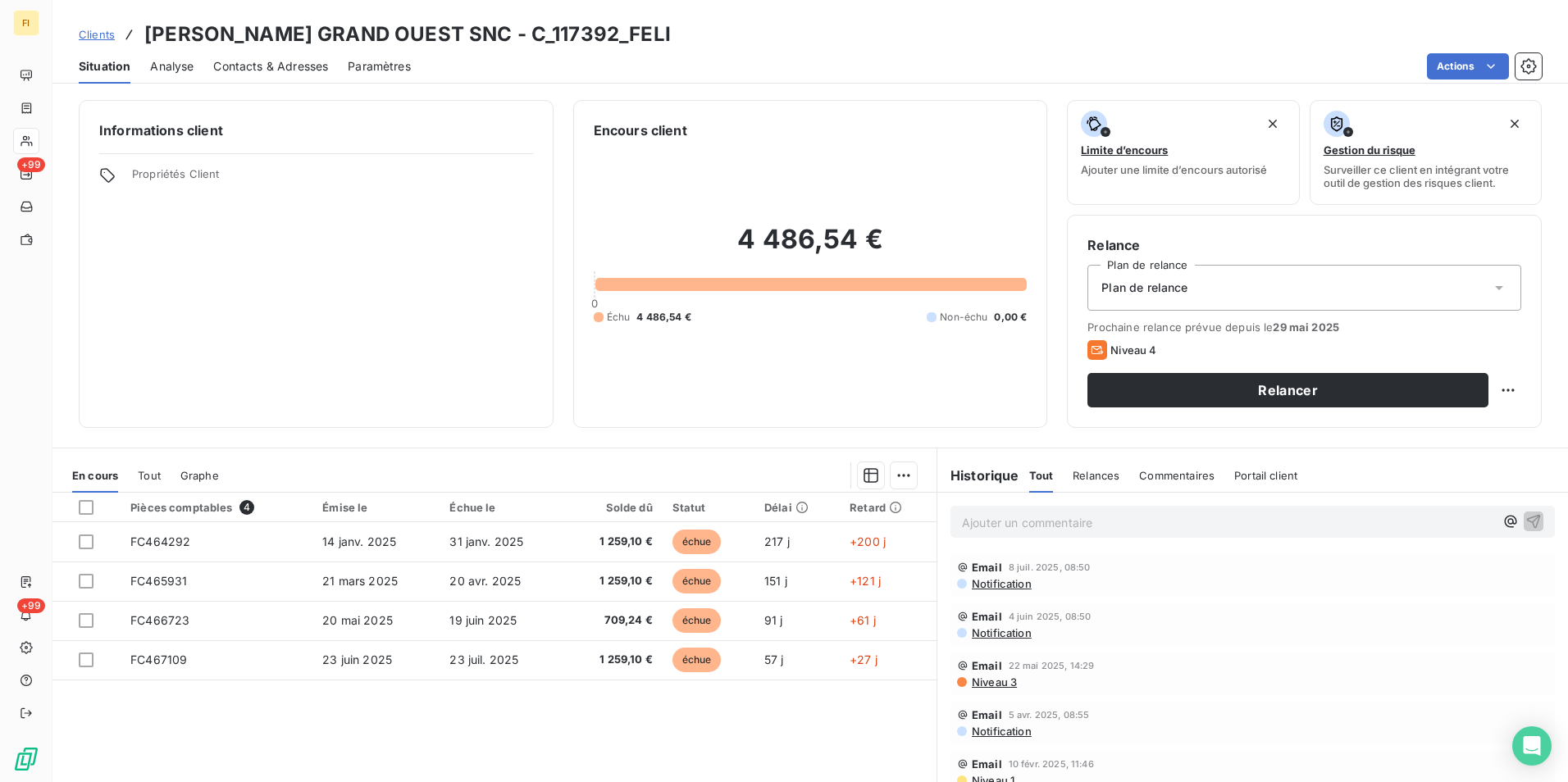
click at [1013, 637] on span "Notification" at bounding box center [1001, 633] width 61 height 13
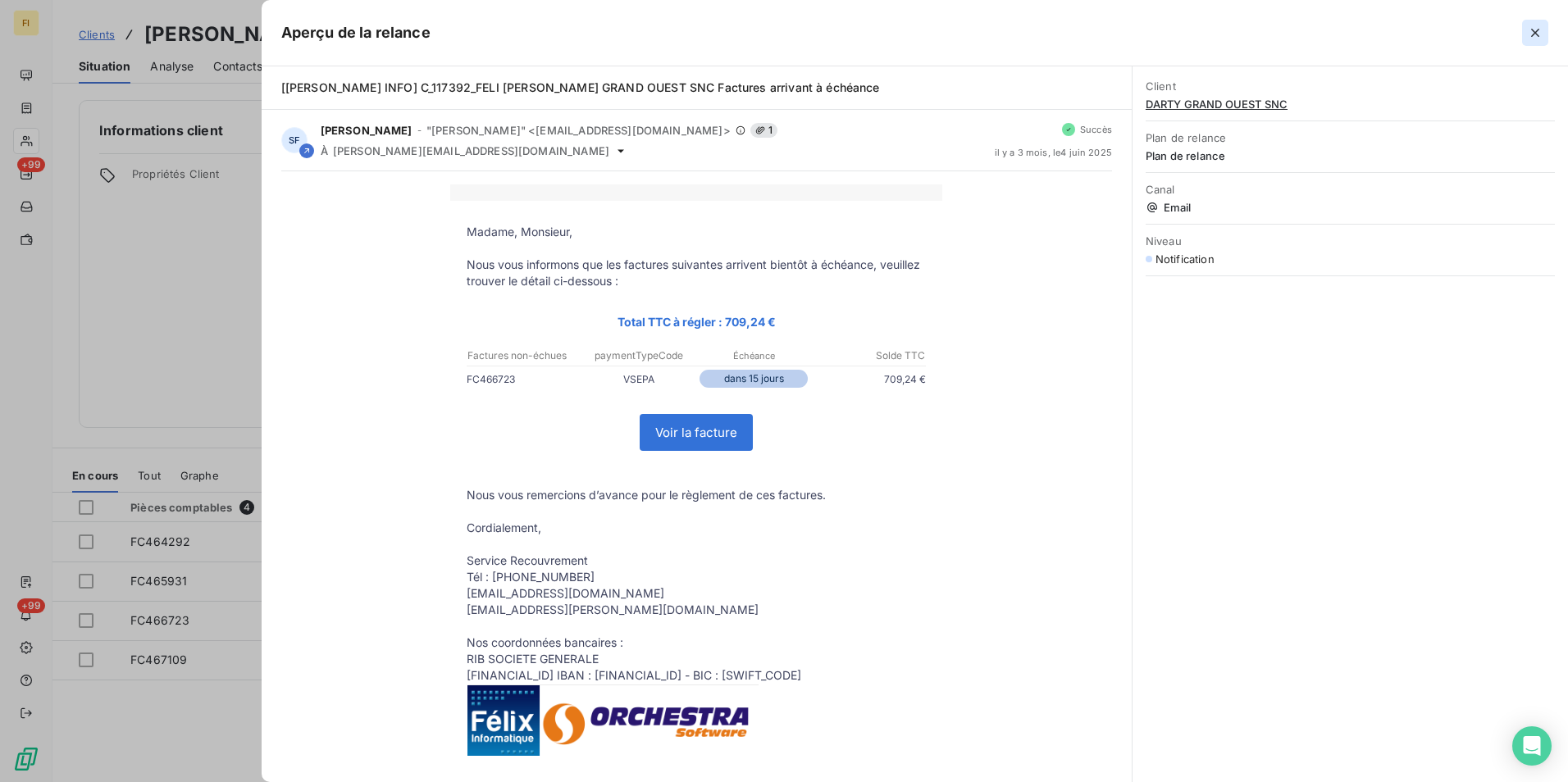
click at [1529, 32] on icon "button" at bounding box center [1535, 33] width 17 height 17
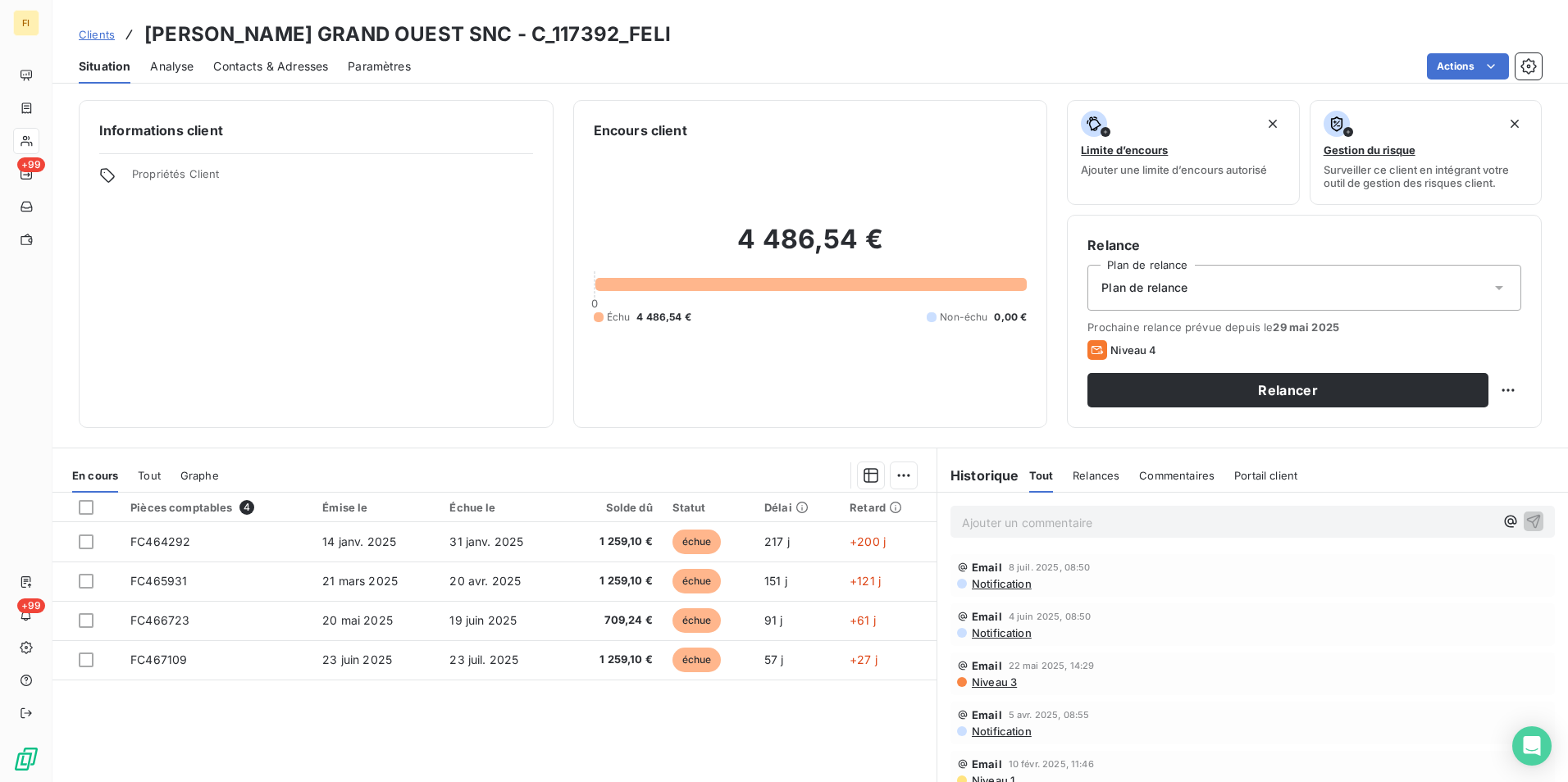
click at [320, 68] on span "Contacts & Adresses" at bounding box center [271, 66] width 115 height 17
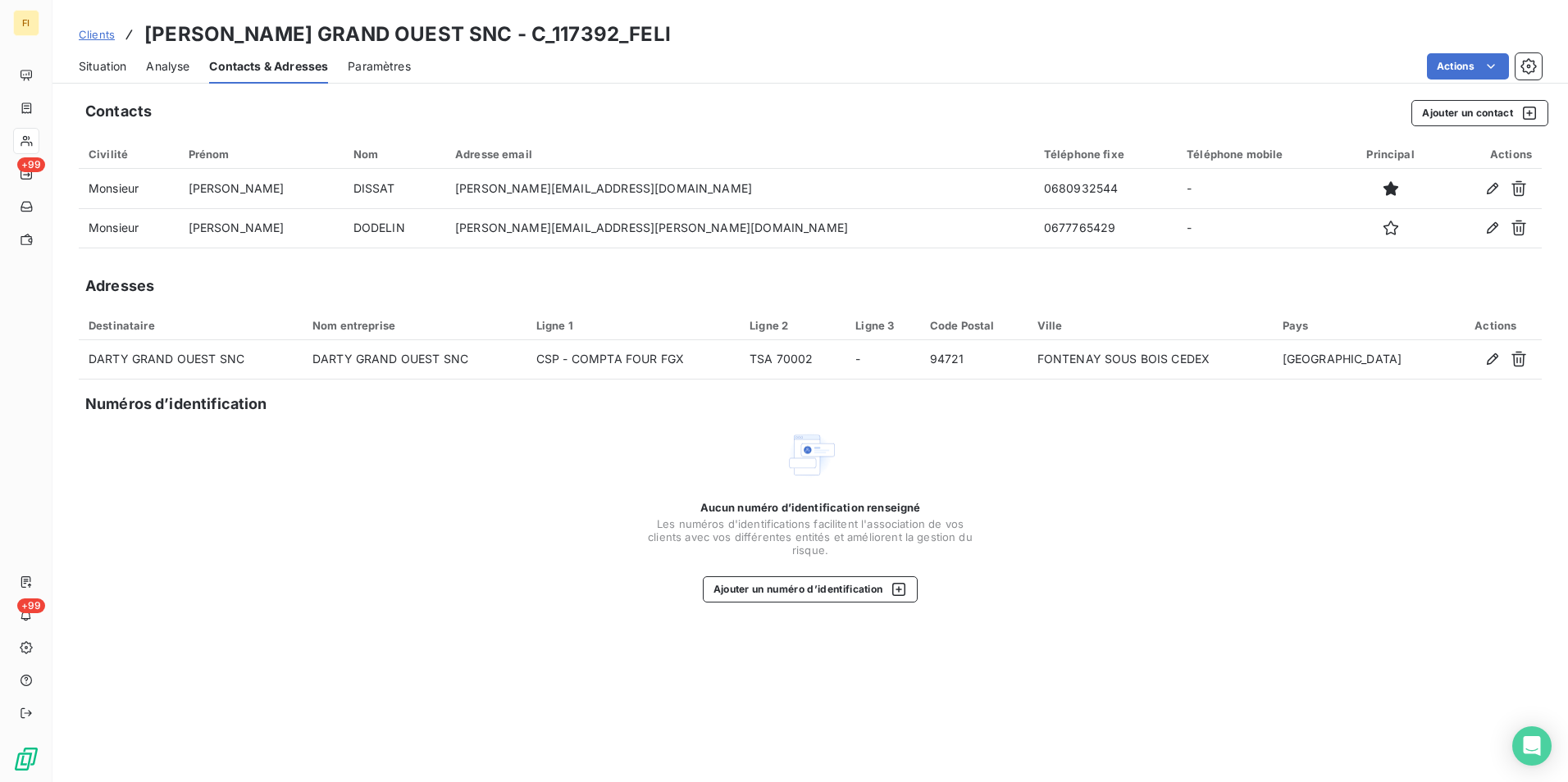
click at [107, 33] on span "Clients" at bounding box center [96, 35] width 36 height 13
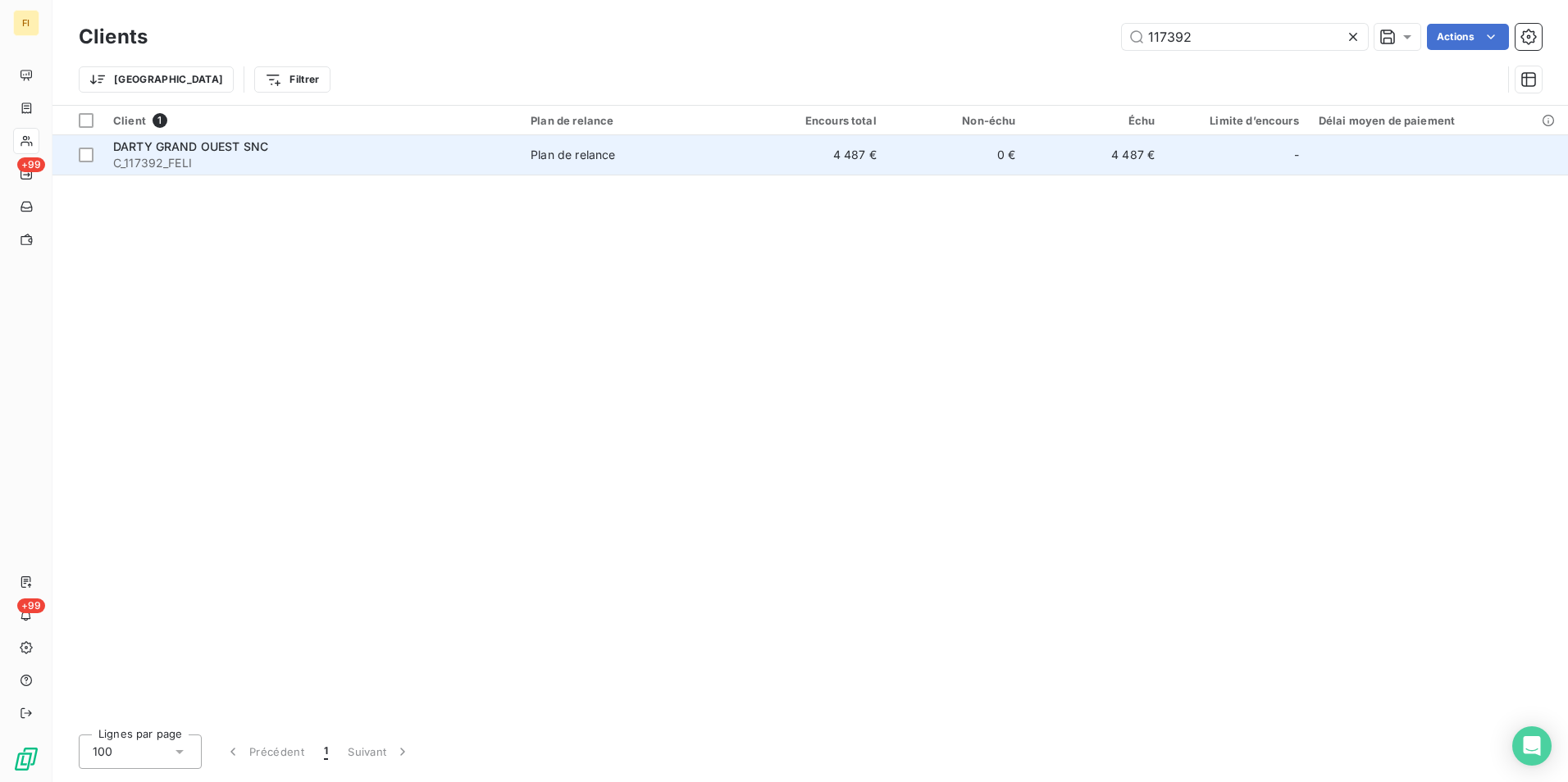
click at [332, 164] on span "C_117392_FELI" at bounding box center [311, 164] width 398 height 17
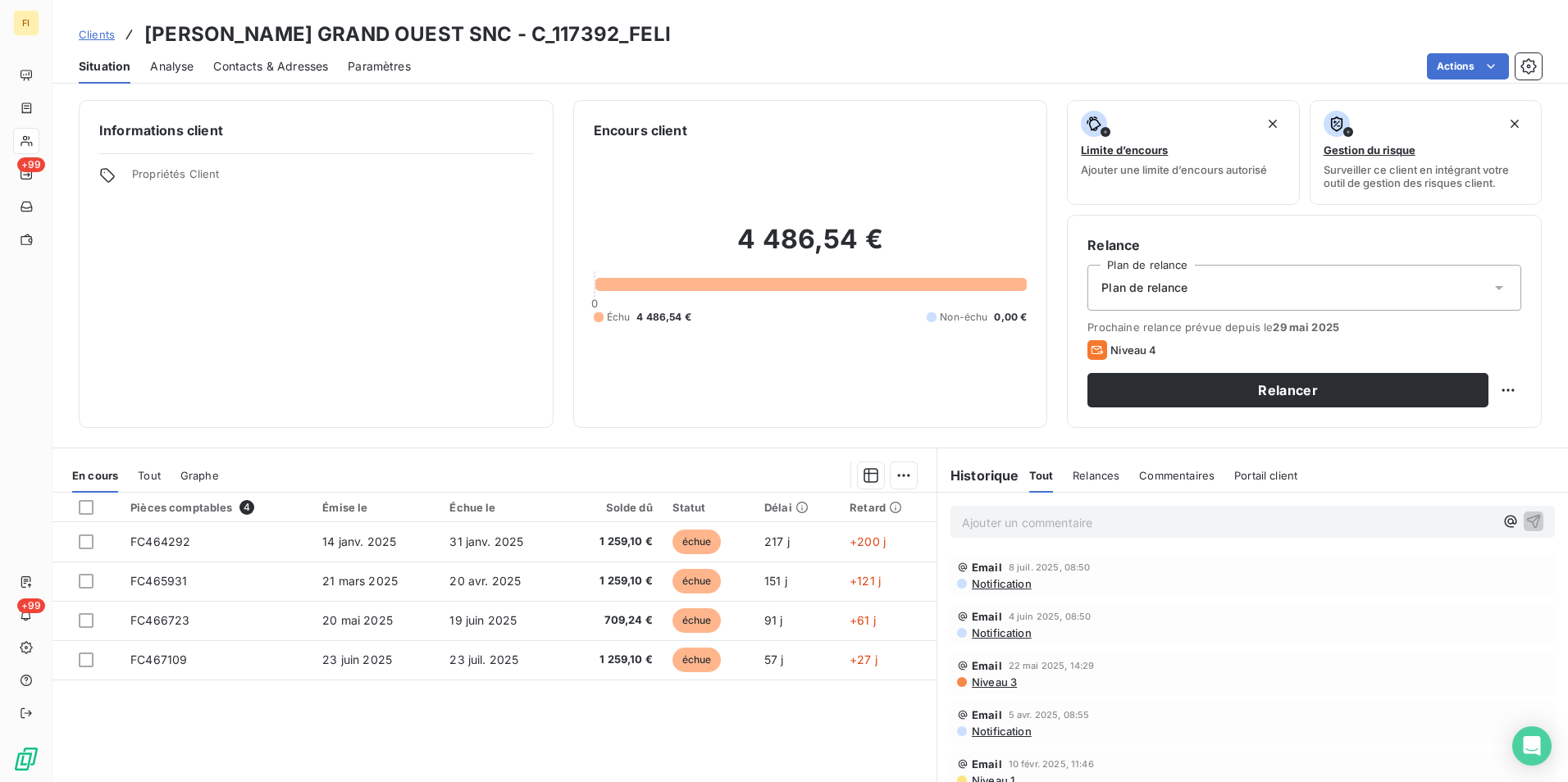
click at [105, 34] on span "Clients" at bounding box center [96, 35] width 36 height 13
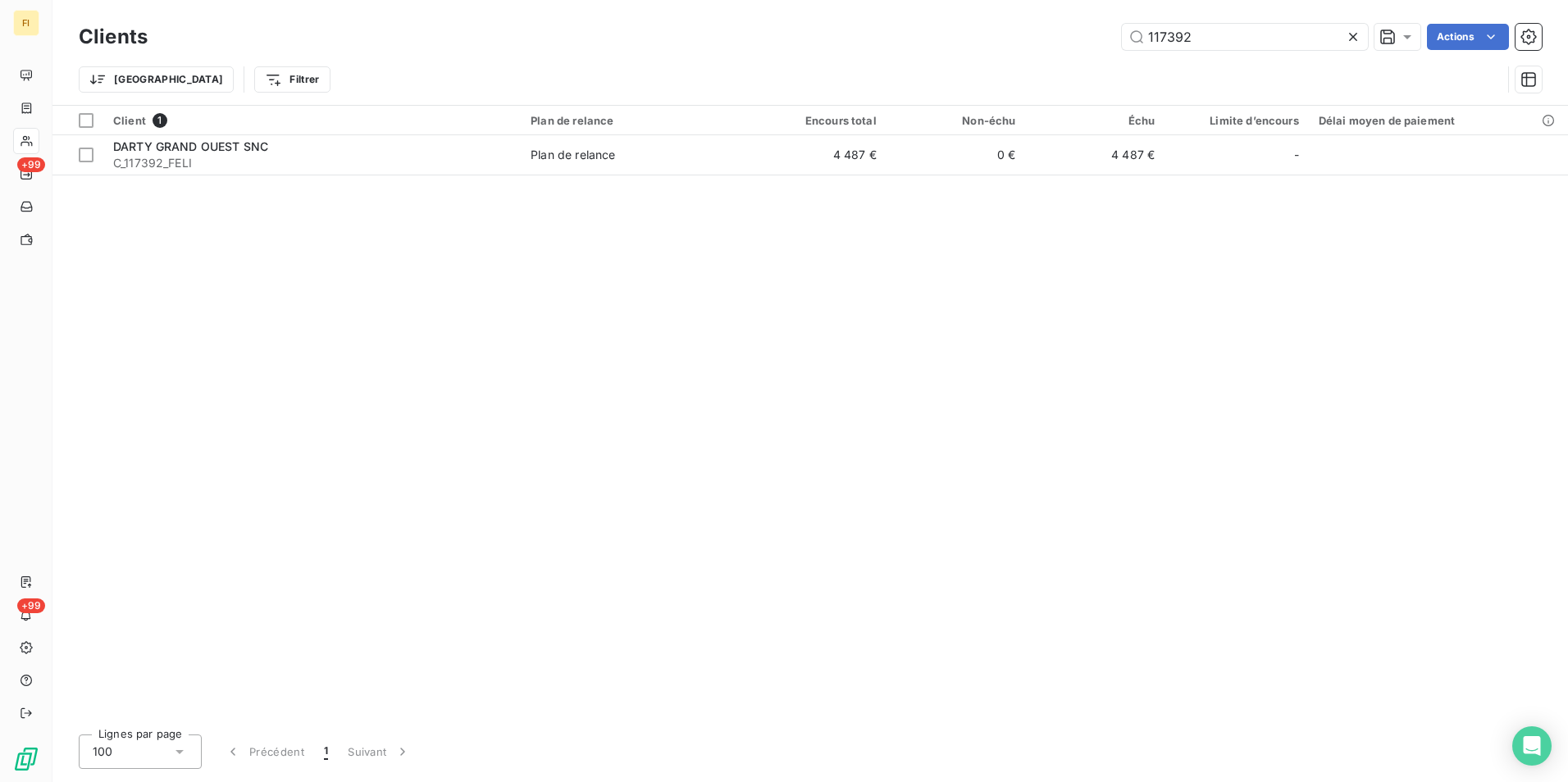
drag, startPoint x: 1233, startPoint y: 36, endPoint x: 975, endPoint y: 49, distance: 258.3
click at [994, 46] on div "117392 Actions" at bounding box center [855, 37] width 1375 height 27
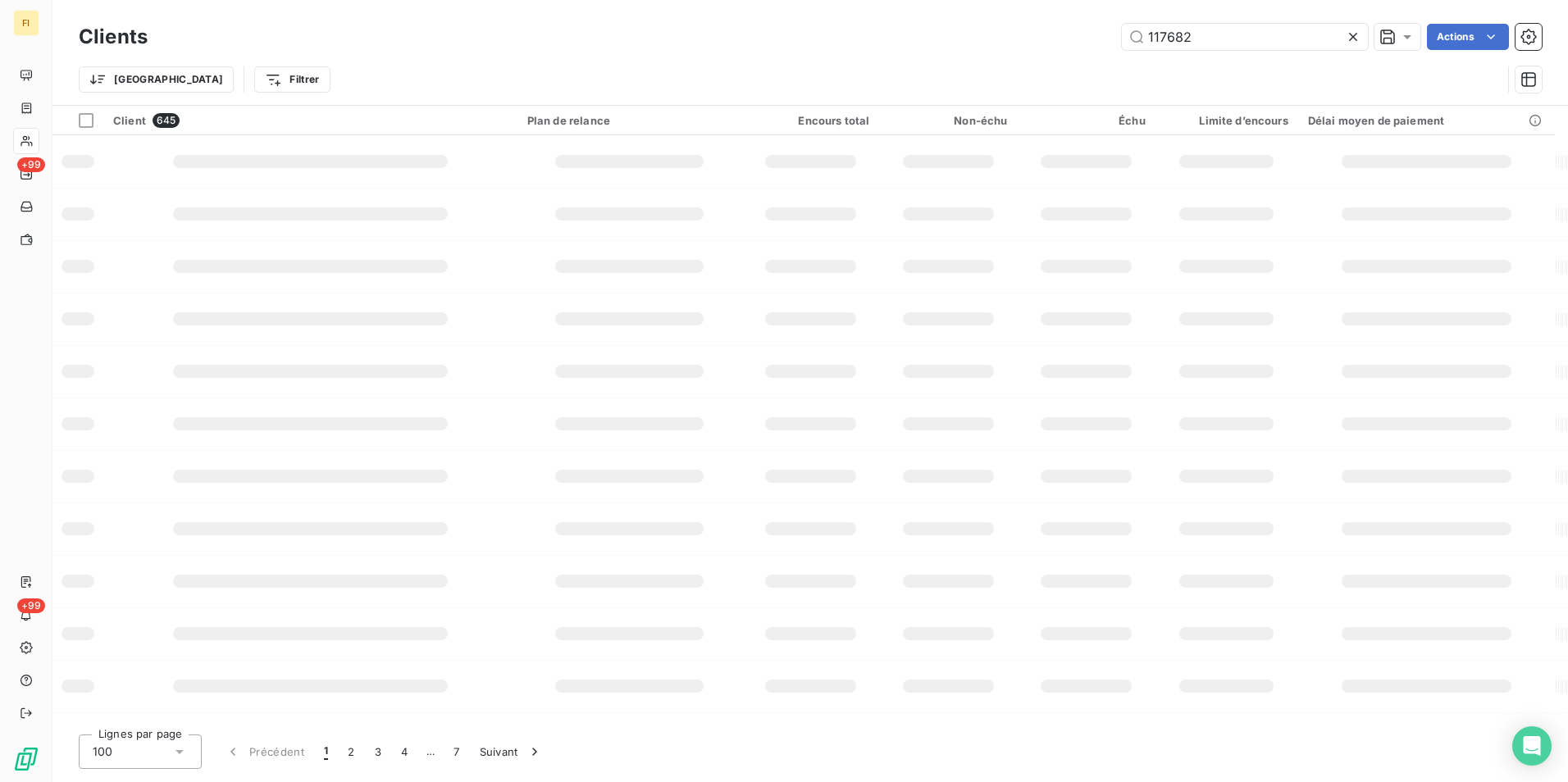
type input "117682"
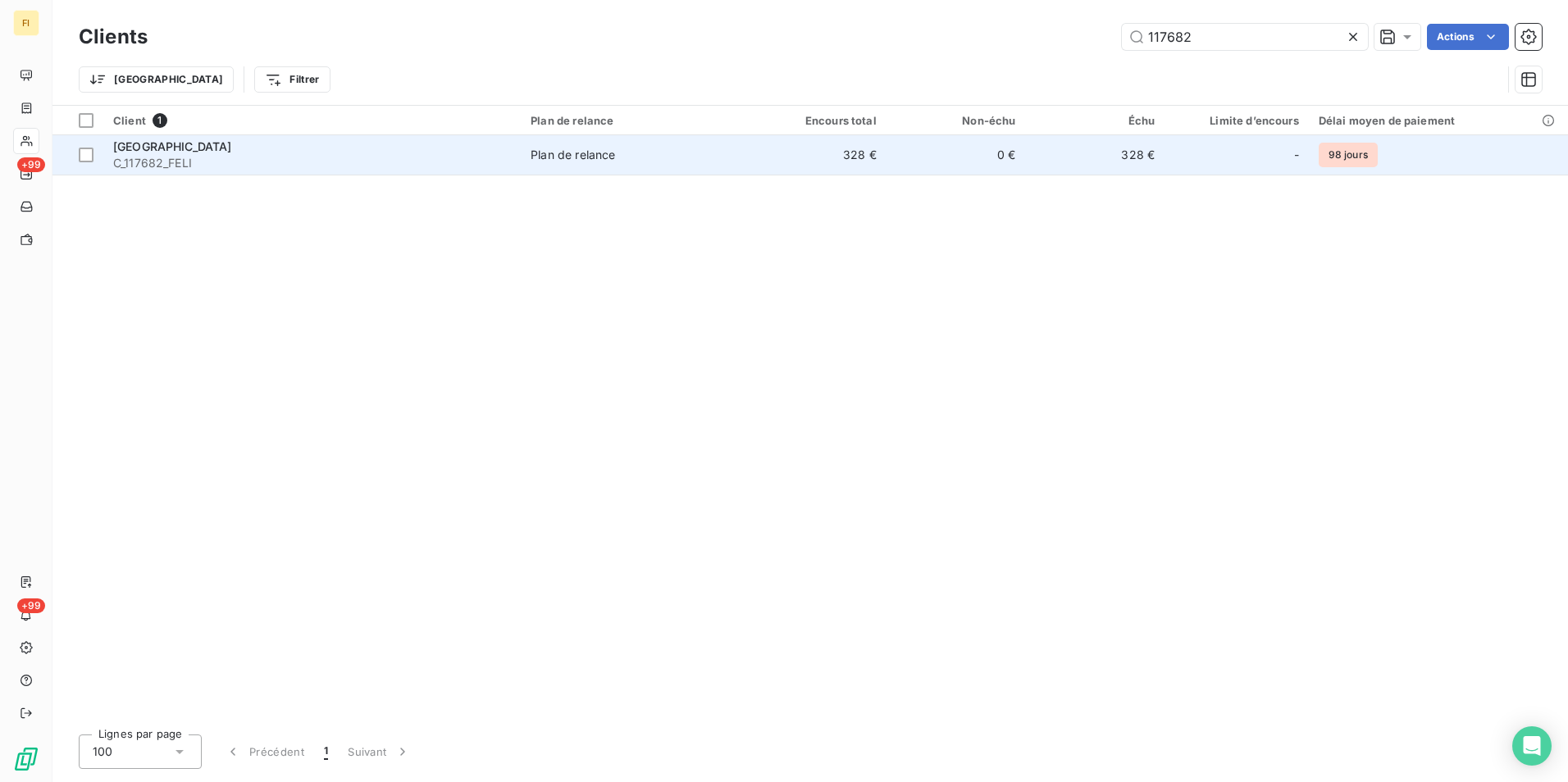
click at [877, 154] on td "328 €" at bounding box center [817, 154] width 139 height 39
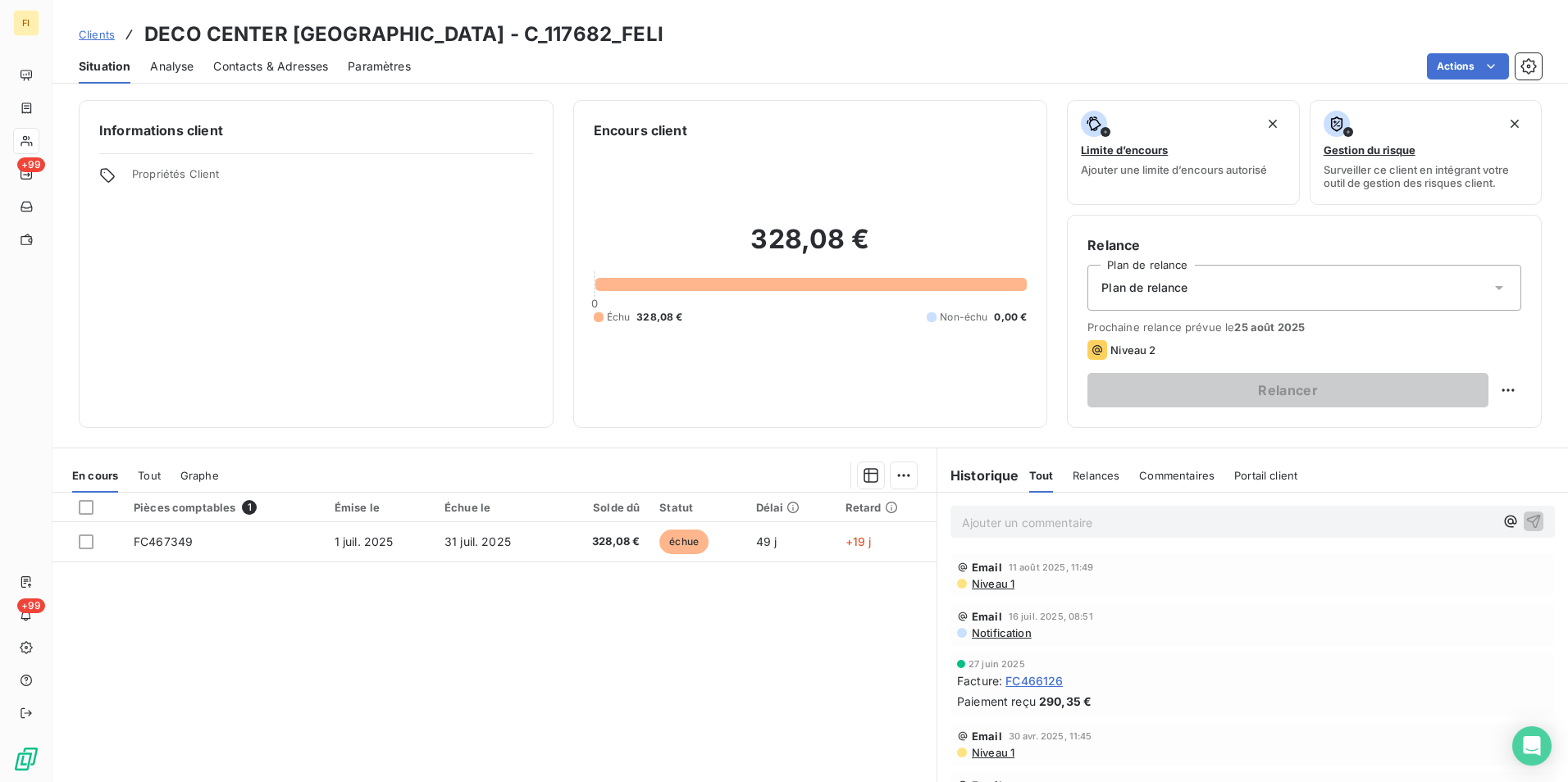
click at [105, 33] on span "Clients" at bounding box center [96, 35] width 36 height 13
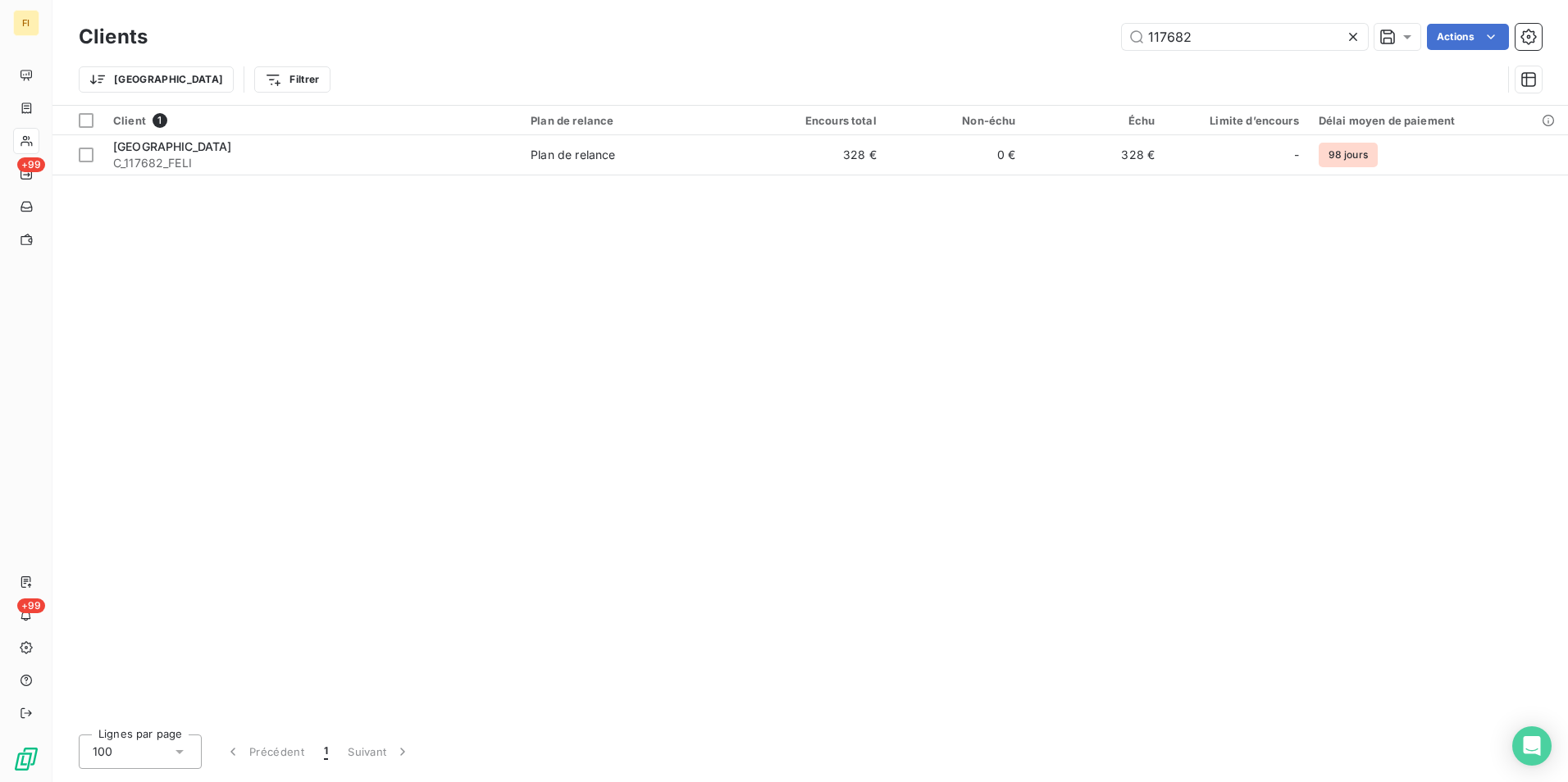
drag, startPoint x: 1232, startPoint y: 33, endPoint x: 877, endPoint y: 100, distance: 361.3
click at [888, 91] on div "Clients 117682 Actions Trier Filtrer" at bounding box center [810, 62] width 1463 height 86
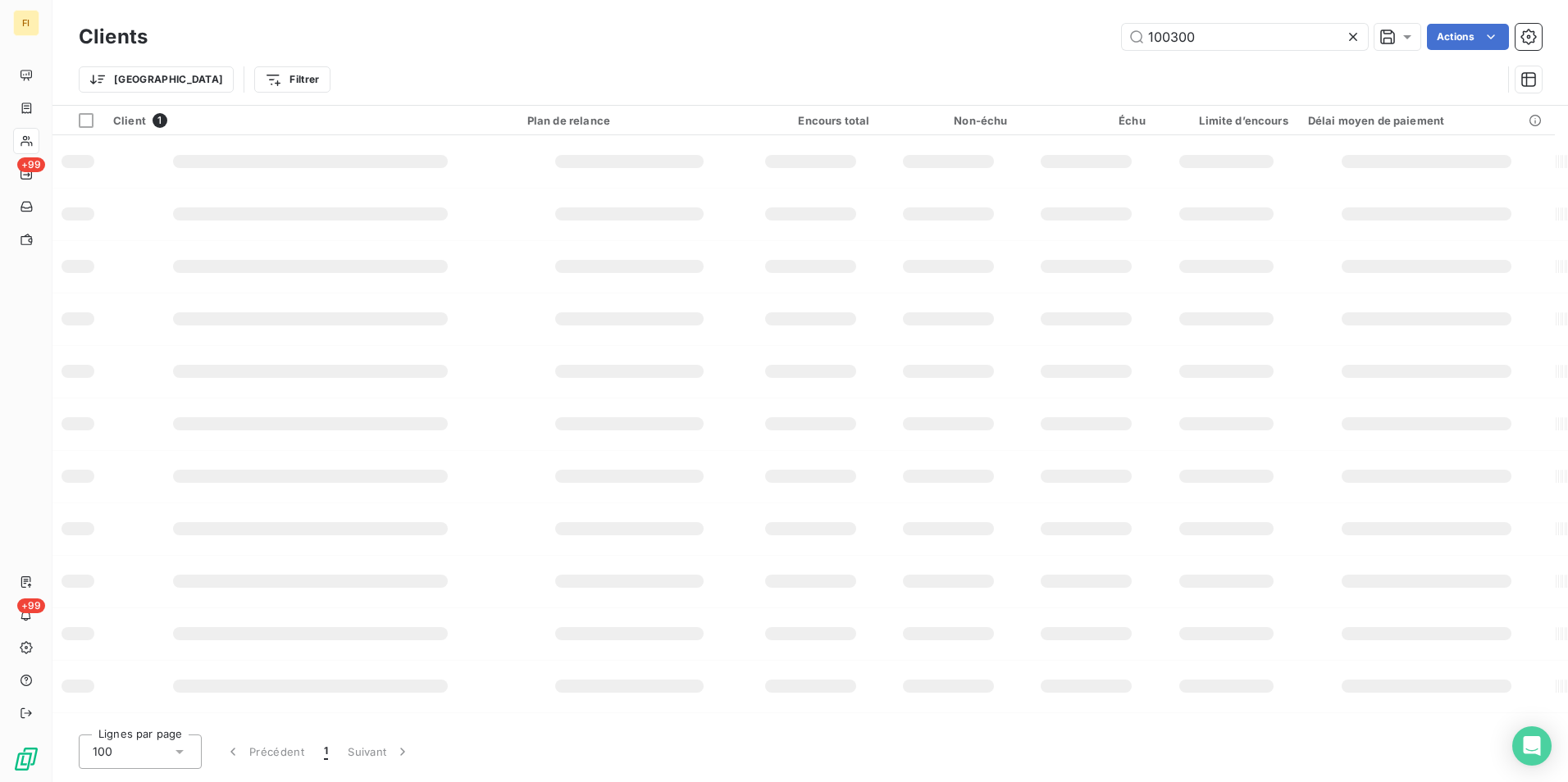
type input "100300"
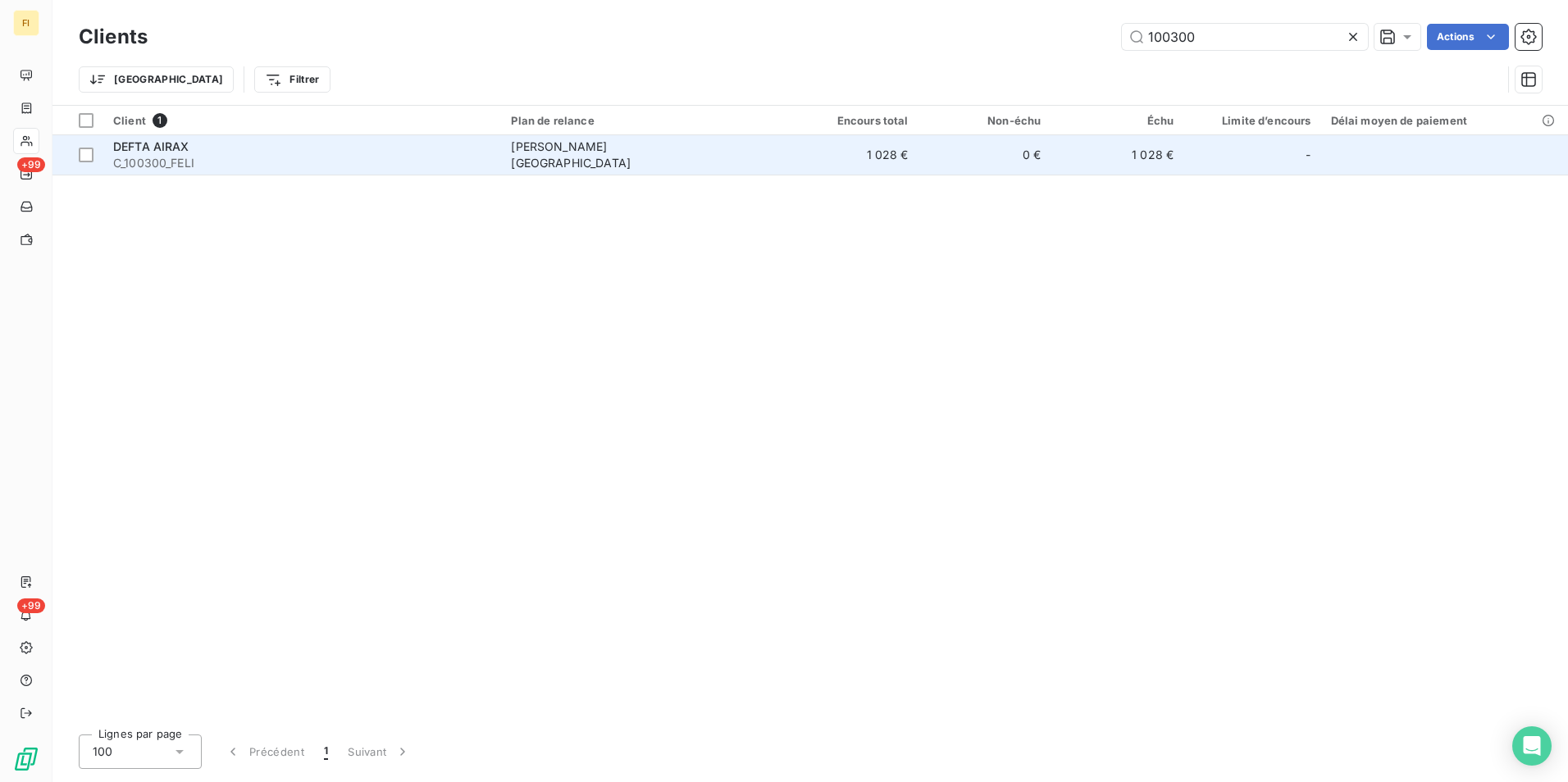
click at [830, 154] on td "1 028 €" at bounding box center [852, 154] width 133 height 39
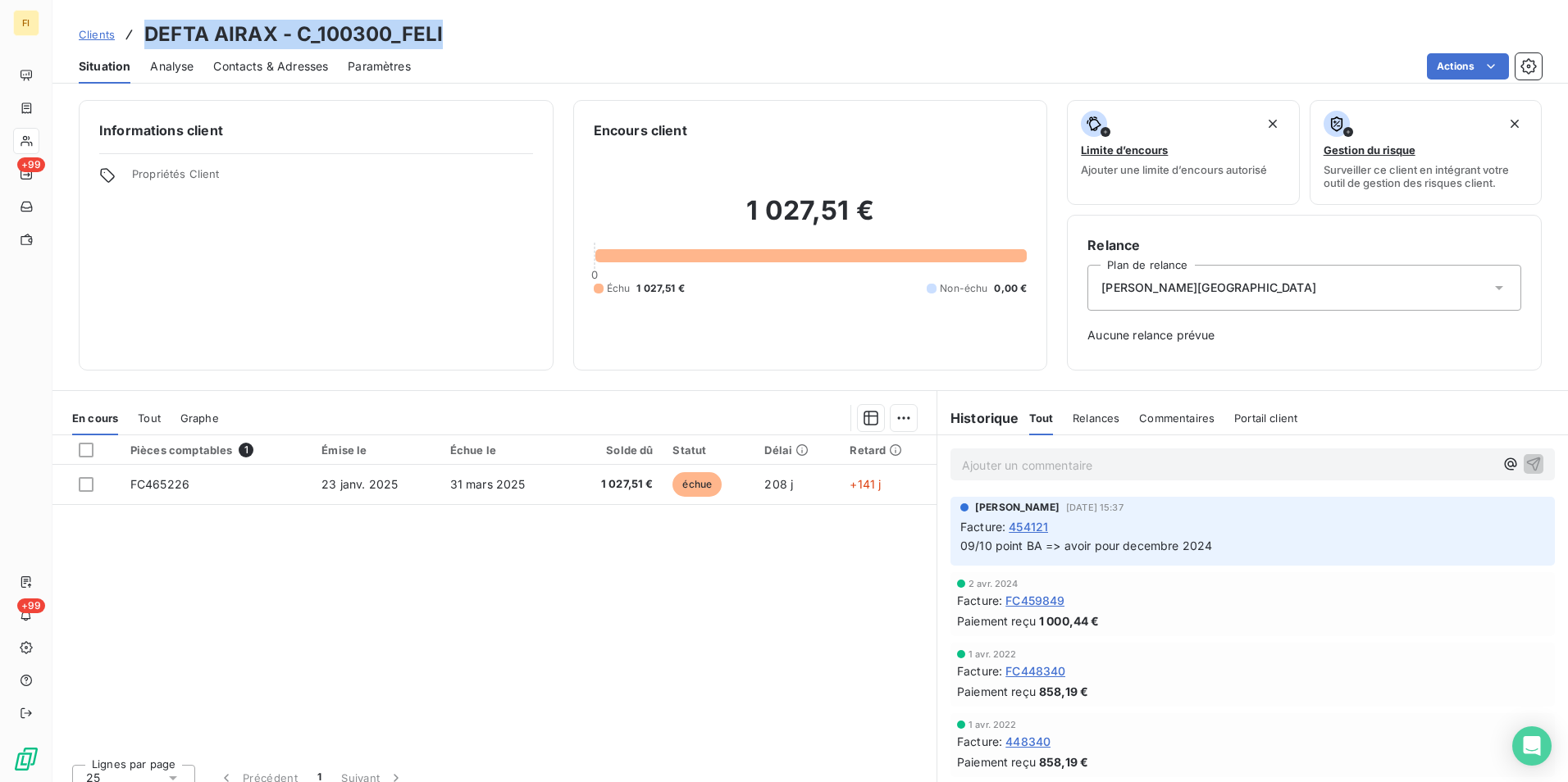
drag, startPoint x: 458, startPoint y: 30, endPoint x: 142, endPoint y: 42, distance: 316.2
click at [142, 42] on div "Clients DEFTA AIRAX - C_100300_FELI" at bounding box center [810, 35] width 1516 height 30
copy h3 "DEFTA AIRAX - C_100300_FELI"
click at [95, 35] on span "Clients" at bounding box center [96, 35] width 36 height 13
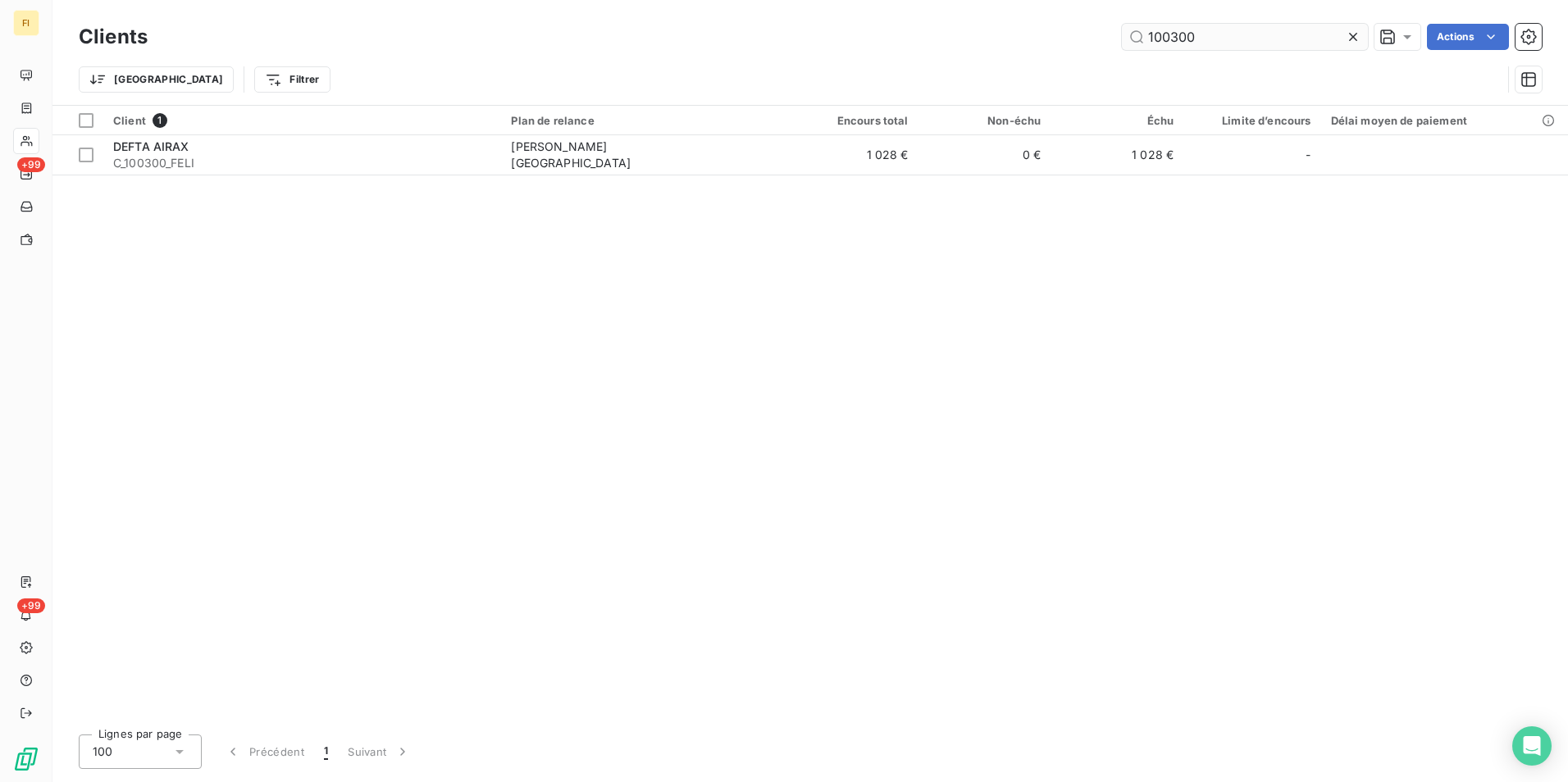
drag, startPoint x: 1215, startPoint y: 32, endPoint x: 1150, endPoint y: 37, distance: 65.2
click at [1163, 34] on input "100300" at bounding box center [1244, 37] width 246 height 27
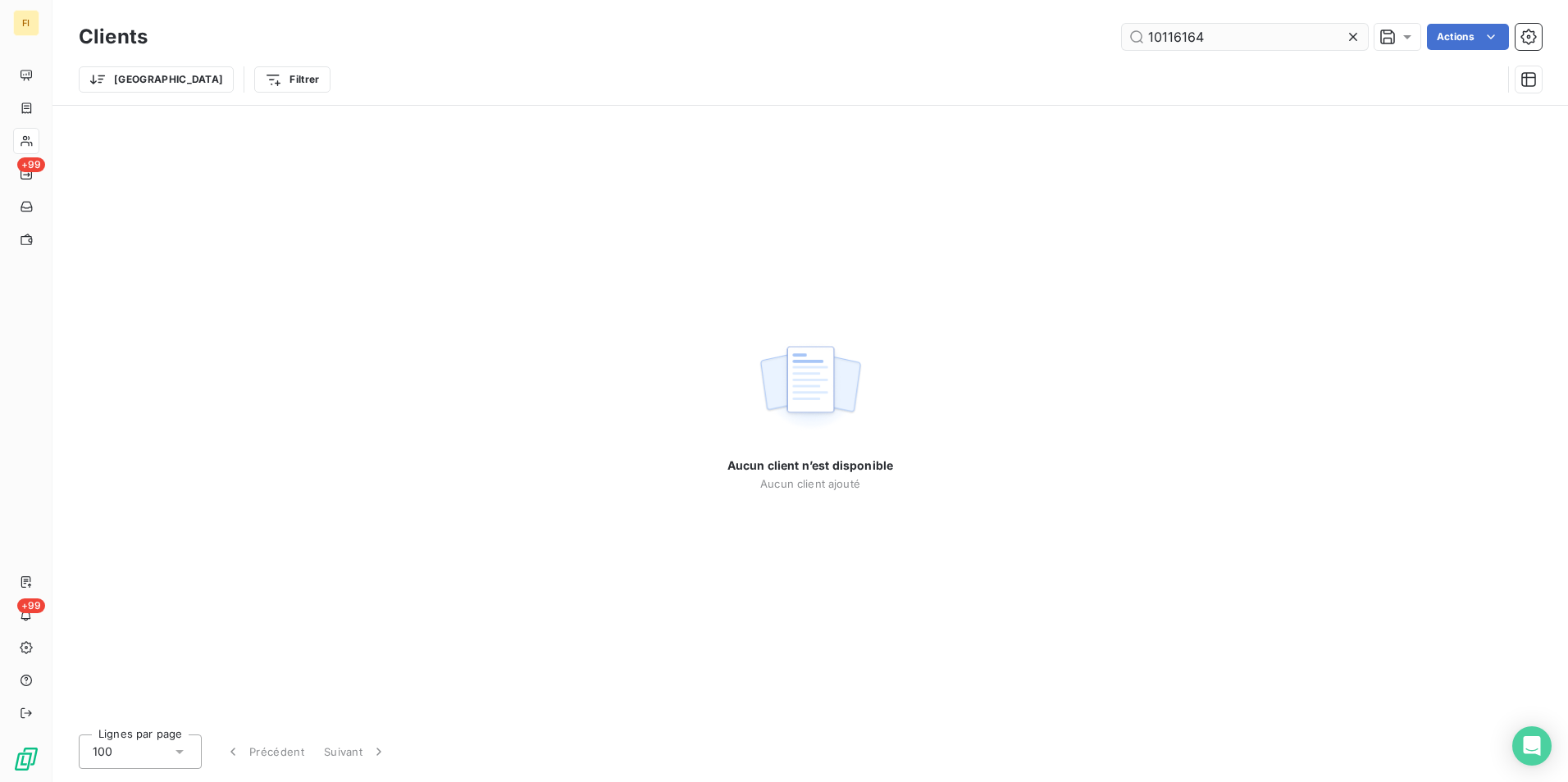
click at [1160, 45] on input "10116164" at bounding box center [1244, 37] width 246 height 27
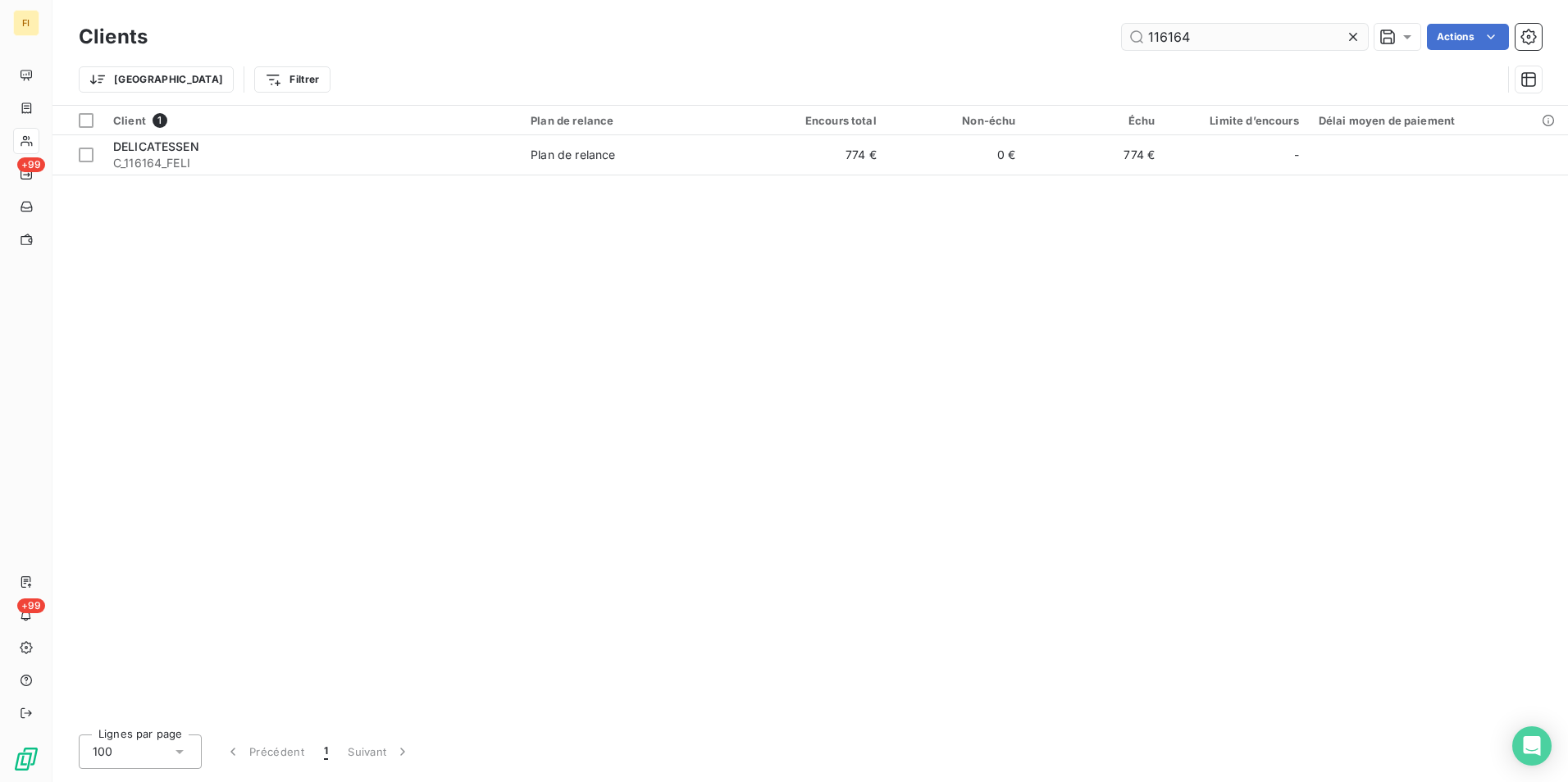
click at [1200, 40] on input "116164" at bounding box center [1244, 37] width 246 height 27
type input "116164"
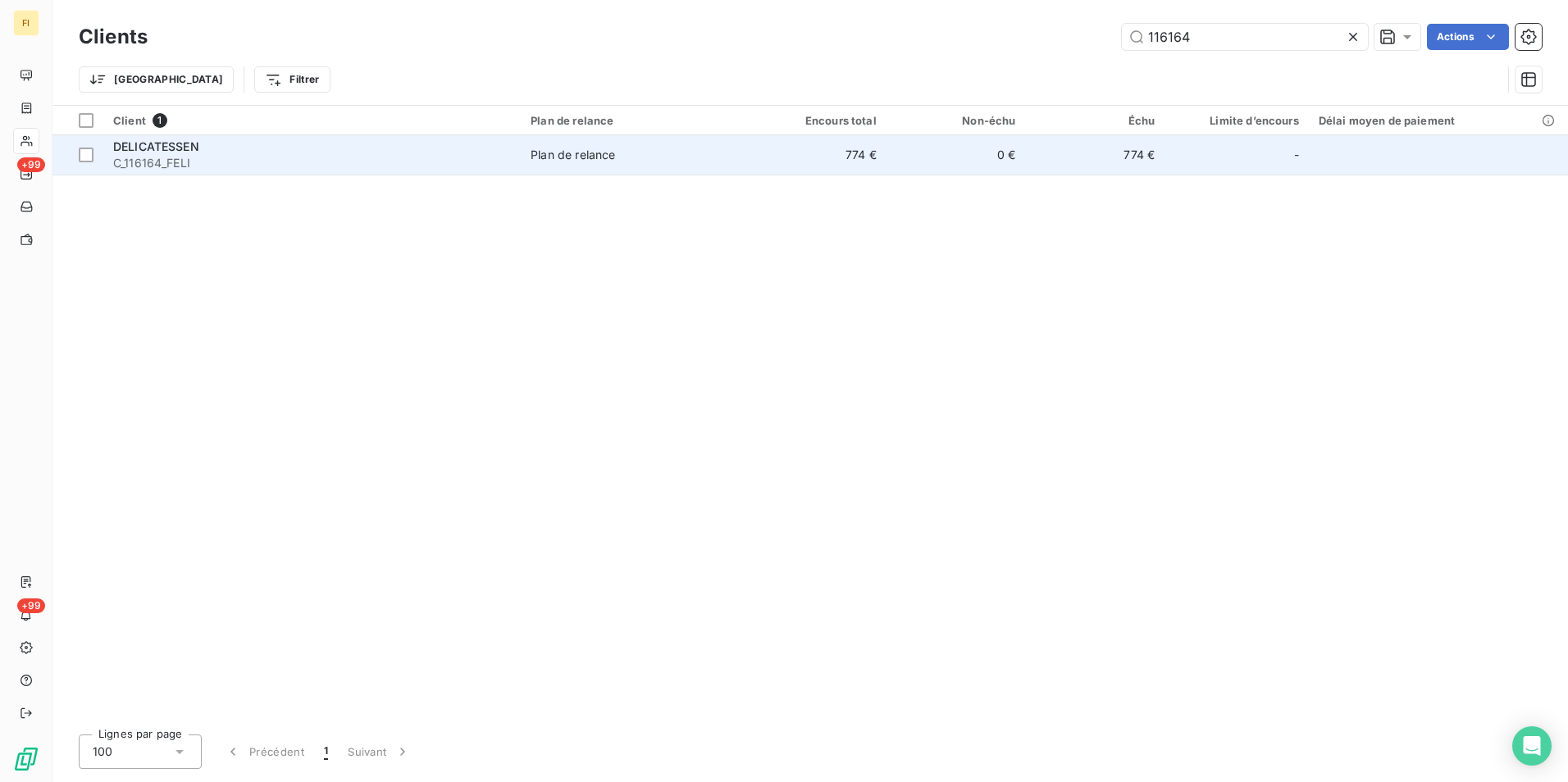
click at [941, 159] on td "0 €" at bounding box center [956, 154] width 139 height 39
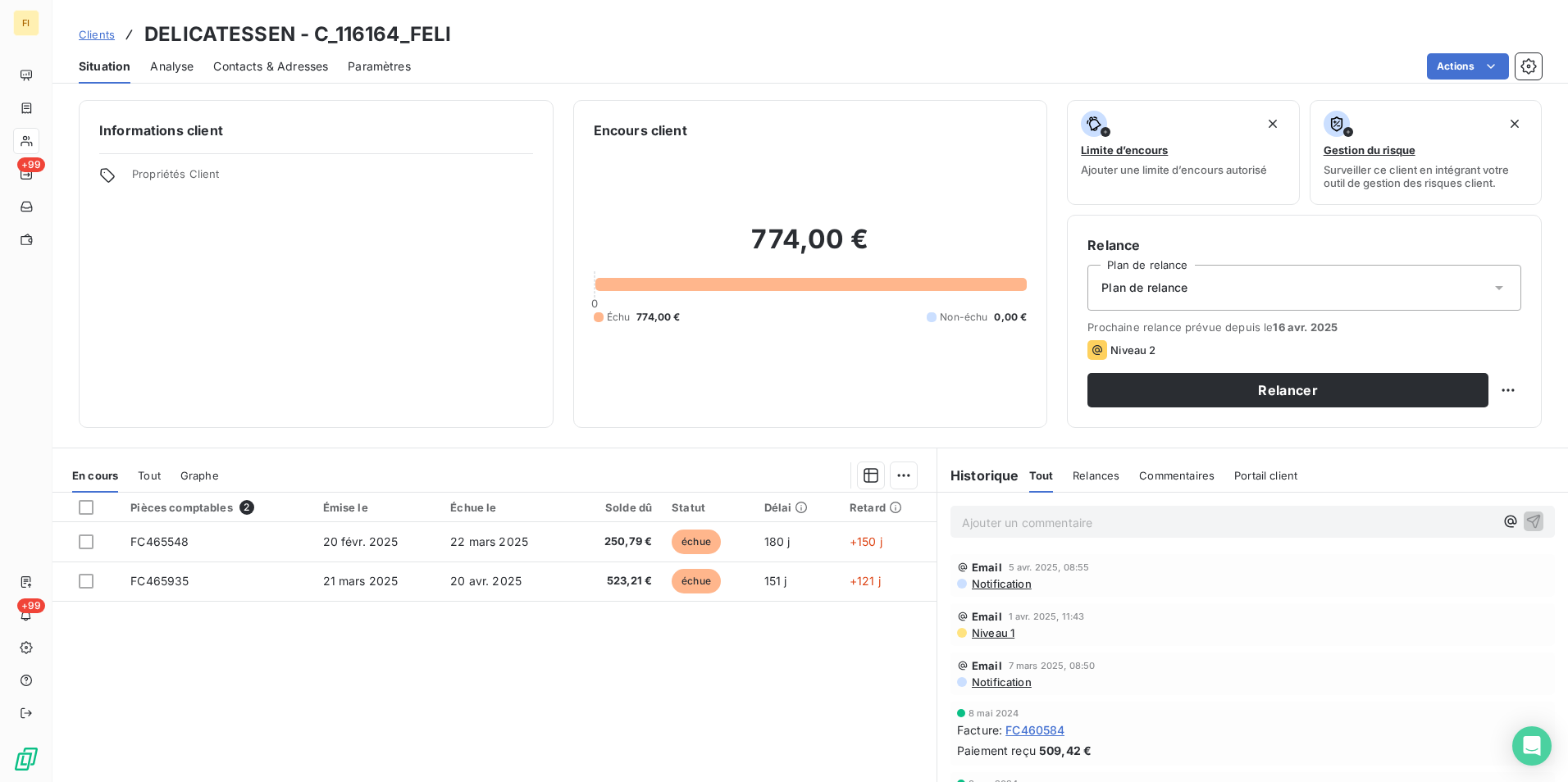
click at [94, 38] on span "Clients" at bounding box center [96, 35] width 36 height 13
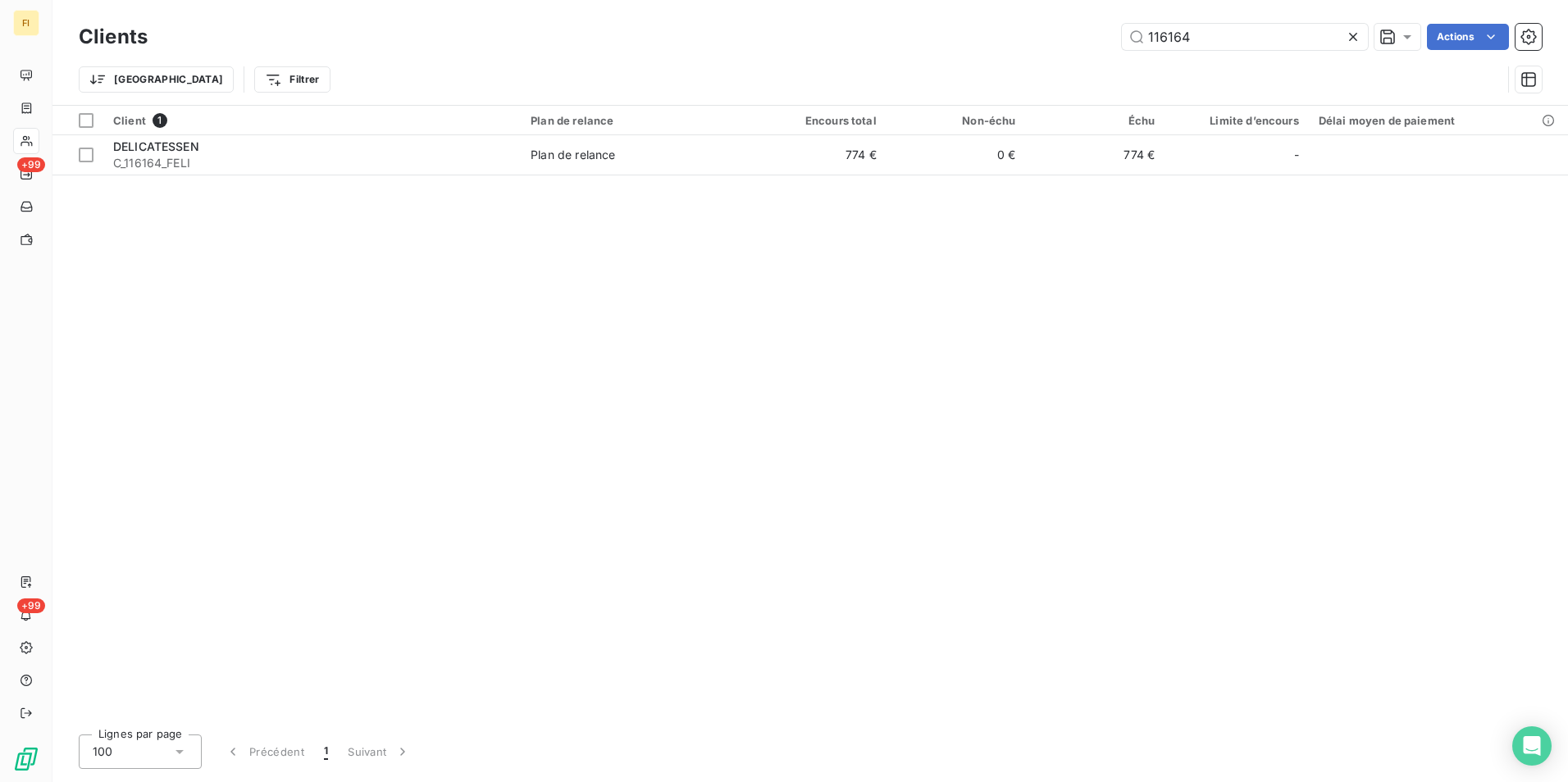
drag, startPoint x: 1030, startPoint y: 51, endPoint x: 774, endPoint y: 61, distance: 256.2
click at [852, 51] on div "Clients 116164 Actions" at bounding box center [810, 37] width 1463 height 34
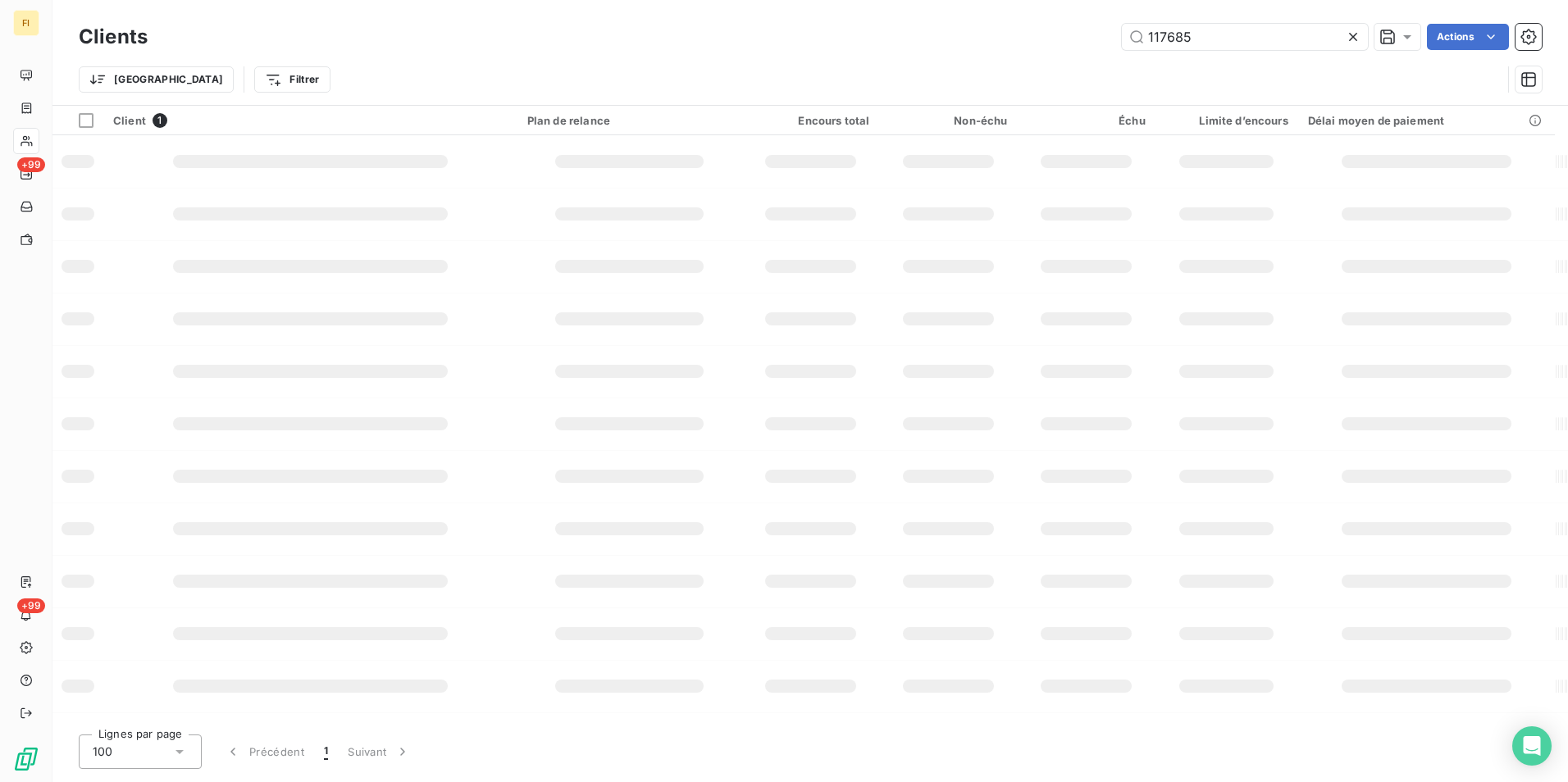
type input "117685"
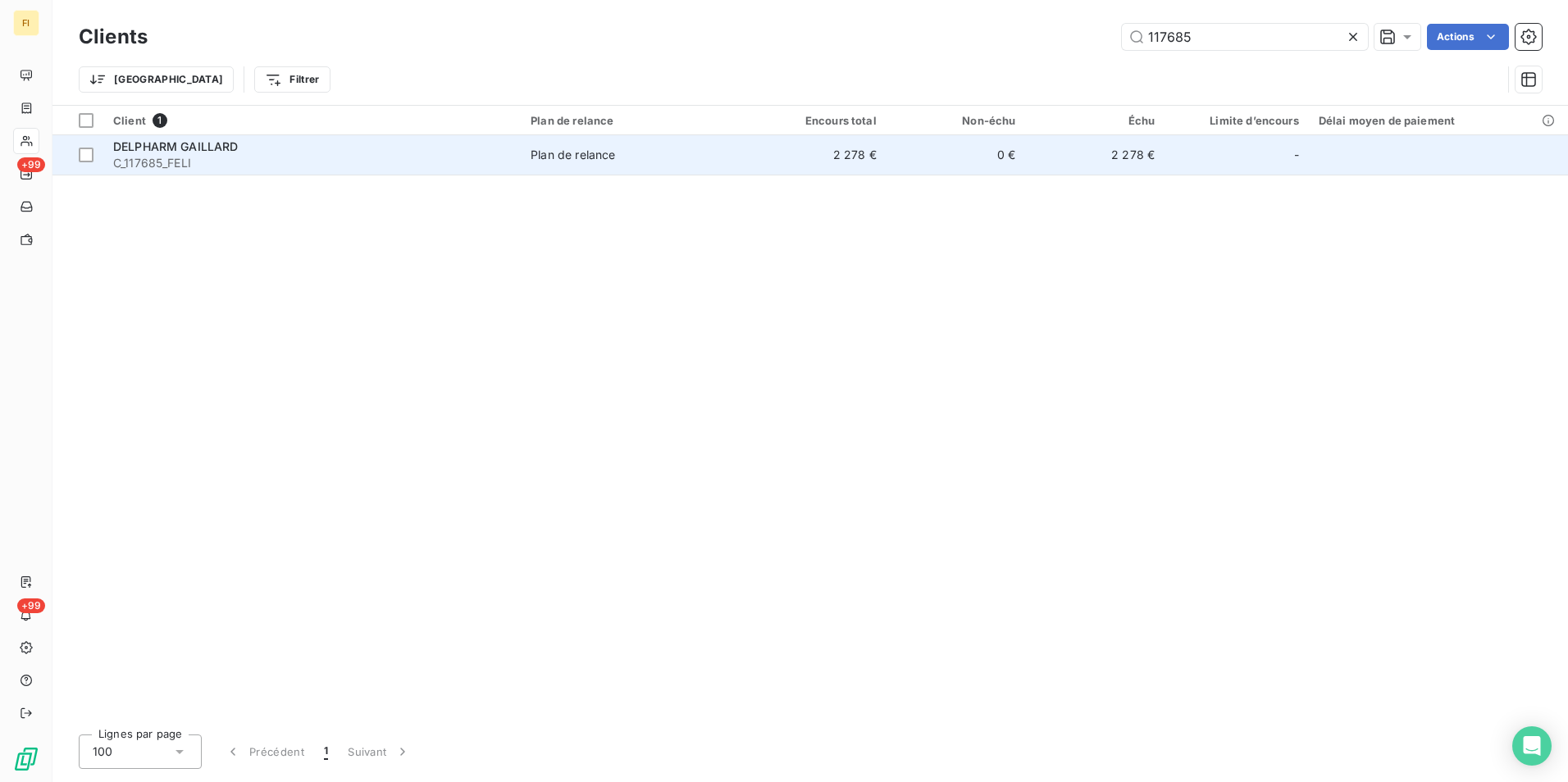
click at [823, 161] on td "2 278 €" at bounding box center [817, 154] width 139 height 39
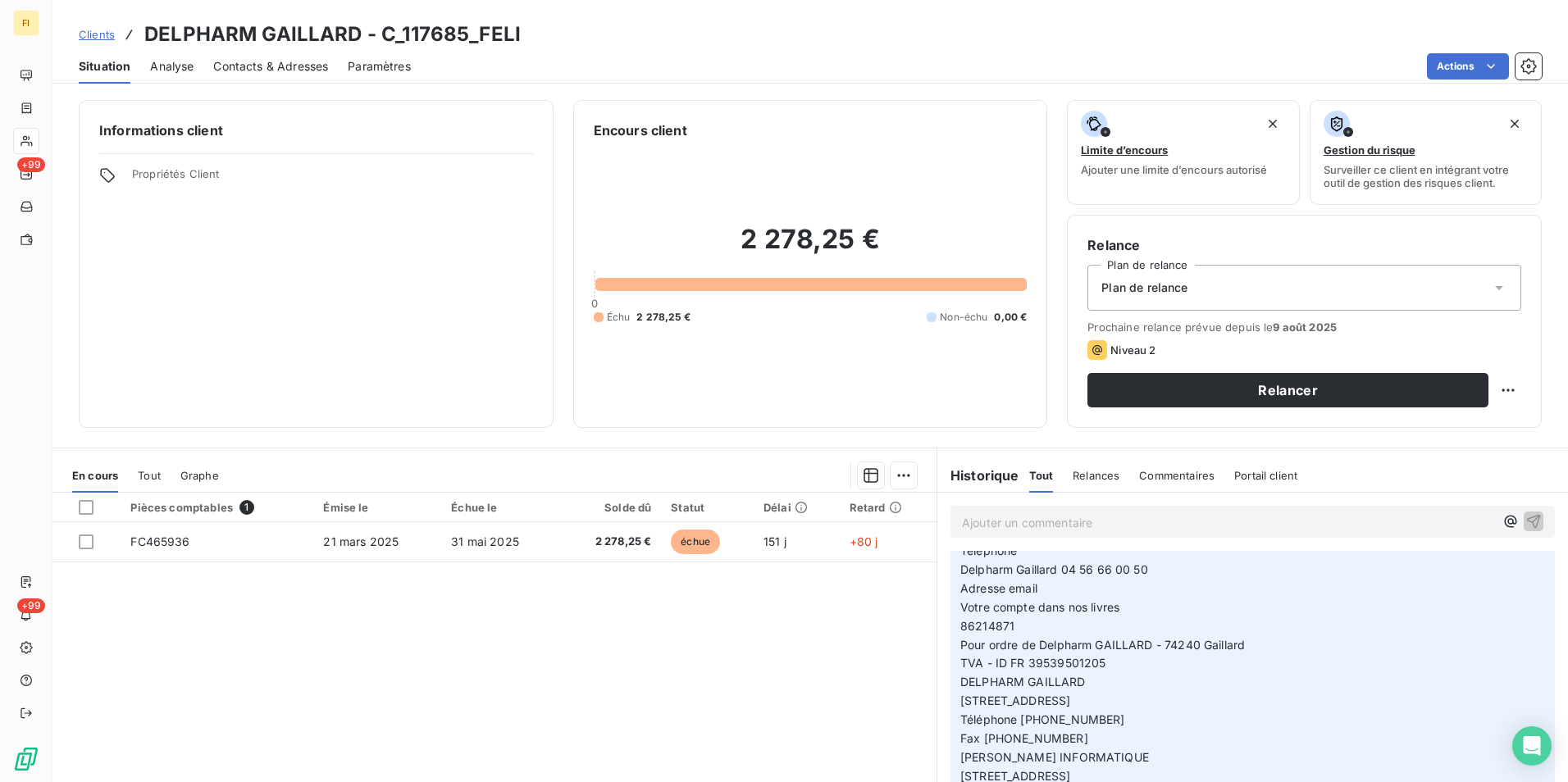
scroll to position [328, 0]
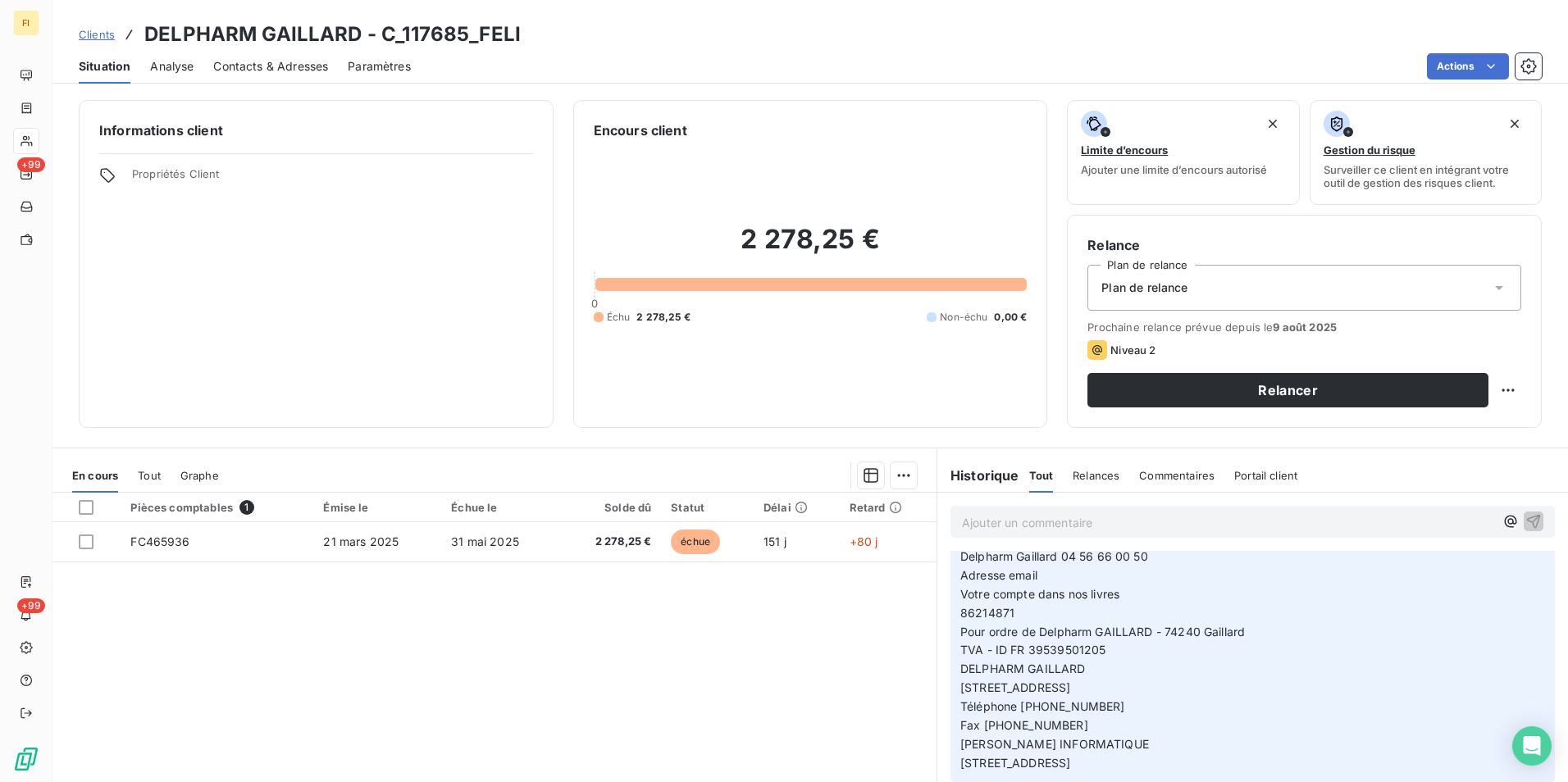
click at [106, 35] on span "Clients" at bounding box center [96, 35] width 36 height 13
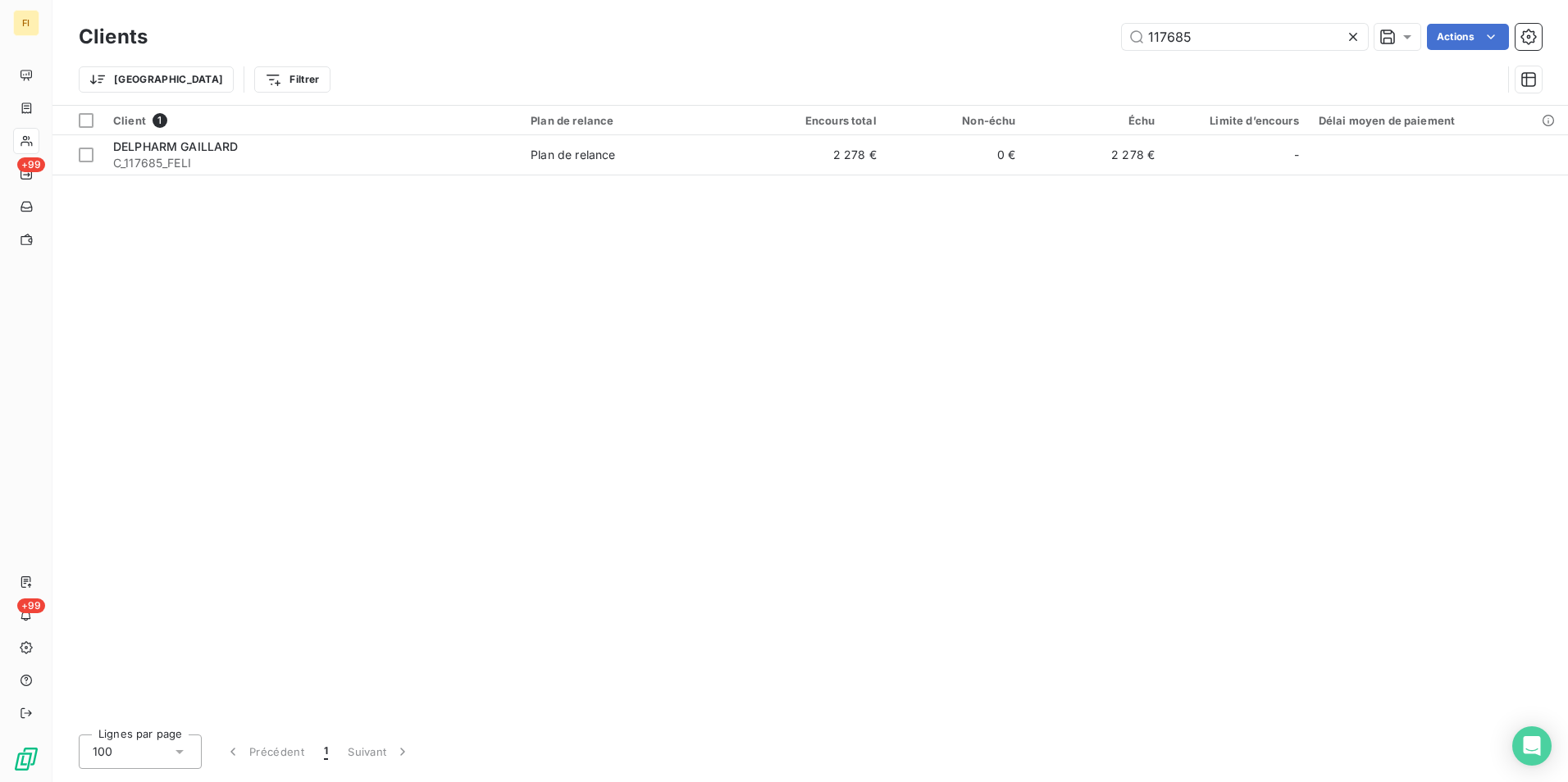
drag, startPoint x: 1256, startPoint y: 33, endPoint x: 897, endPoint y: 51, distance: 359.5
click at [972, 40] on div "117685 Actions" at bounding box center [855, 37] width 1375 height 27
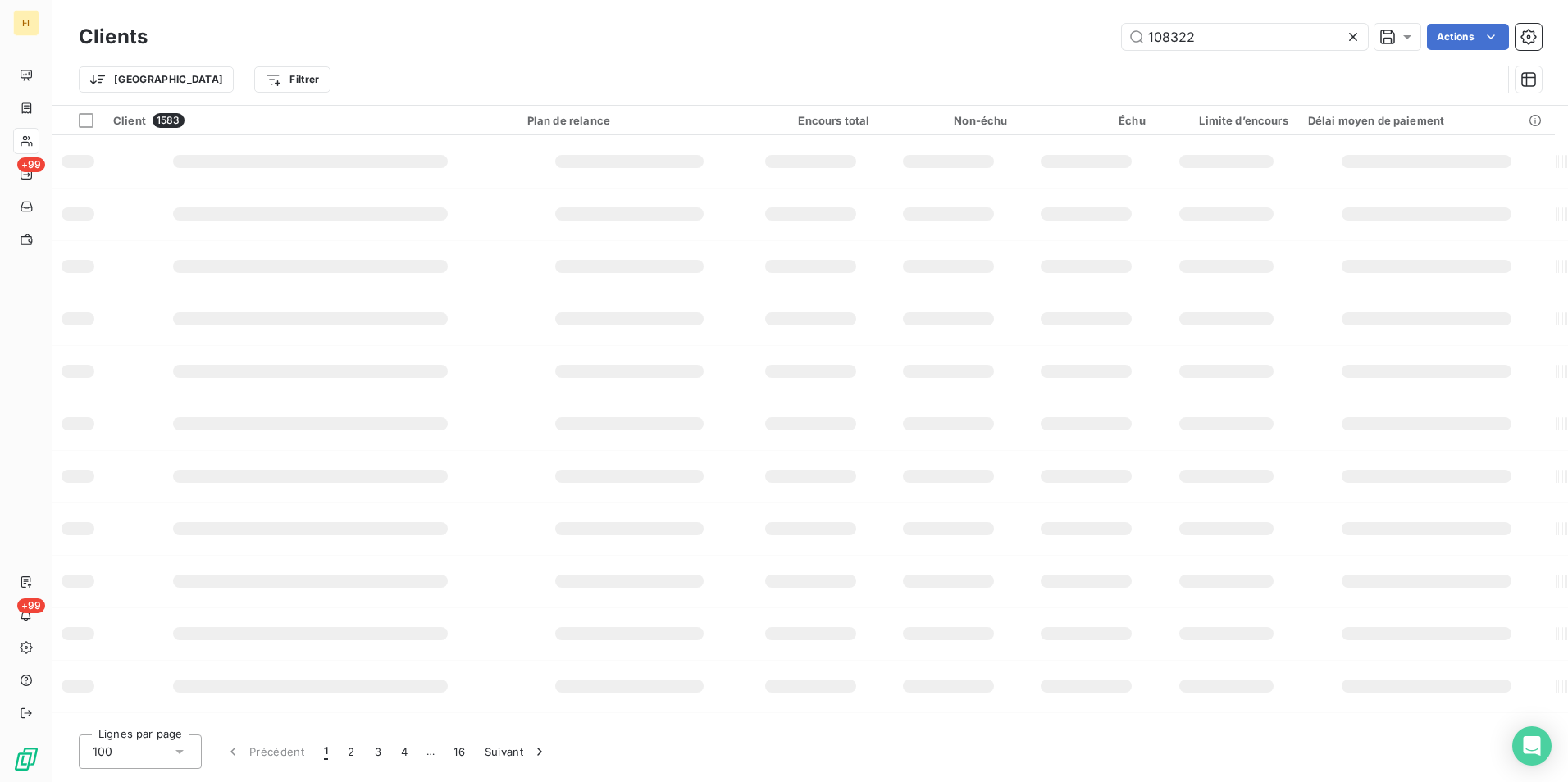
type input "108322"
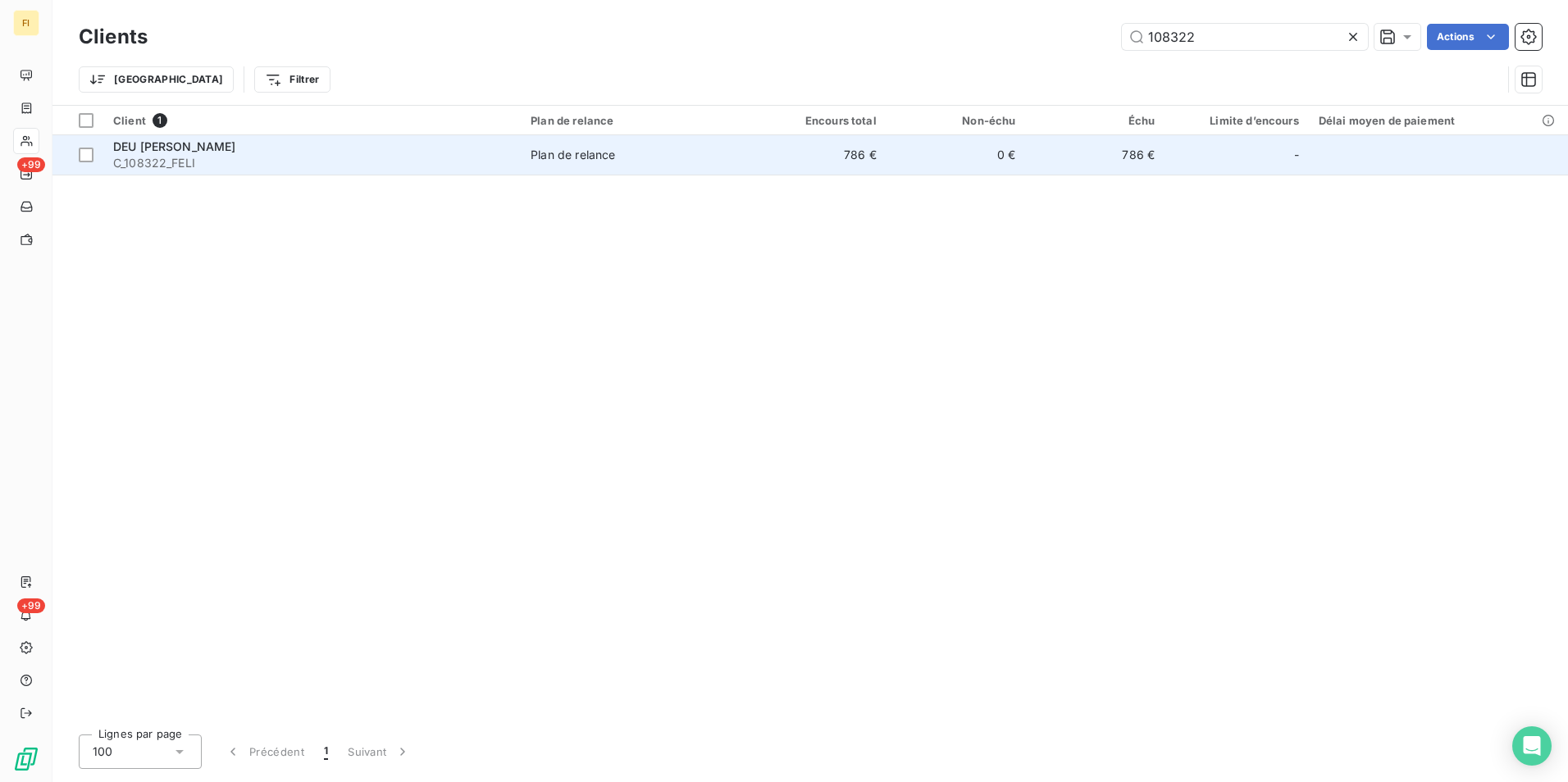
click at [655, 165] on td "Plan de relance" at bounding box center [633, 154] width 227 height 39
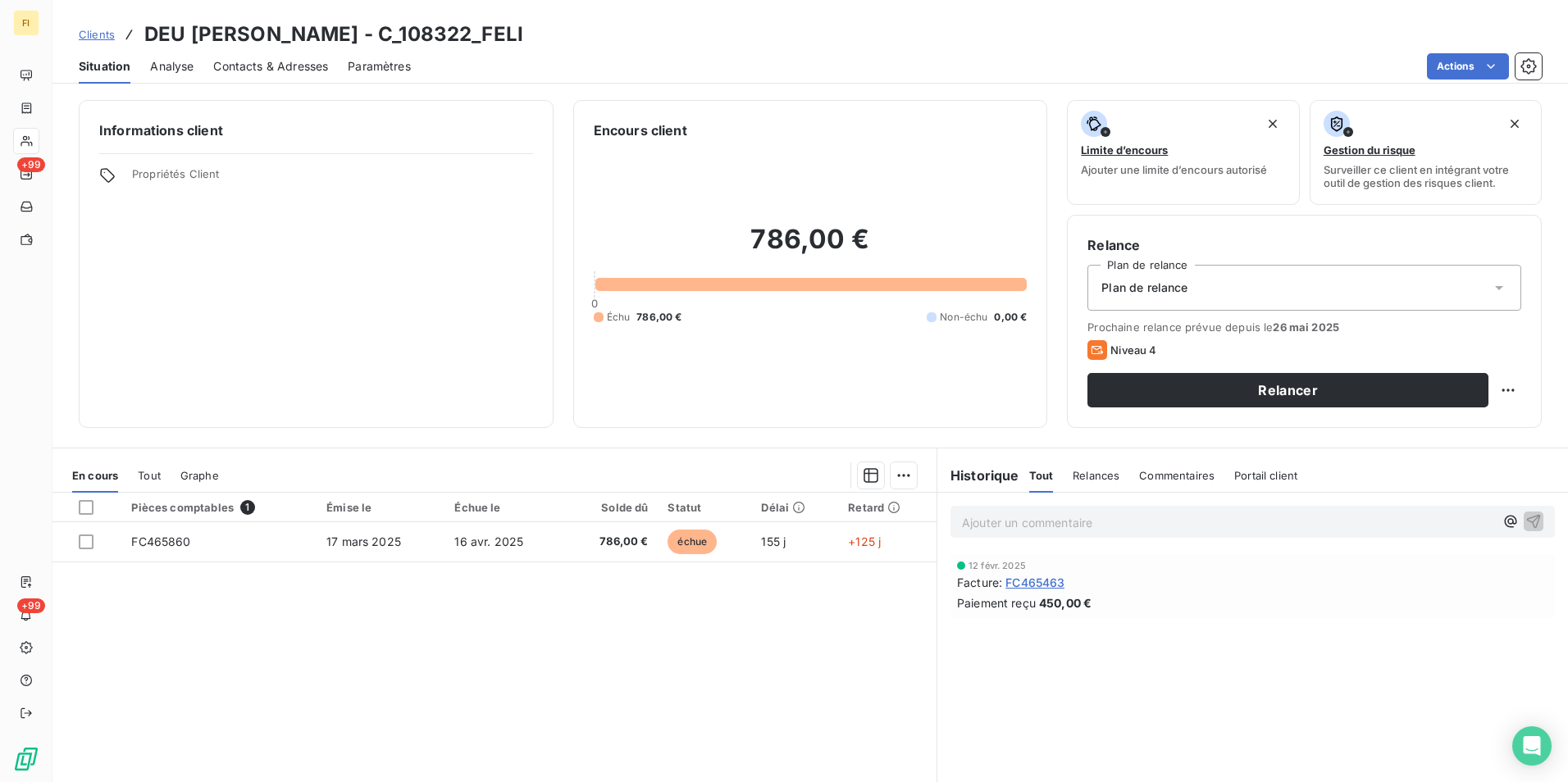
click at [82, 33] on span "Clients" at bounding box center [96, 35] width 36 height 13
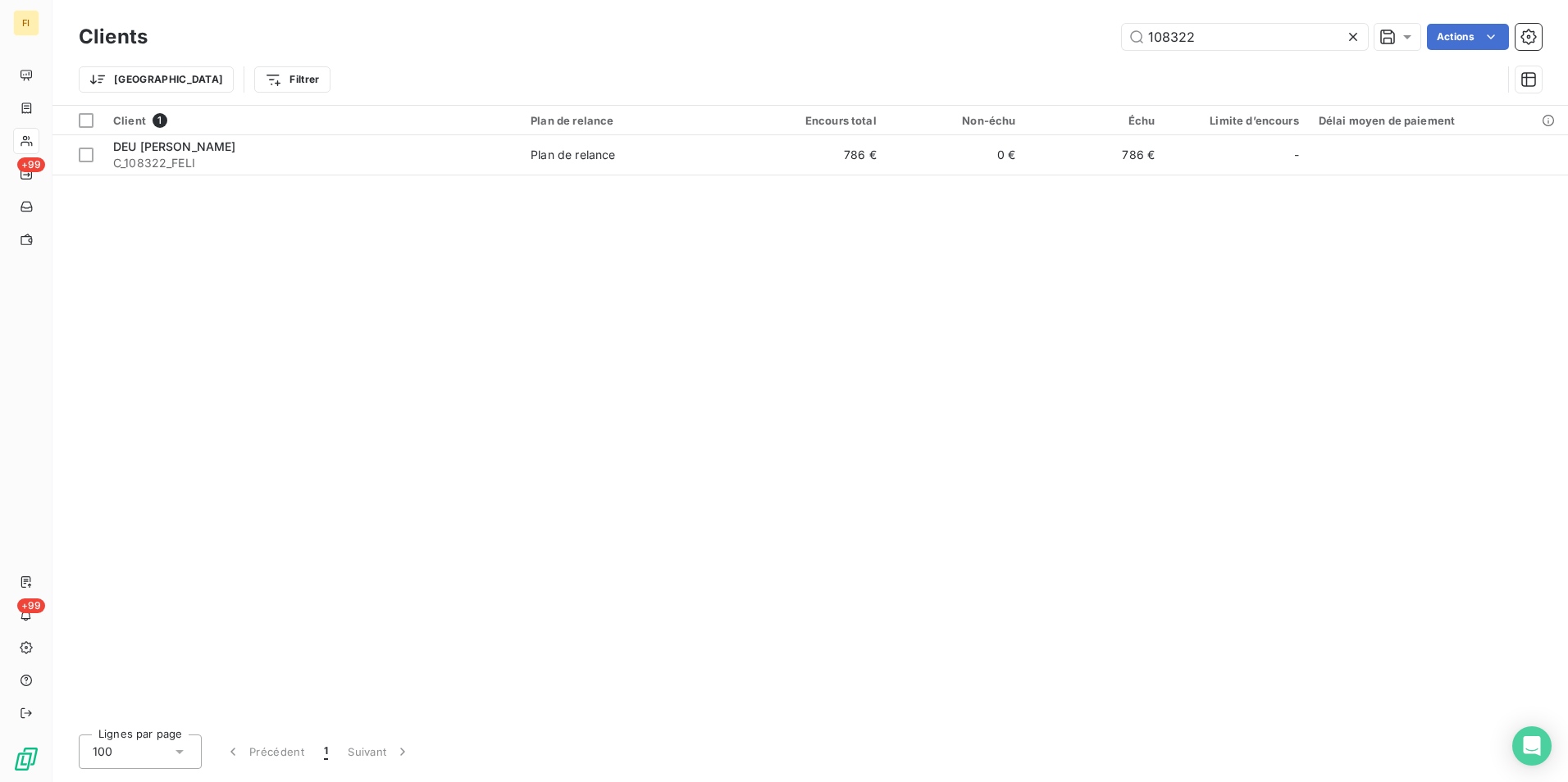
drag, startPoint x: 1224, startPoint y: 40, endPoint x: 984, endPoint y: 44, distance: 240.0
click at [1101, 34] on div "108322 Actions" at bounding box center [855, 37] width 1375 height 27
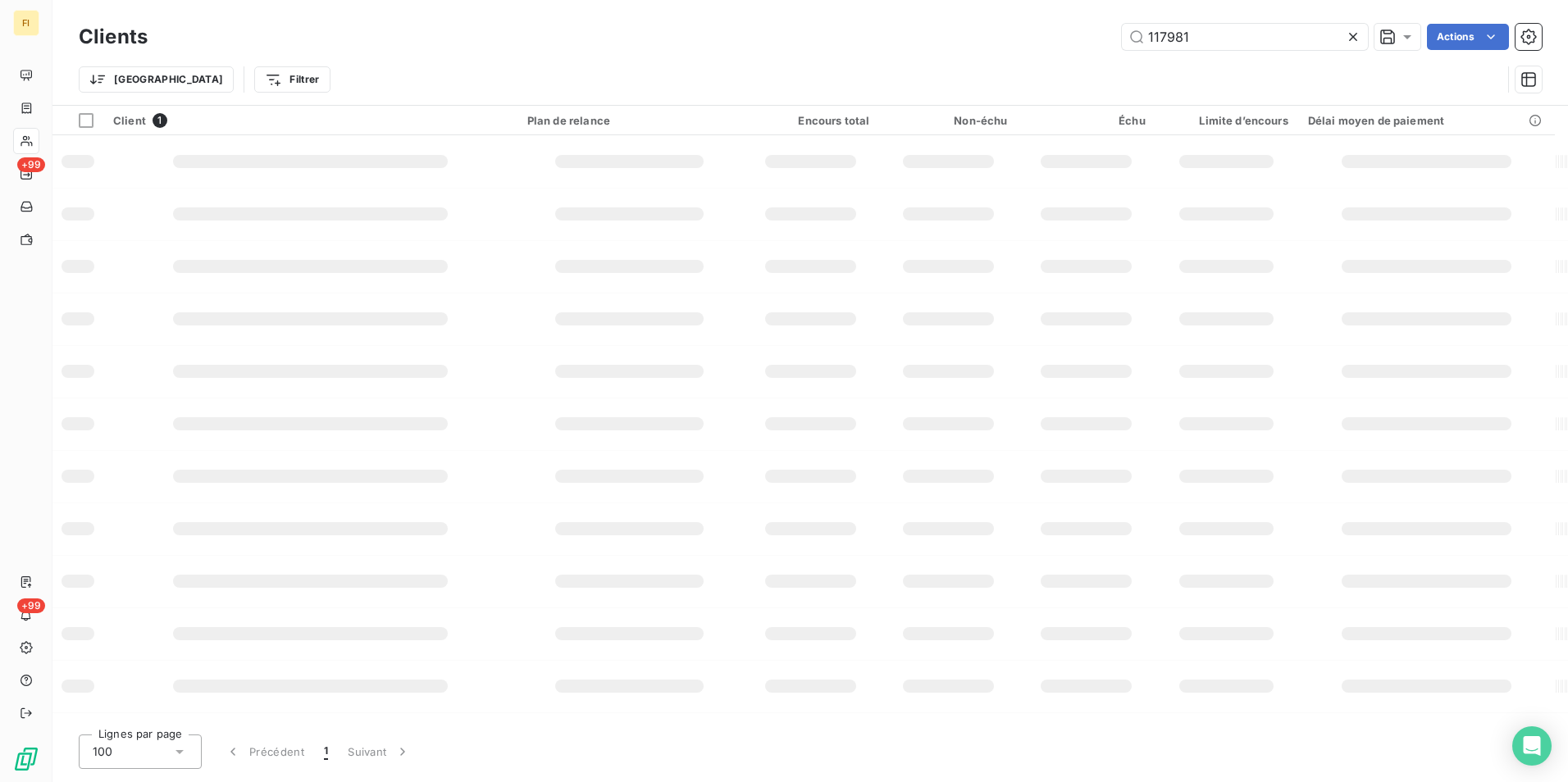
type input "117981"
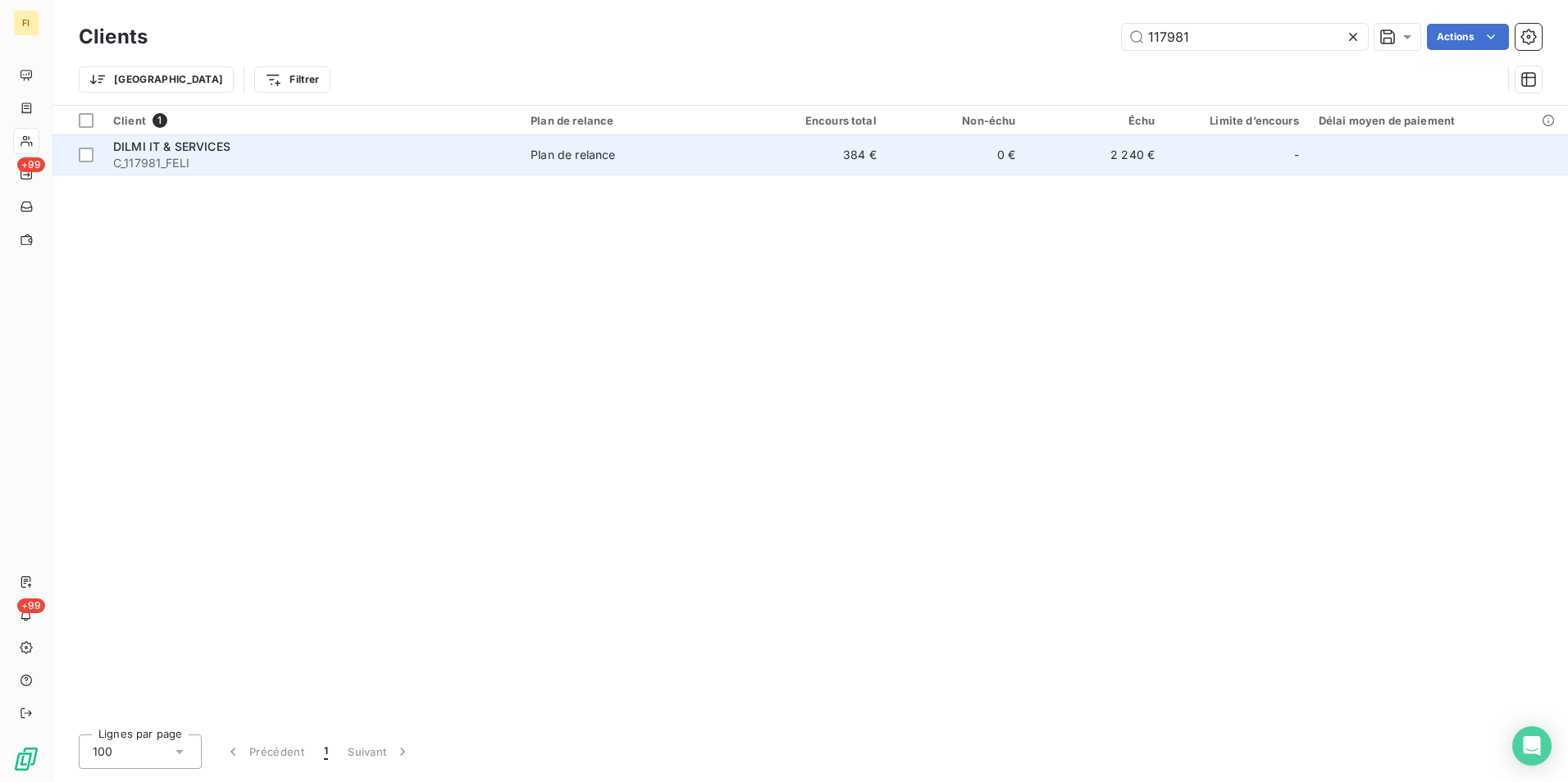
click at [640, 164] on td "Plan de relance" at bounding box center [633, 154] width 227 height 39
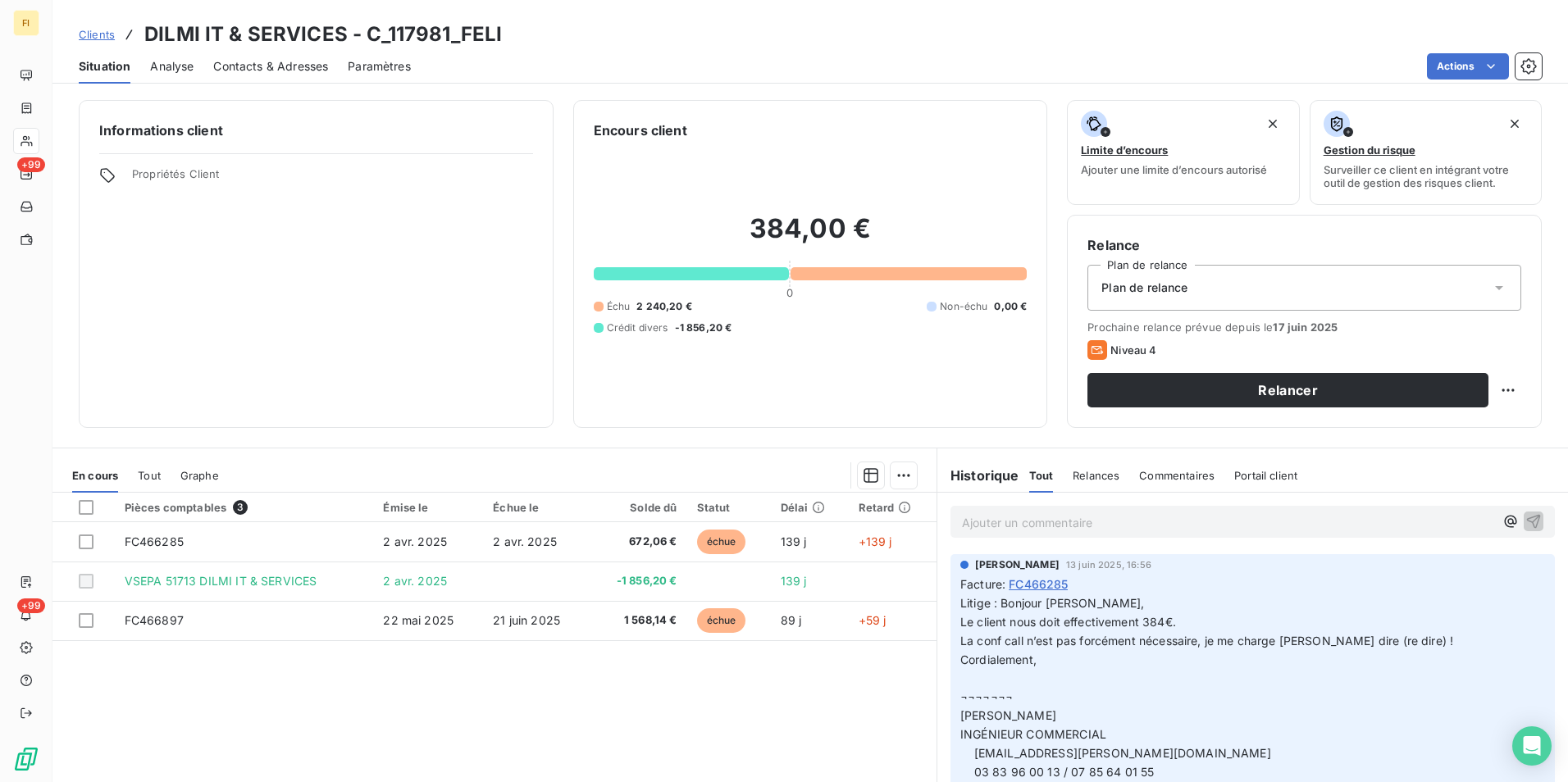
click at [113, 32] on span "Clients" at bounding box center [96, 35] width 36 height 13
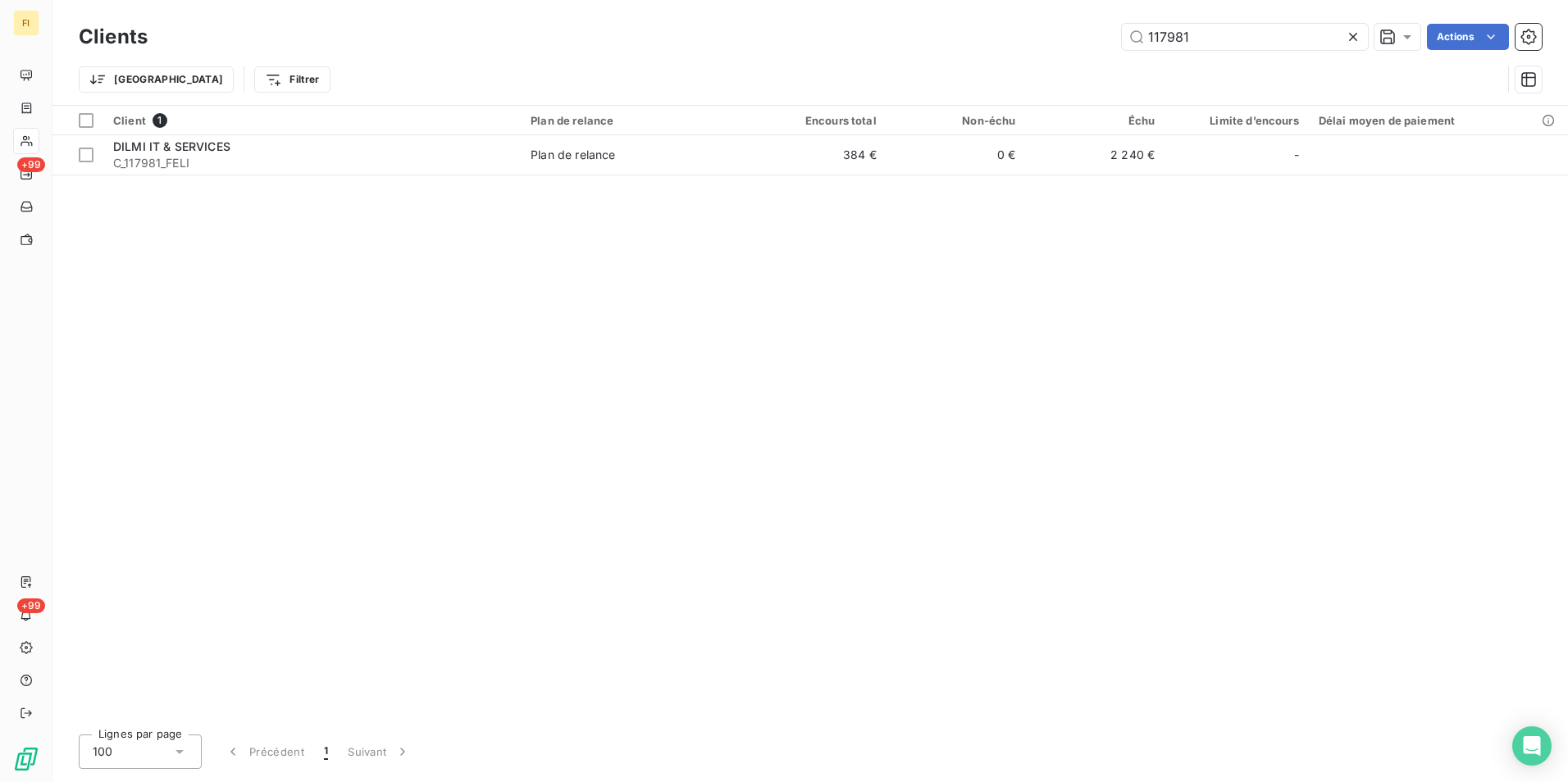
click at [1018, 48] on div "117981 Actions" at bounding box center [855, 37] width 1375 height 27
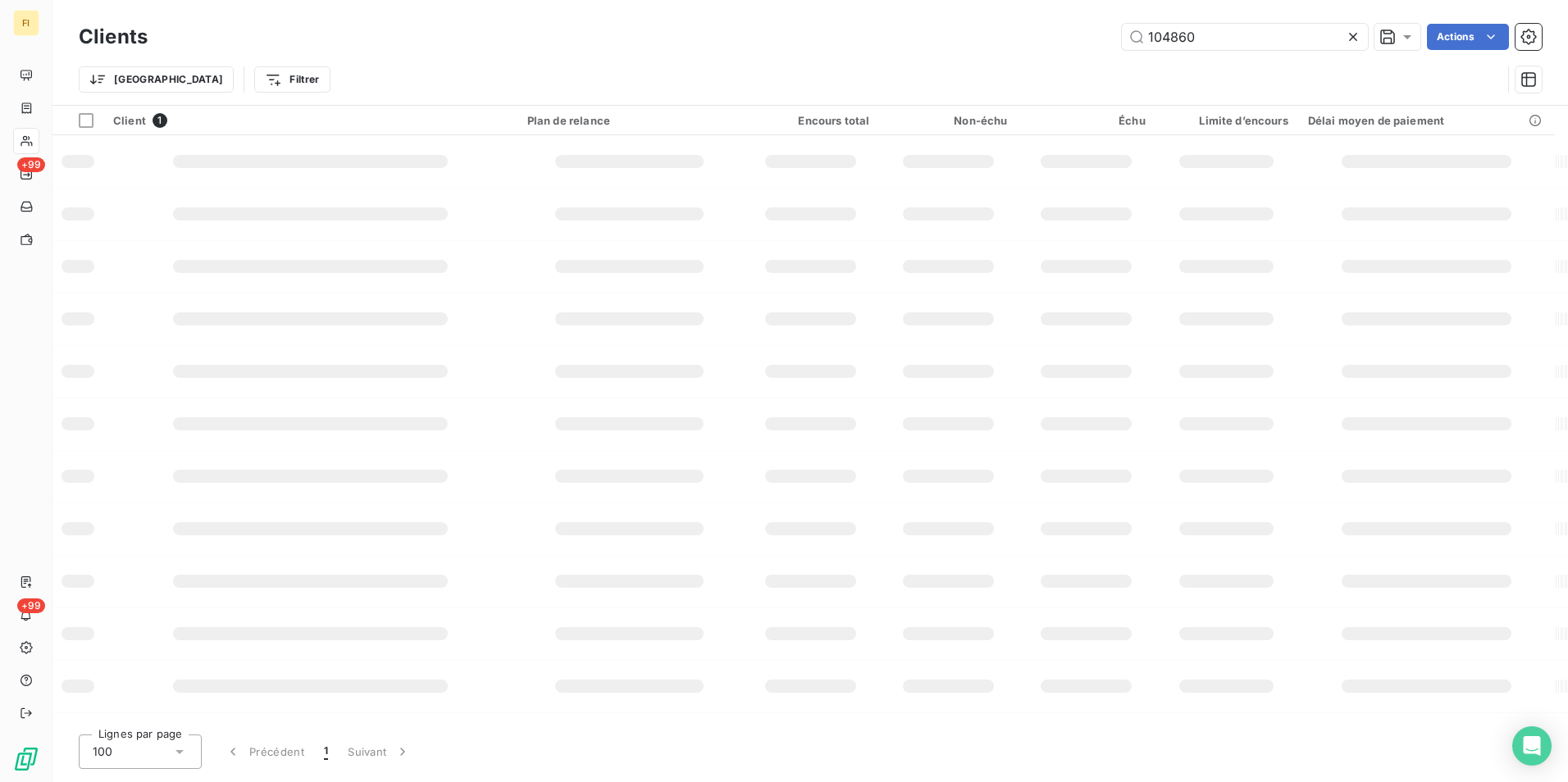
type input "104860"
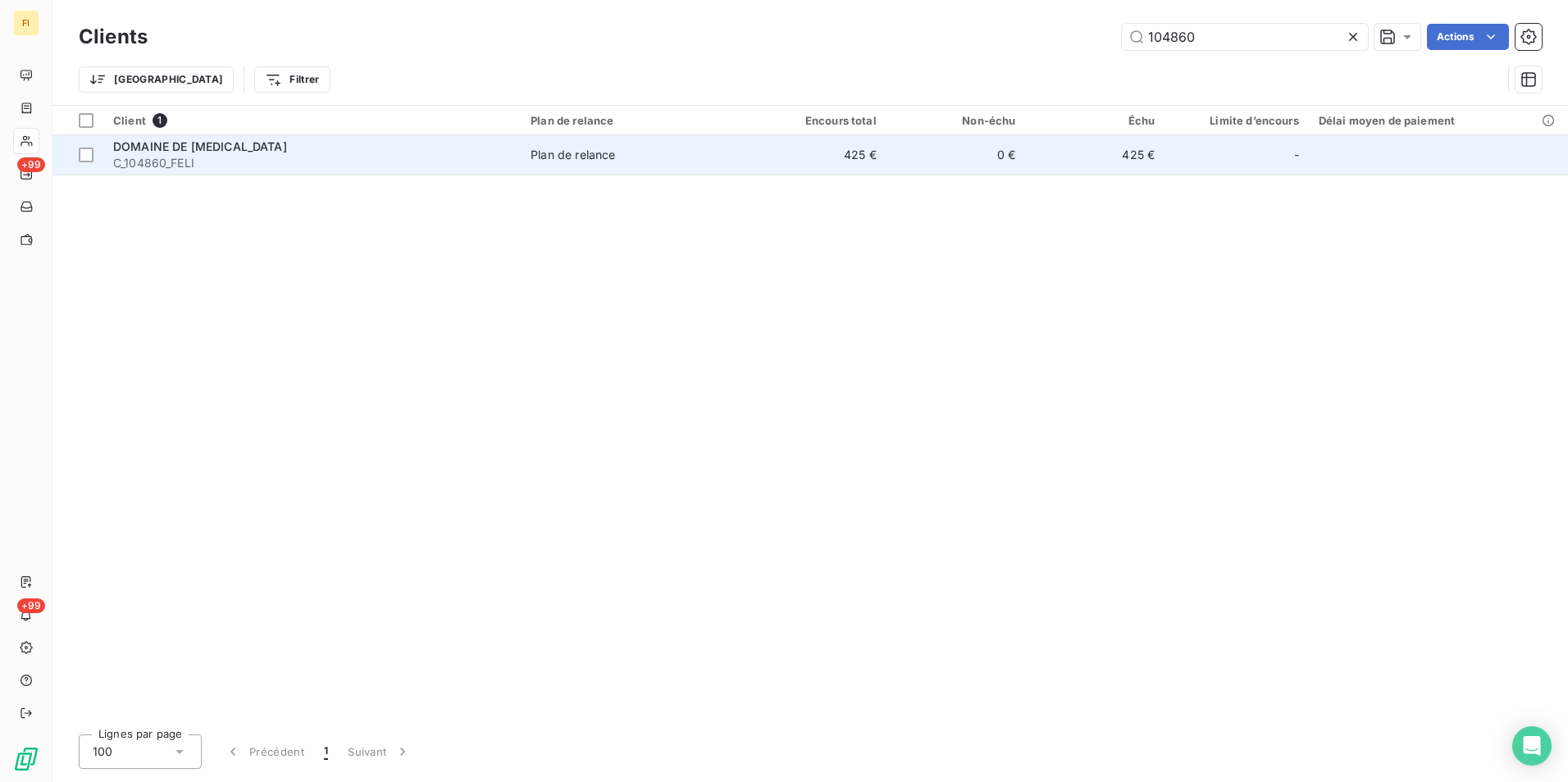
click at [926, 150] on td "0 €" at bounding box center [956, 154] width 139 height 39
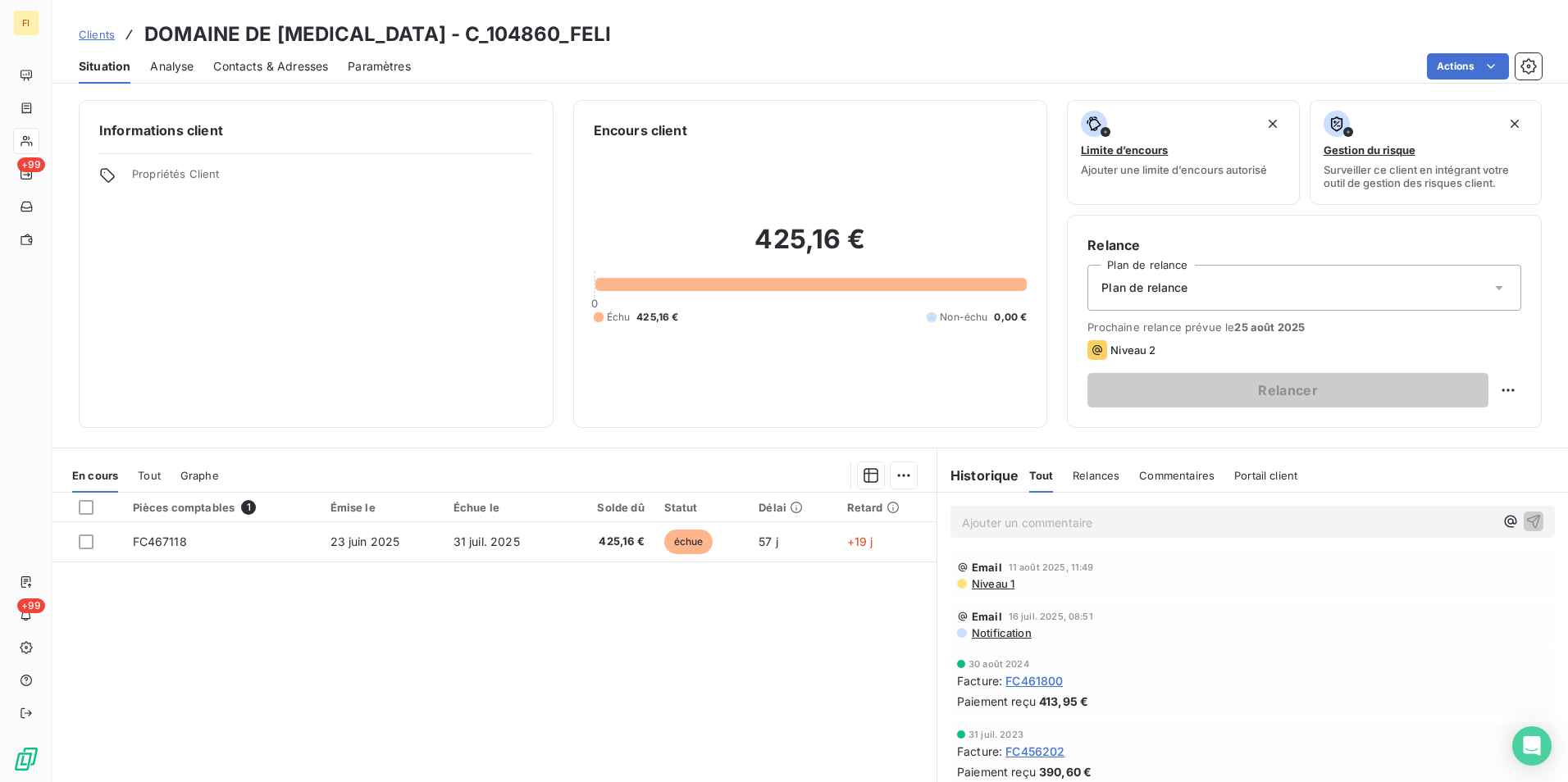
click at [317, 68] on span "Contacts & Adresses" at bounding box center [271, 66] width 115 height 17
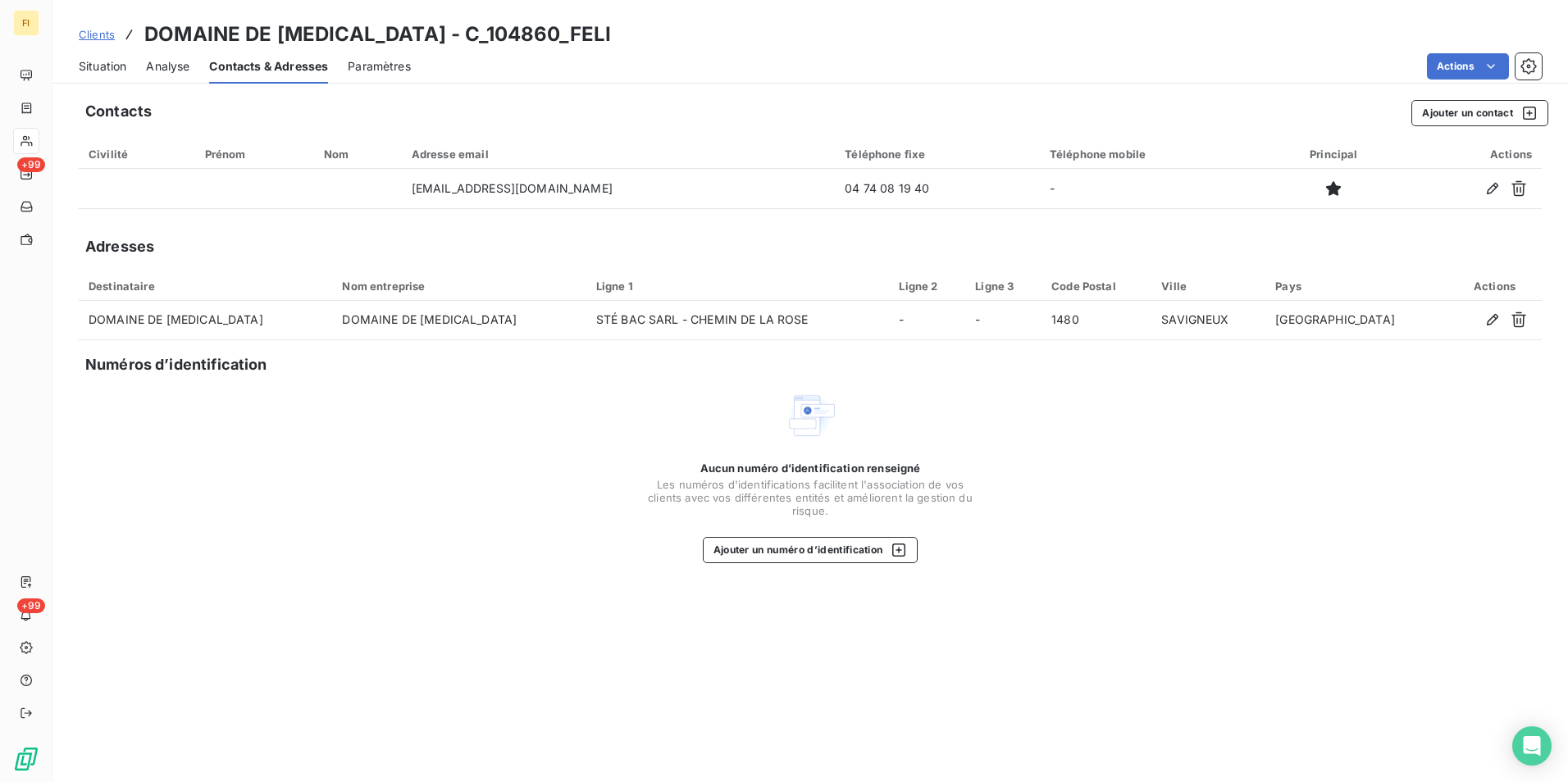
click at [101, 30] on span "Clients" at bounding box center [96, 35] width 36 height 13
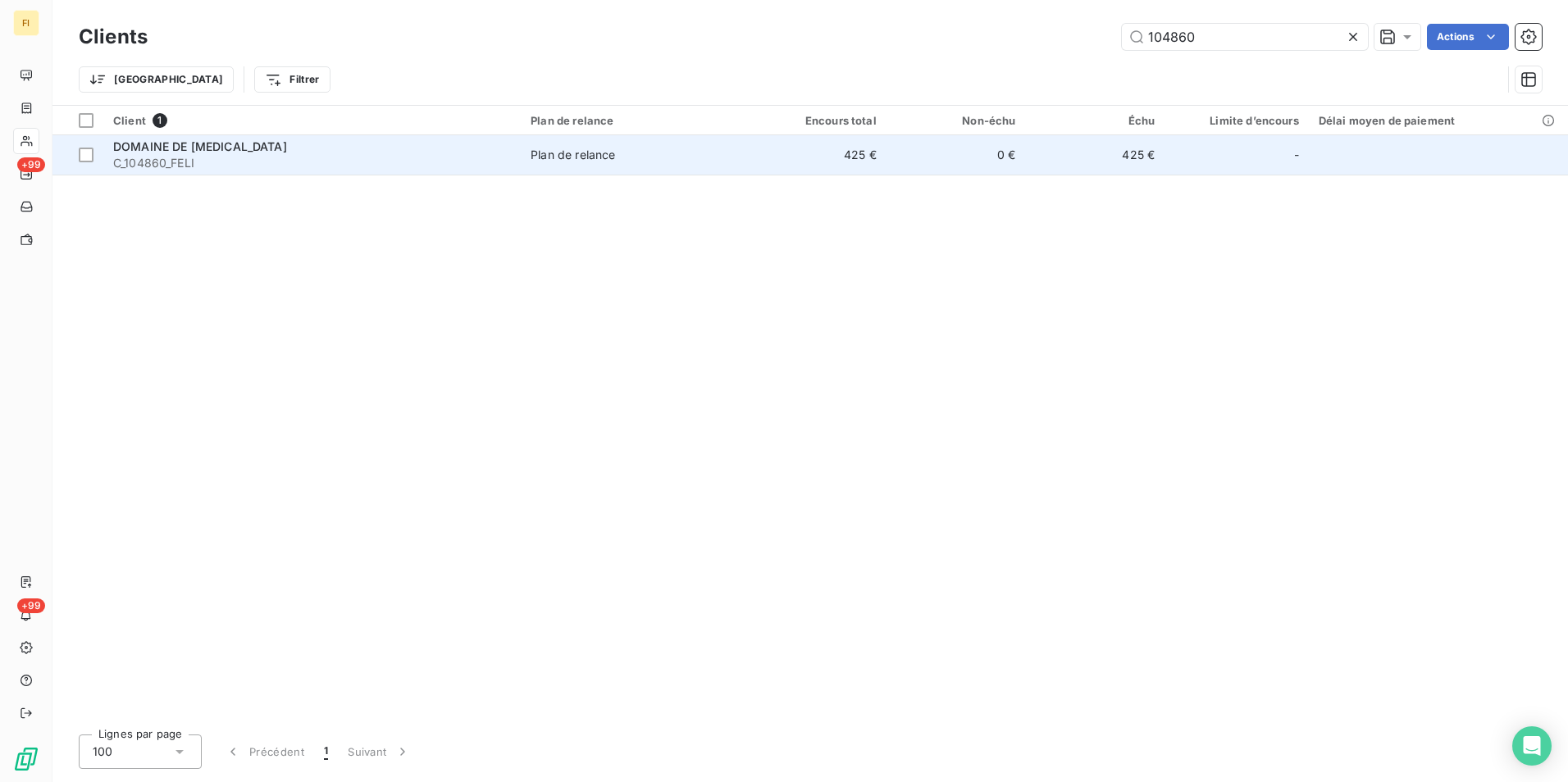
click at [175, 151] on span "DOMAINE DE [MEDICAL_DATA]" at bounding box center [199, 146] width 173 height 14
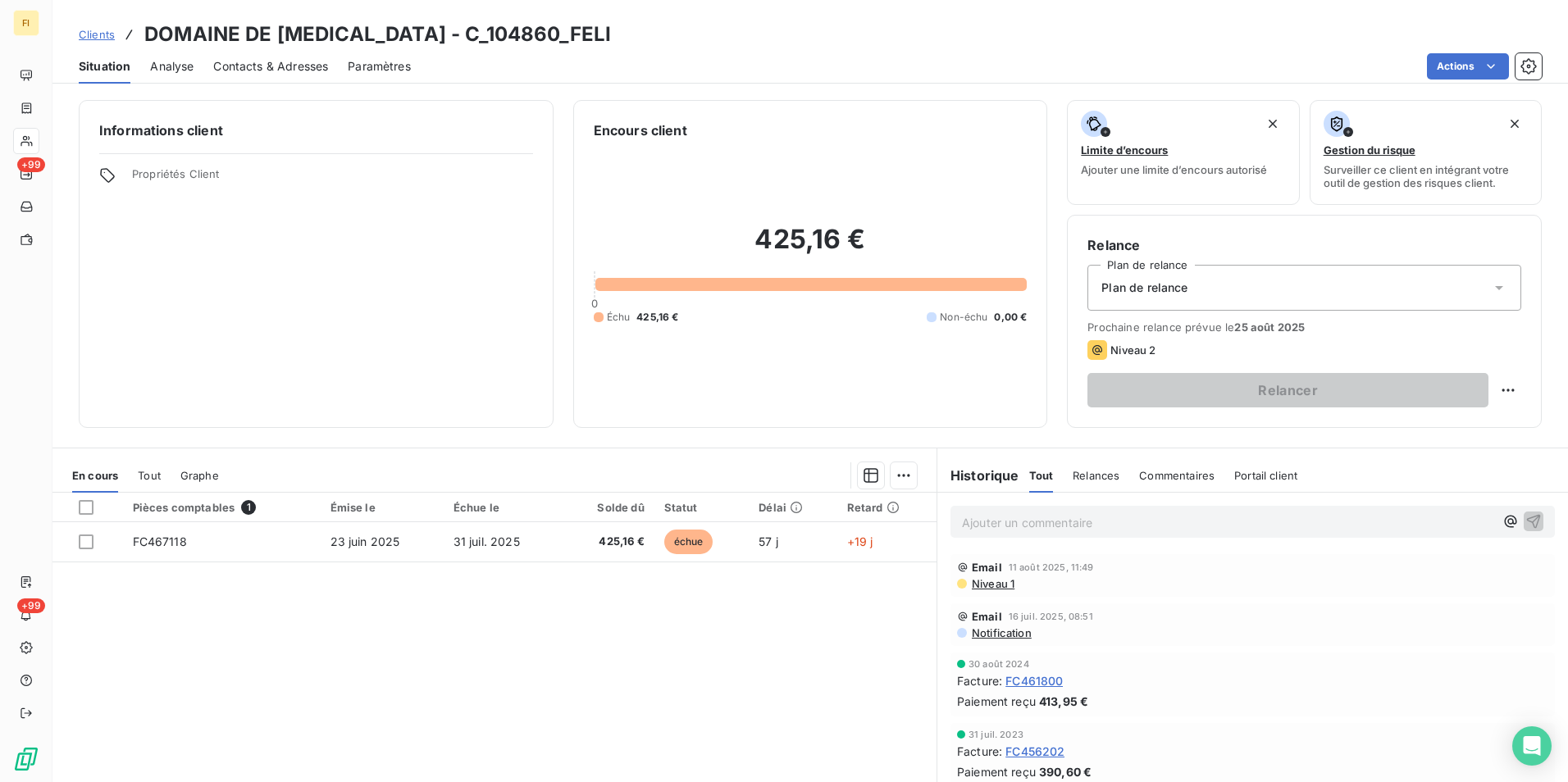
click at [102, 33] on span "Clients" at bounding box center [96, 35] width 36 height 13
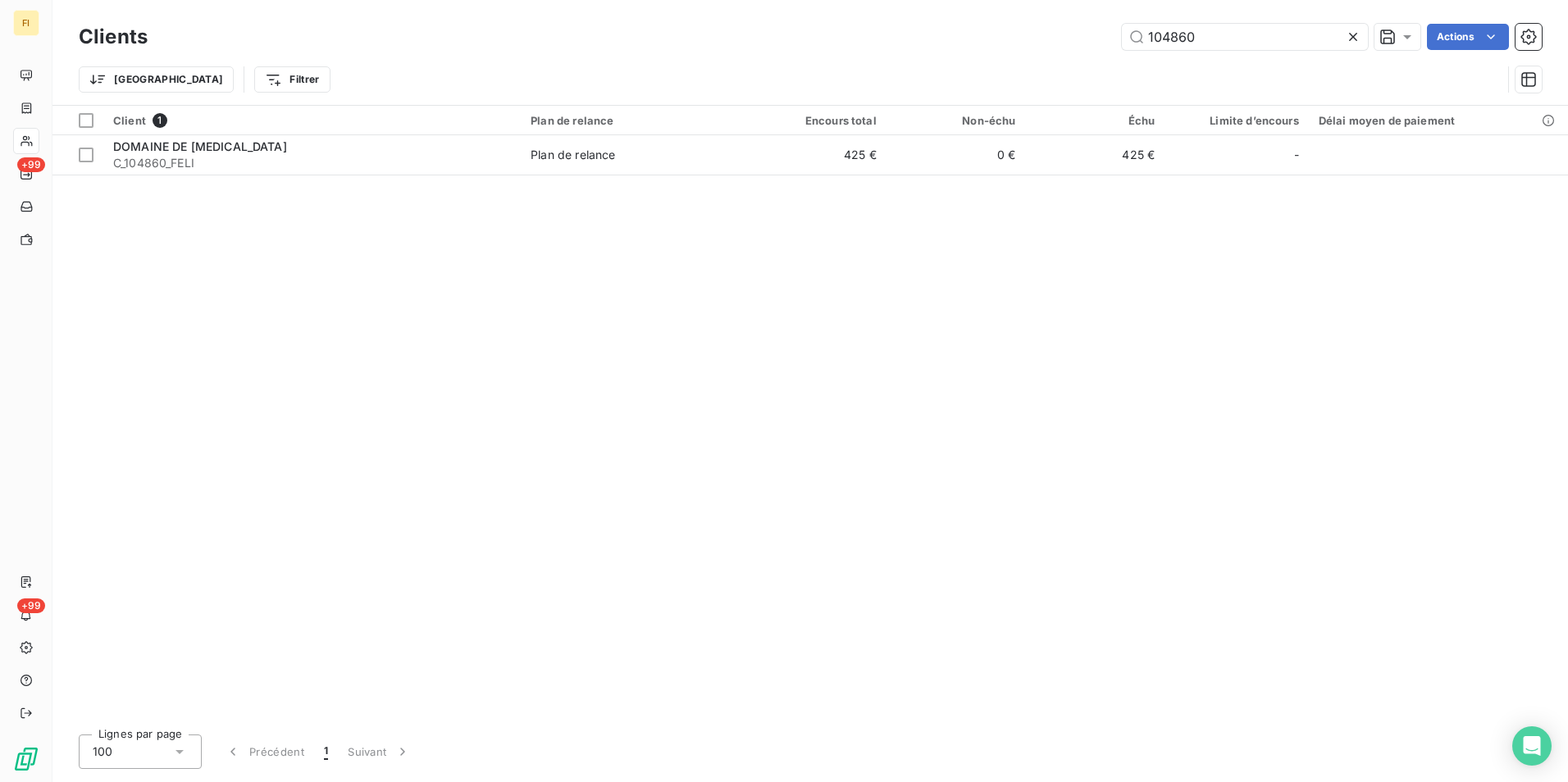
drag, startPoint x: 1222, startPoint y: 36, endPoint x: 1019, endPoint y: 40, distance: 203.0
click at [1019, 40] on div "104860 Actions" at bounding box center [855, 37] width 1375 height 27
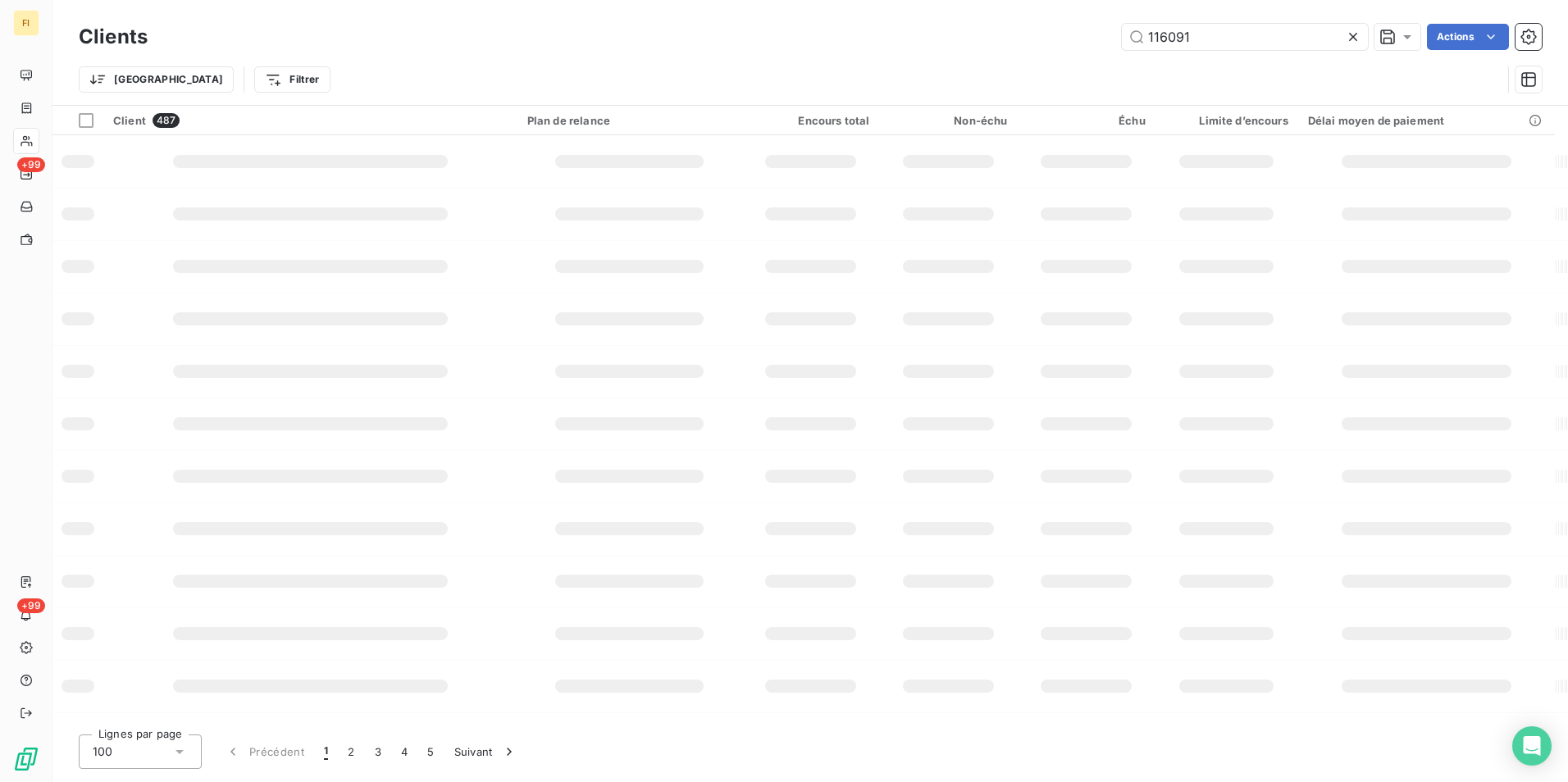
type input "116091"
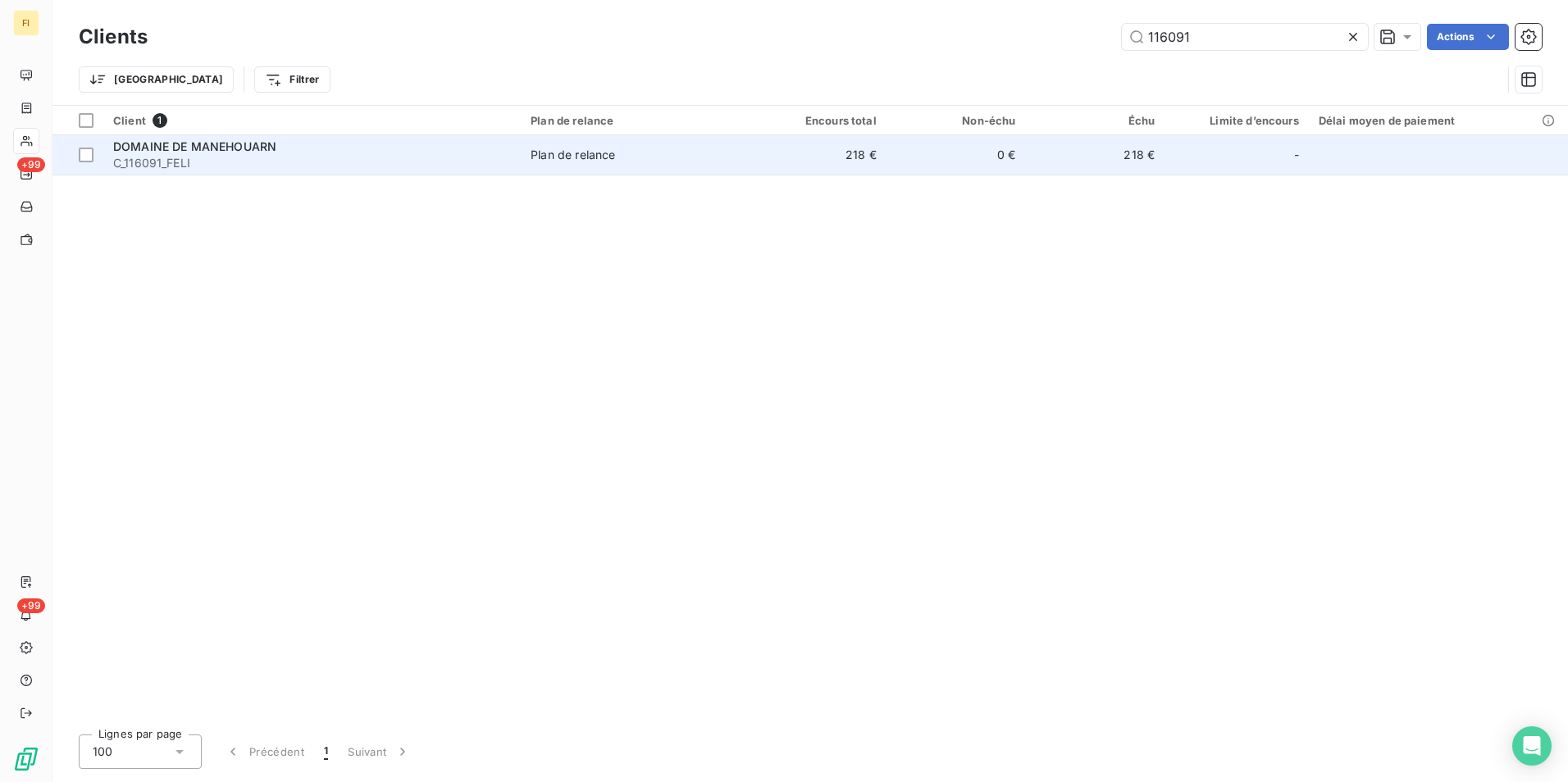
click at [909, 159] on td "0 €" at bounding box center [956, 154] width 139 height 39
